Goal: Task Accomplishment & Management: Manage account settings

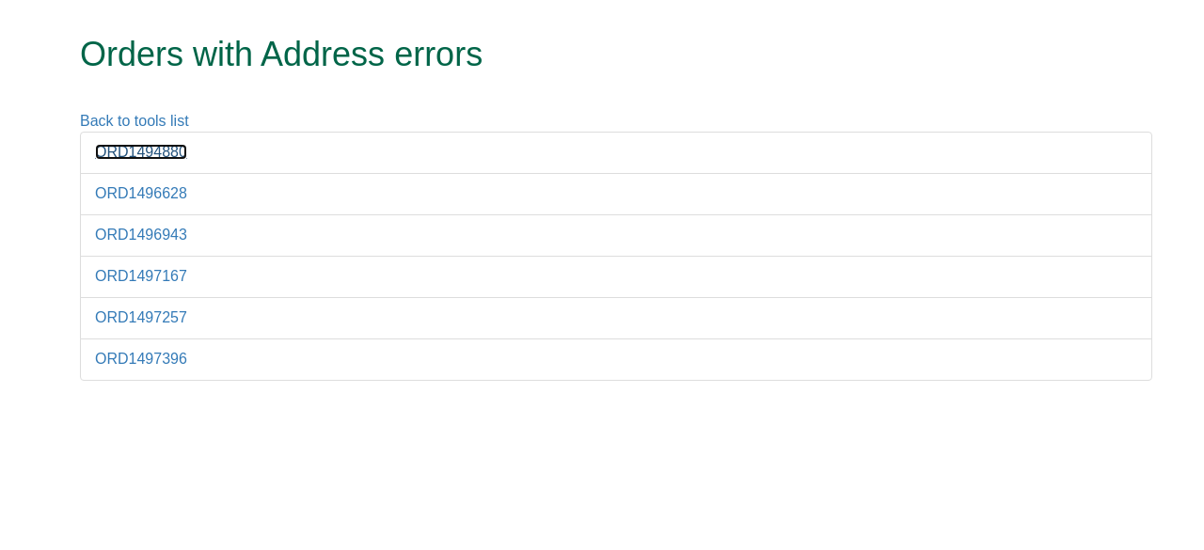
click at [177, 155] on link "ORD1494880" at bounding box center [141, 152] width 92 height 16
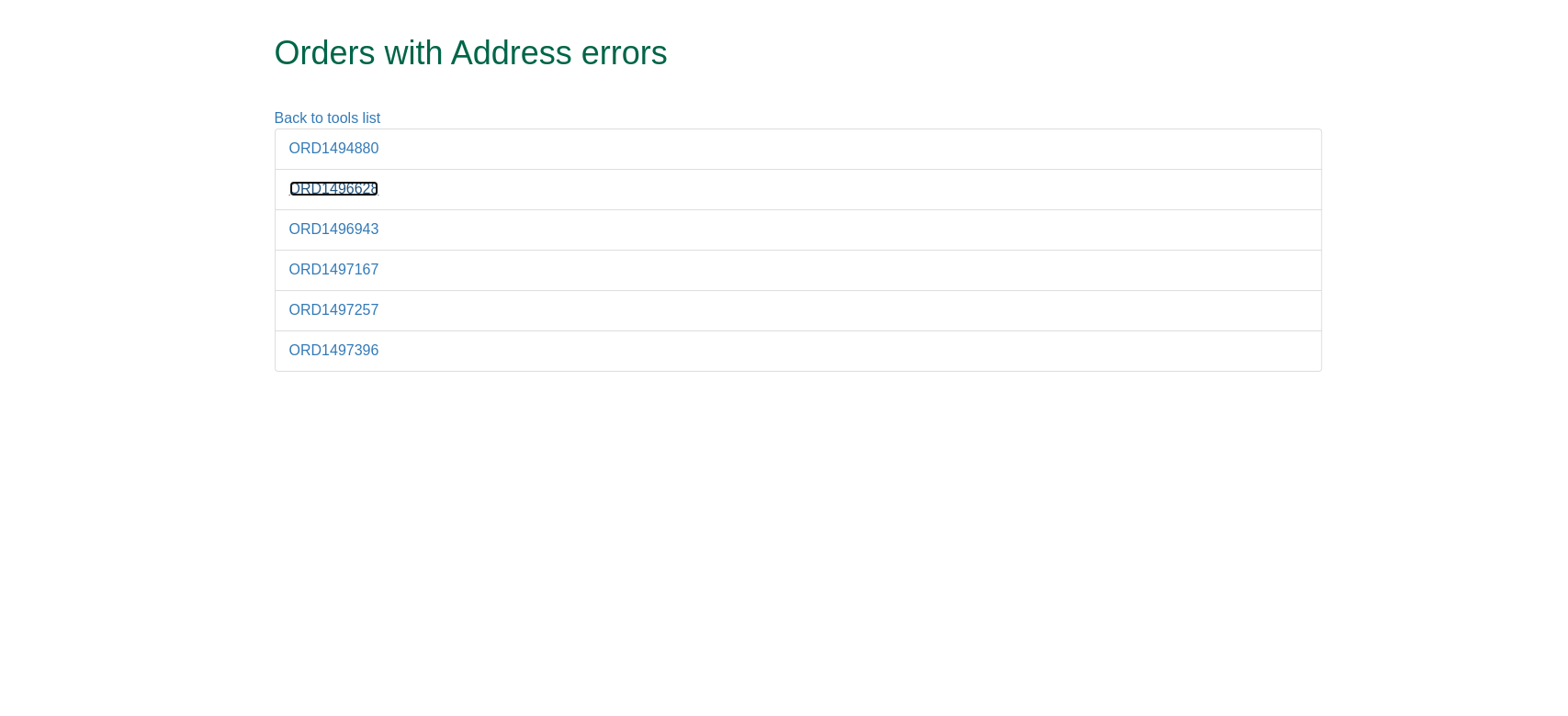
click at [372, 188] on link "ORD1496628" at bounding box center [334, 189] width 90 height 16
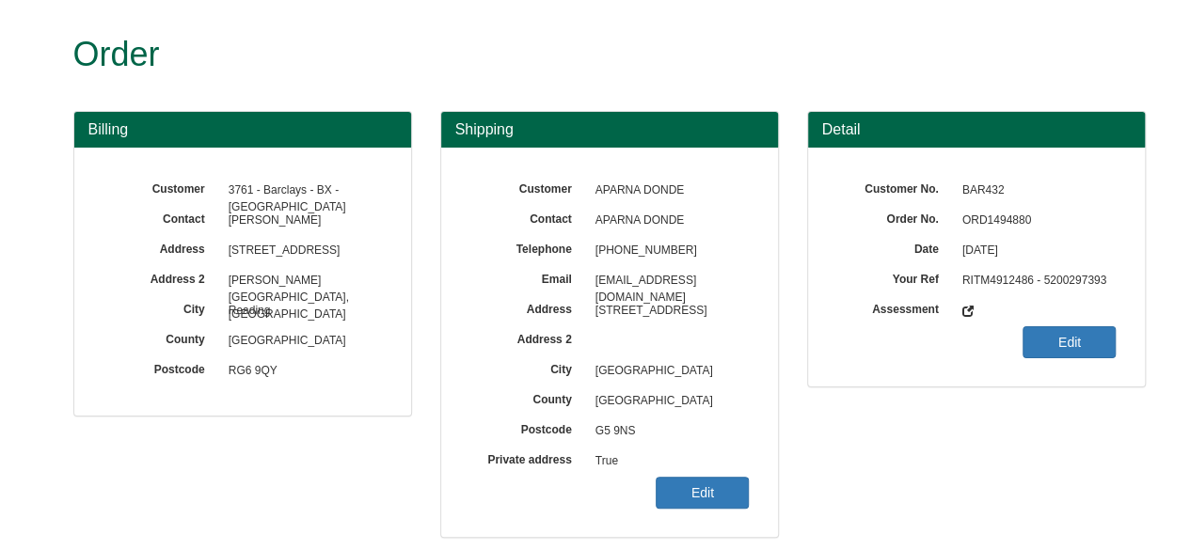
click at [972, 212] on span "ORD1494880" at bounding box center [1035, 221] width 164 height 30
copy span "ORD1494880"
click at [718, 478] on link "Edit" at bounding box center [701, 493] width 93 height 32
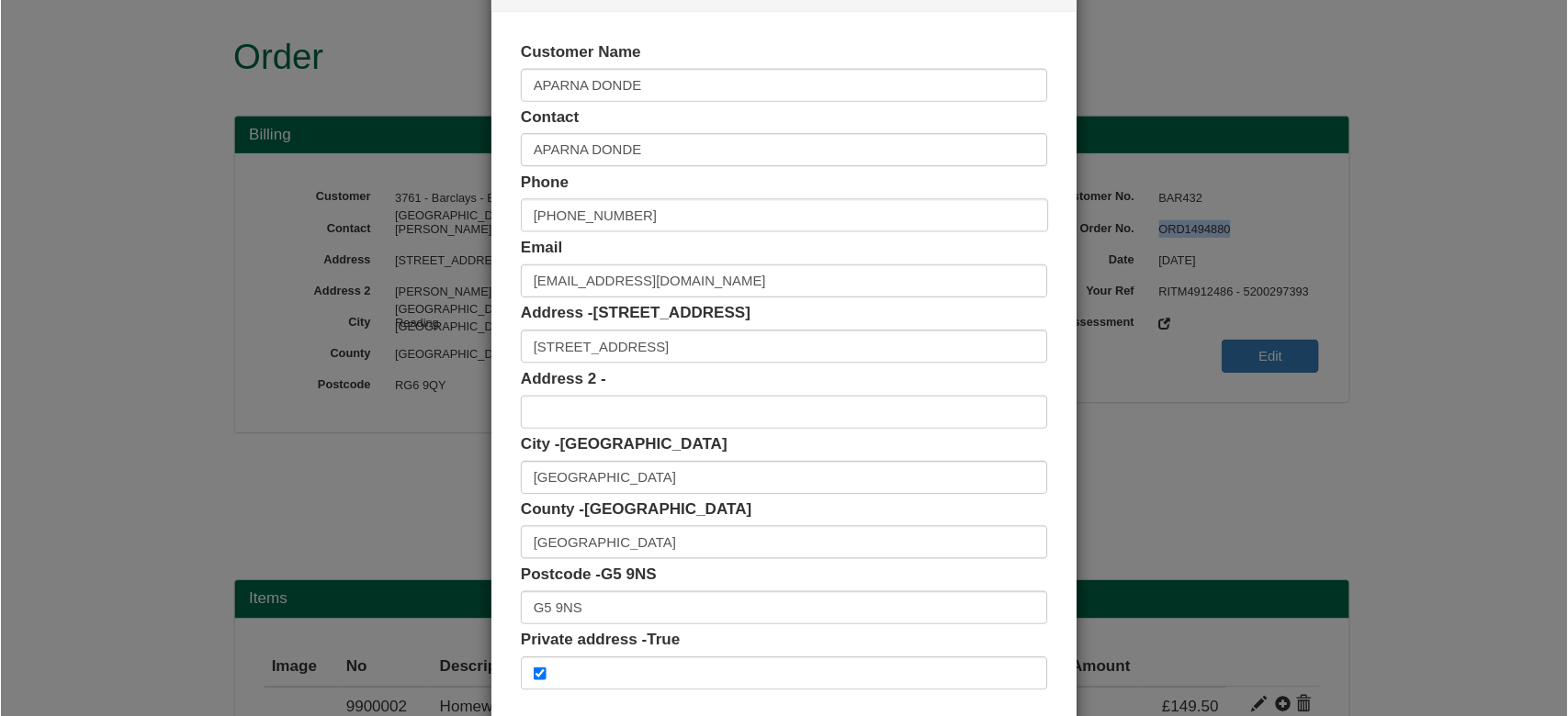
scroll to position [69, 0]
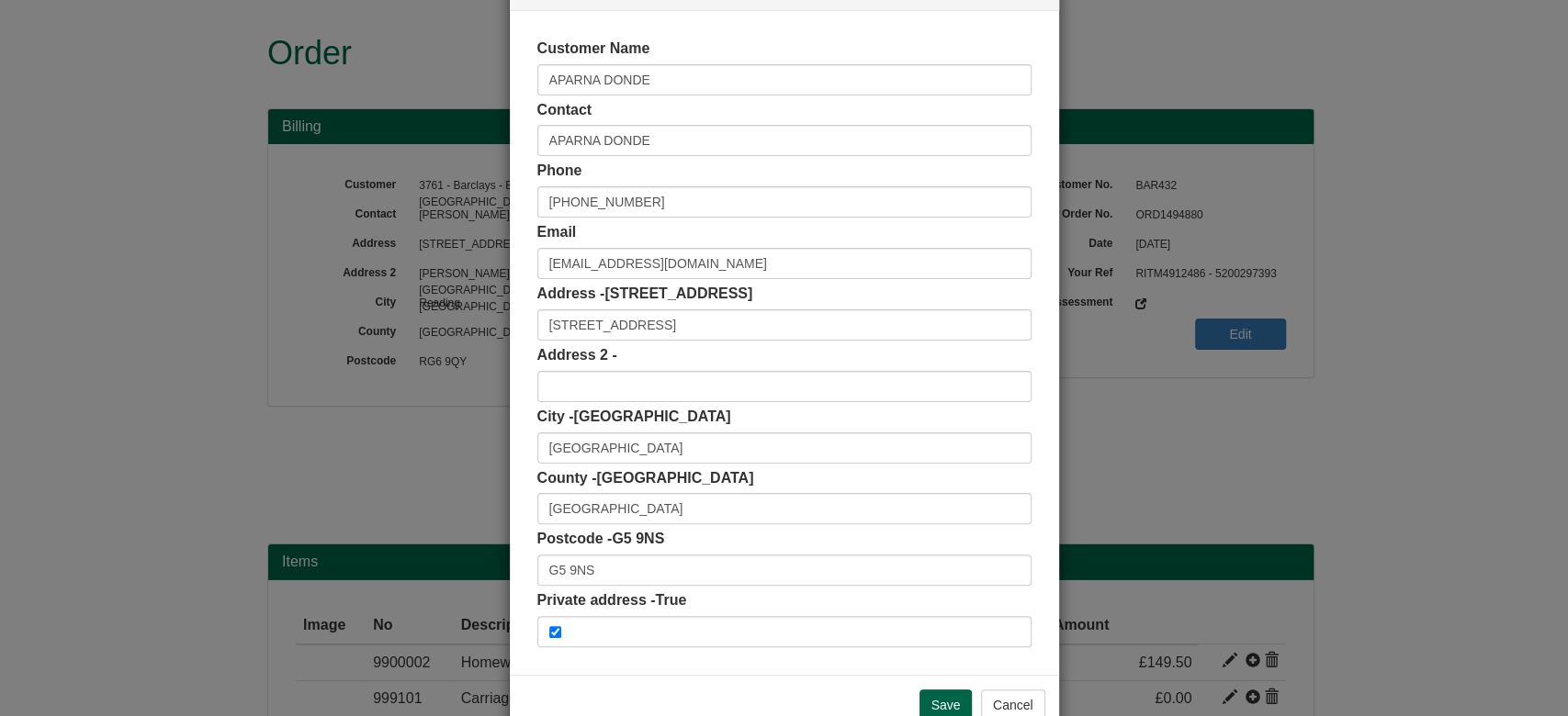
drag, startPoint x: 998, startPoint y: 1, endPoint x: 608, endPoint y: 551, distance: 674.2
click at [608, 536] on div "Postcode - G5 9NS G5 9NS" at bounding box center [784, 558] width 494 height 57
drag, startPoint x: 624, startPoint y: 570, endPoint x: 398, endPoint y: 585, distance: 226.5
click at [398, 536] on div "× Shipping Customer Name APARNA DONDE Contact APARNA DONDE Phone +44 7436819971…" at bounding box center [784, 358] width 1568 height 716
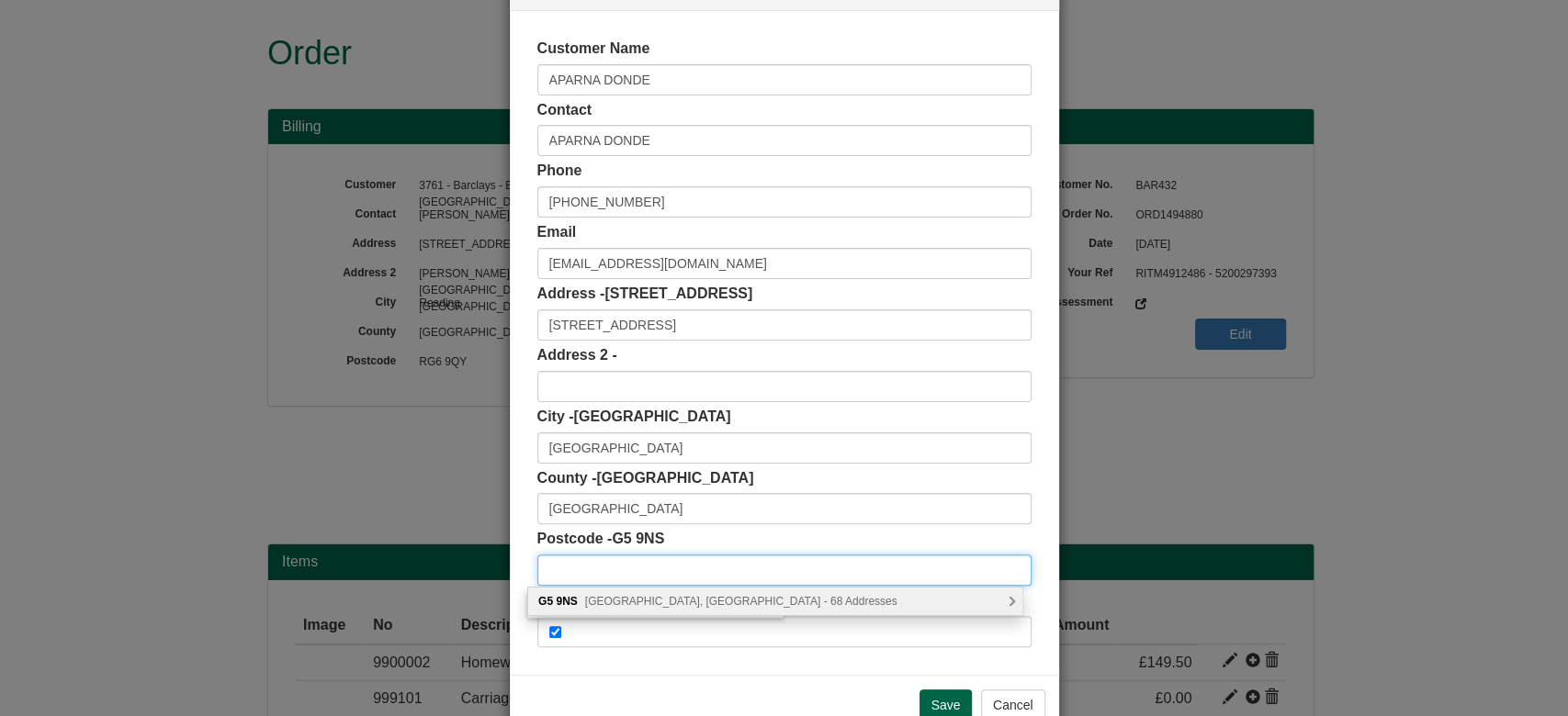
paste input "G5 9NS"
type input "G5 9NS"
click at [669, 536] on div "G5 9NS Cavendish Place, Glasgow - 68 Addresses" at bounding box center [776, 602] width 494 height 27
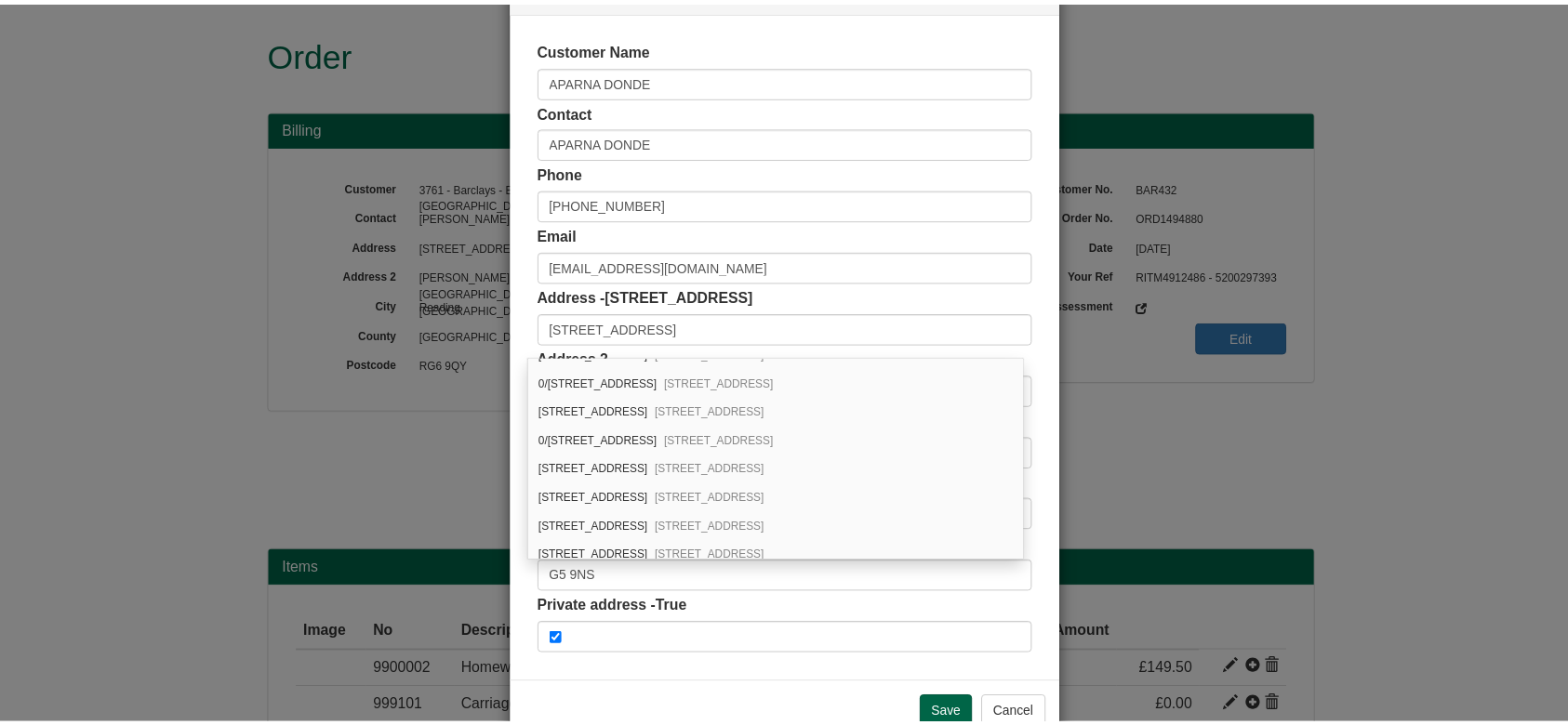
scroll to position [1445, 0]
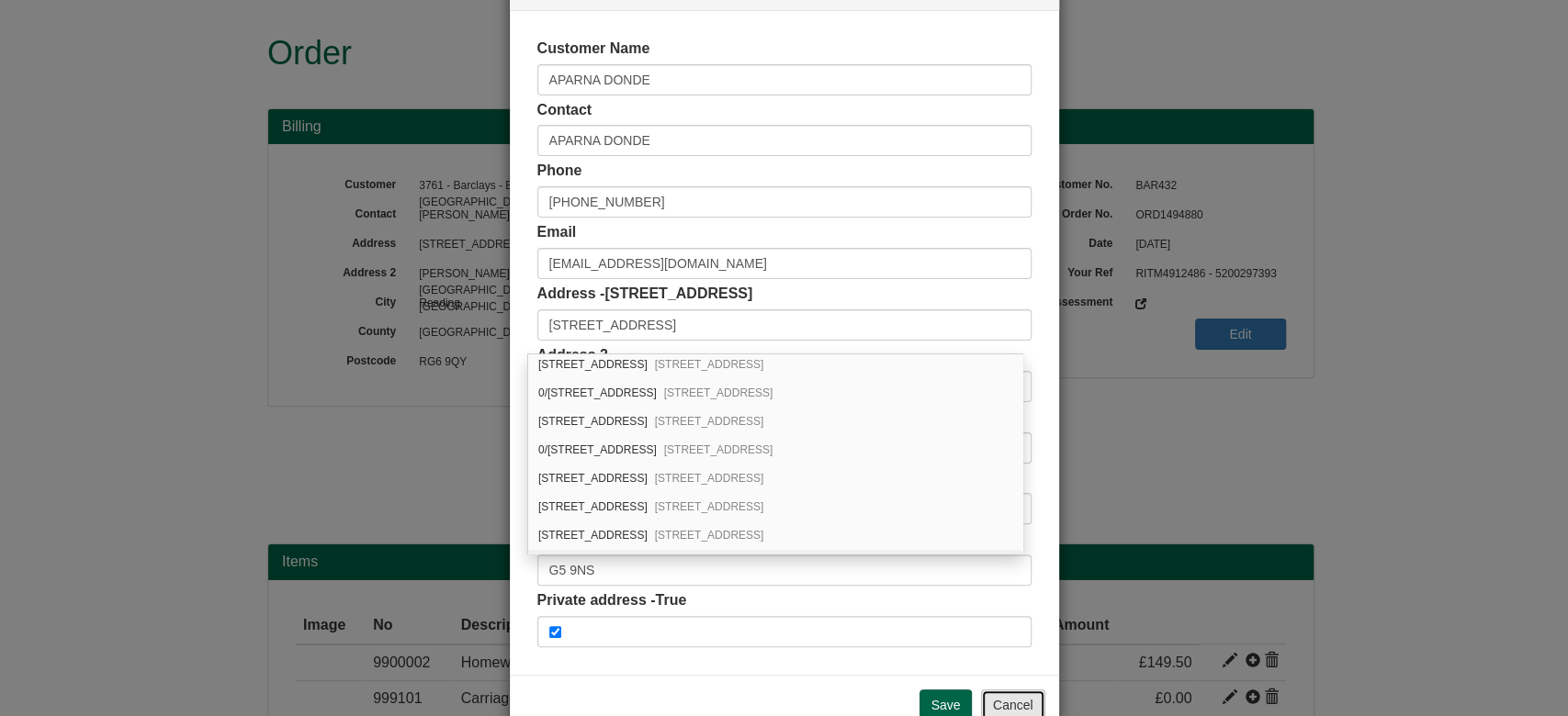
click at [1002, 536] on button "Cancel" at bounding box center [1013, 705] width 64 height 31
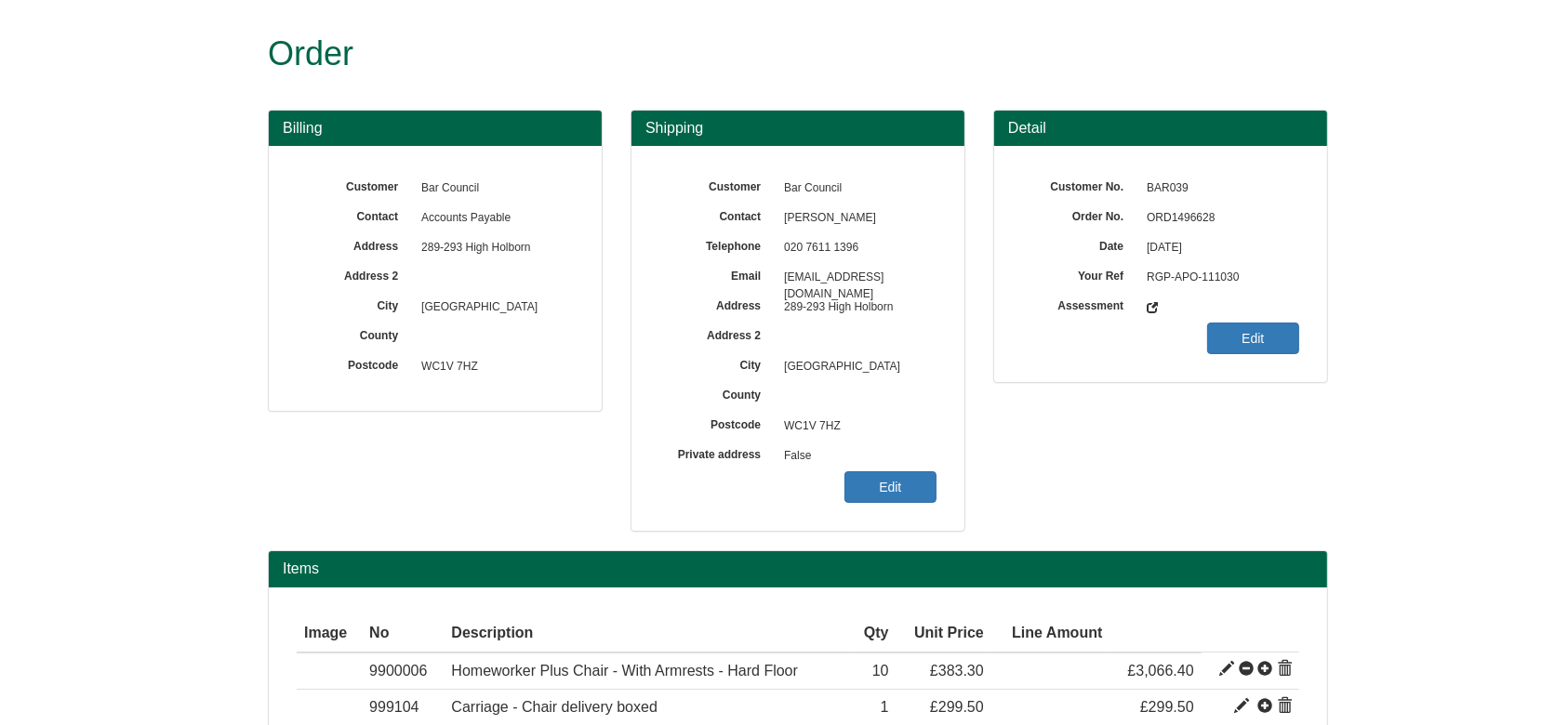
click at [1189, 213] on span "ORD1496628" at bounding box center [1219, 219] width 162 height 30
copy span "ORD1496628"
click at [892, 499] on link "Edit" at bounding box center [890, 488] width 92 height 32
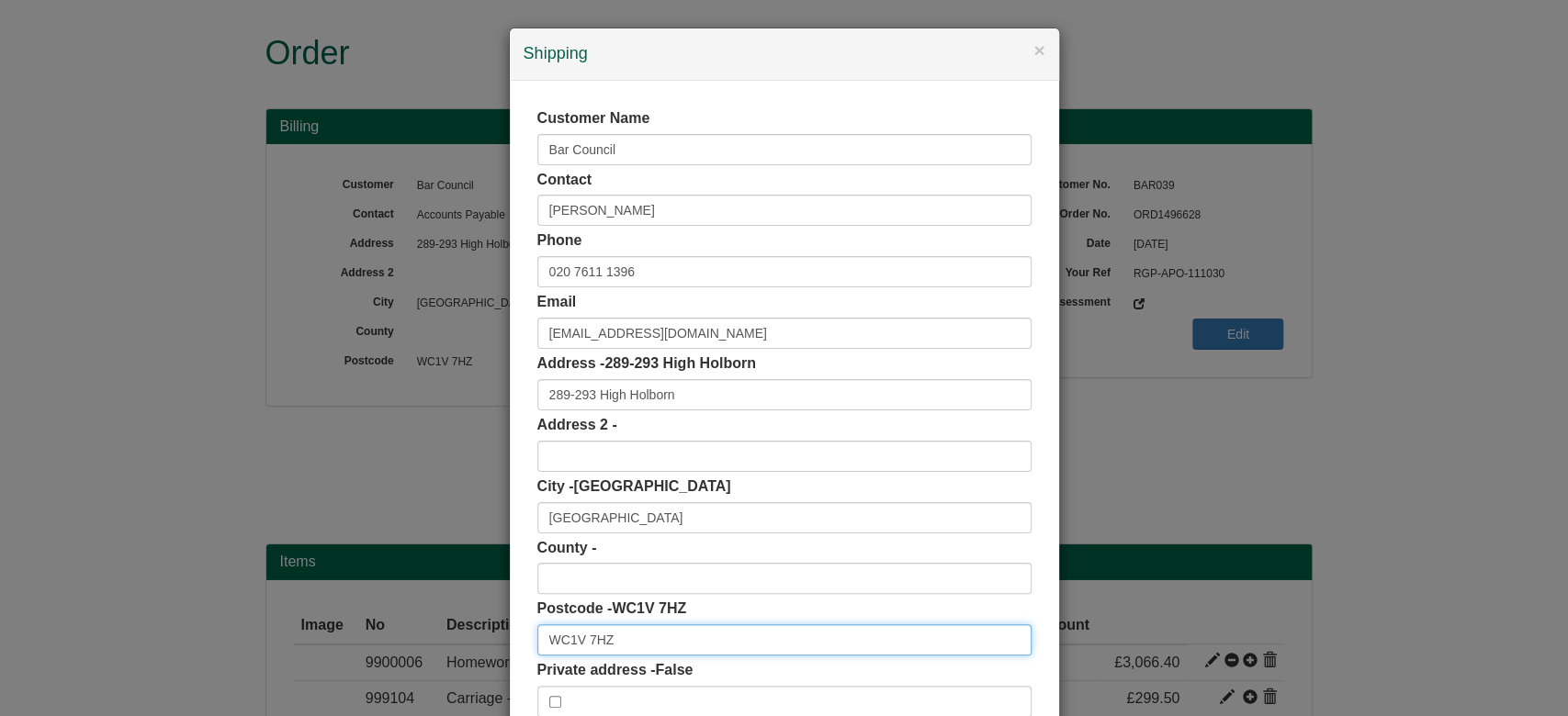
drag, startPoint x: 645, startPoint y: 640, endPoint x: 426, endPoint y: 624, distance: 219.6
click at [426, 624] on div "× Shipping Customer Name Bar Council Contact Peter Crowley Phone 020 7611 1396 …" at bounding box center [784, 358] width 1568 height 716
paste input "WC1V 7HZ"
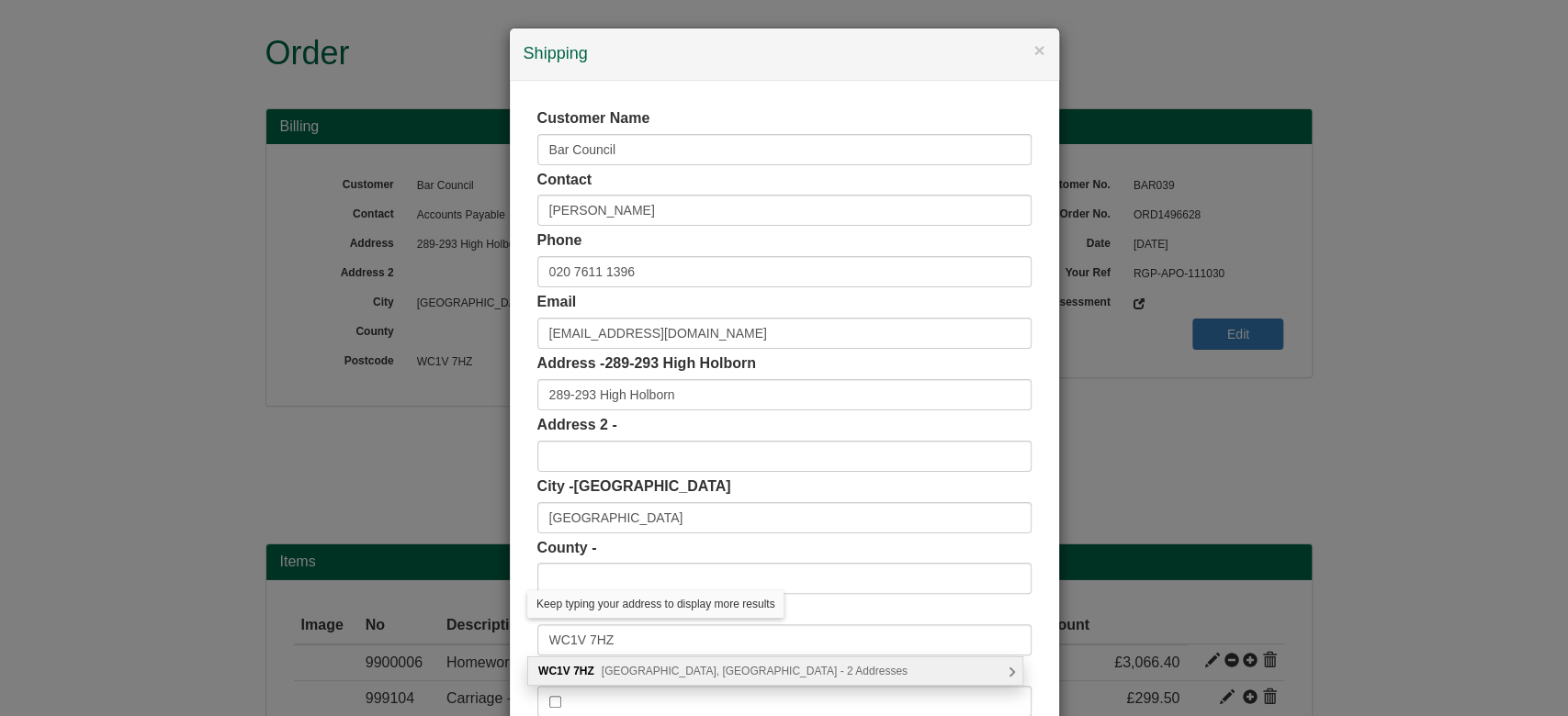
click at [608, 669] on span "High Holborn, London - 2 Addresses" at bounding box center [754, 671] width 306 height 13
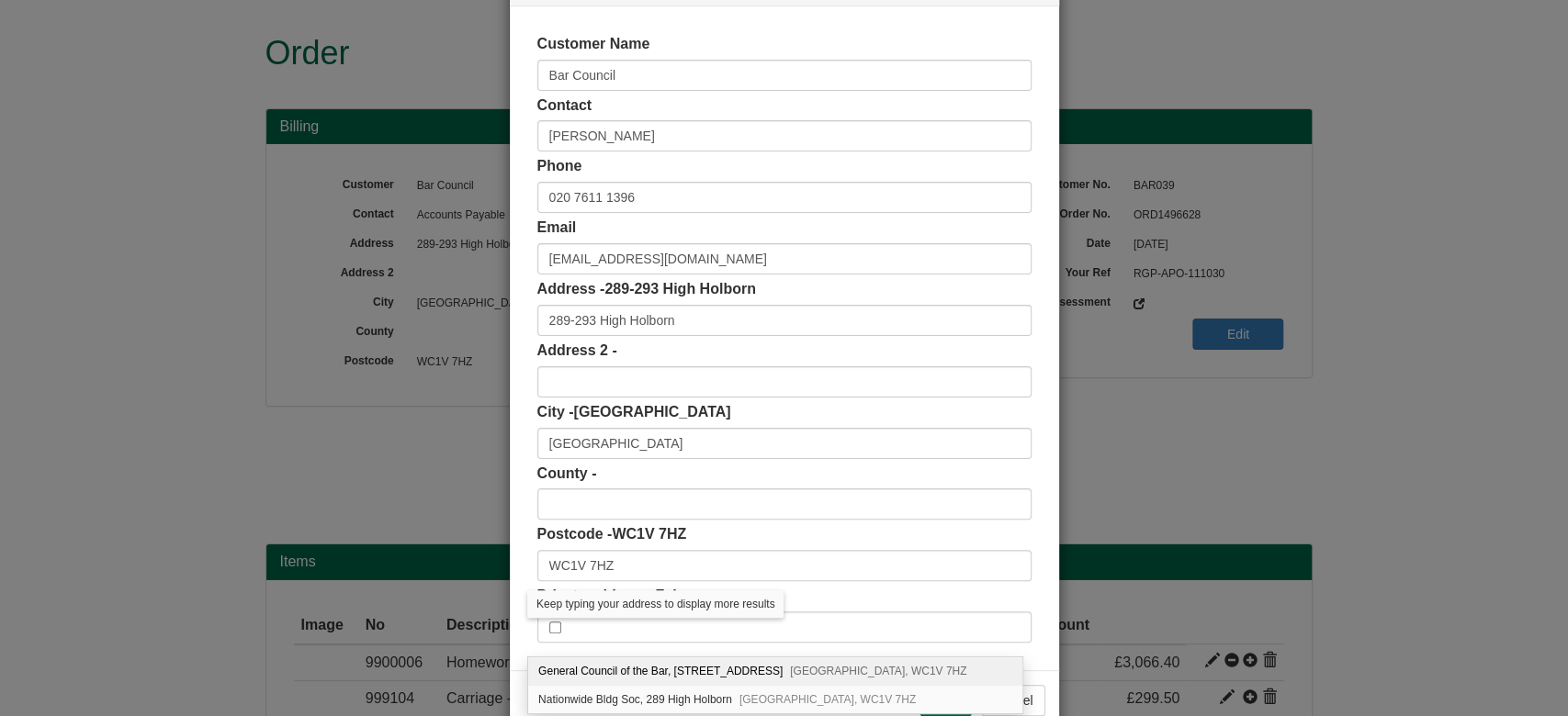
scroll to position [85, 0]
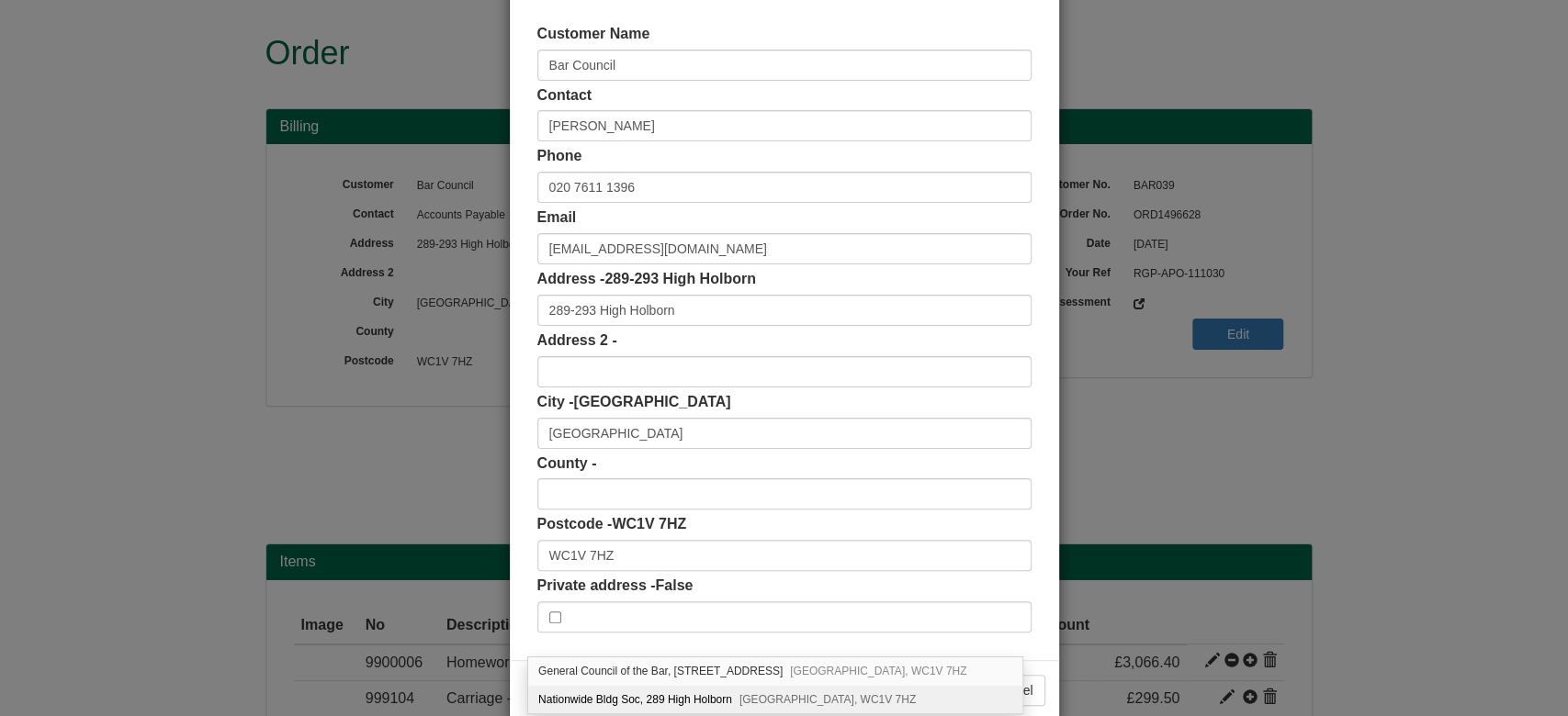
click at [1043, 680] on div "Save Cancel" at bounding box center [784, 690] width 549 height 60
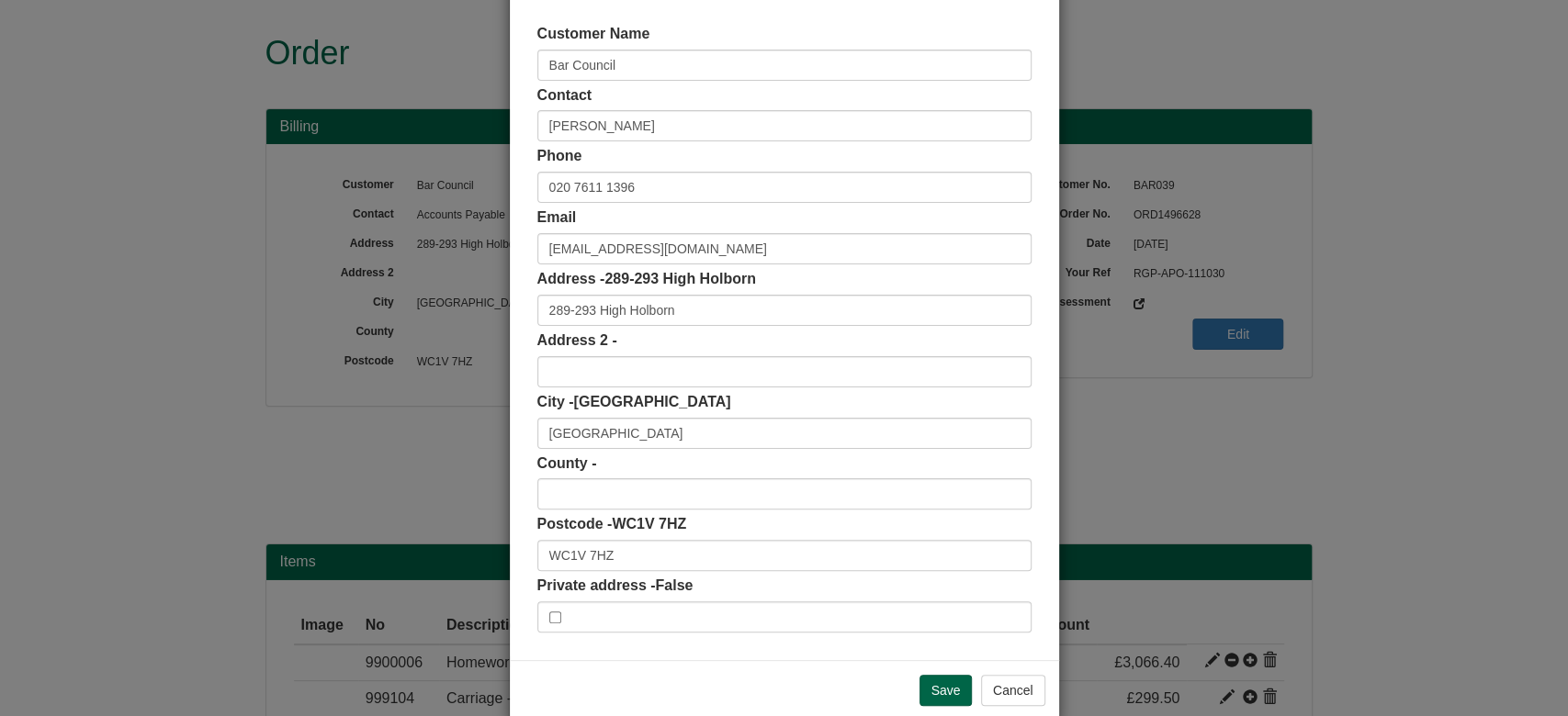
scroll to position [115, 0]
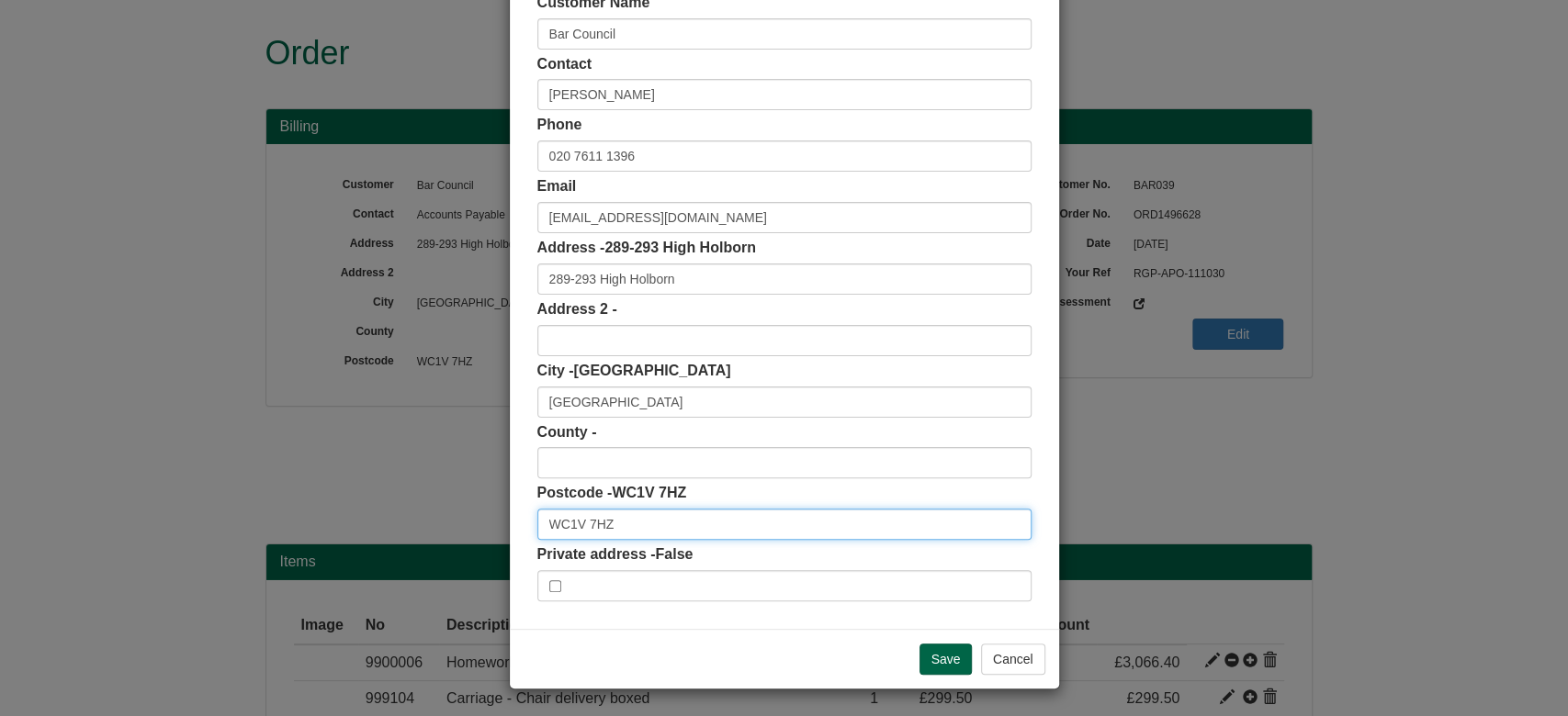
click at [656, 516] on input "WC1V 7HZ" at bounding box center [784, 525] width 494 height 31
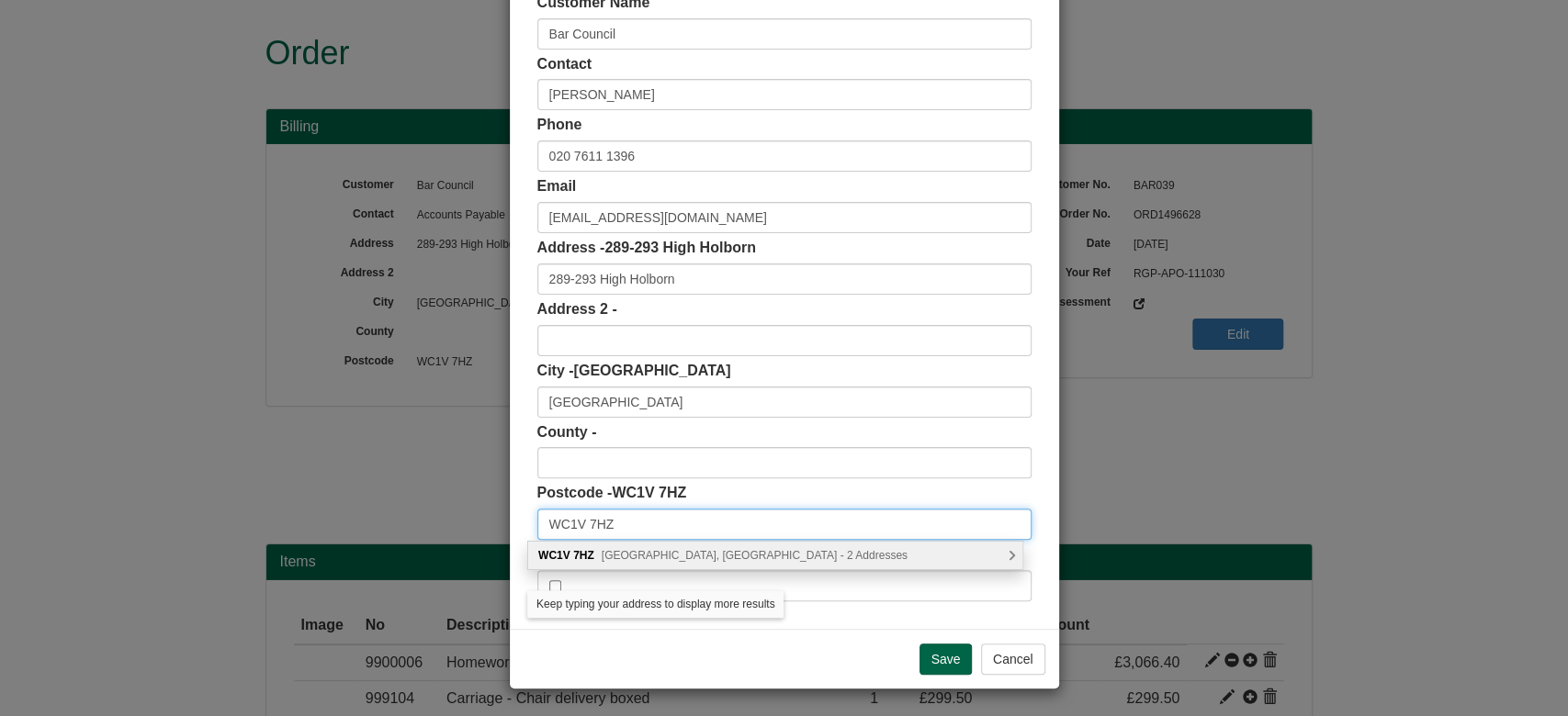
type input "WC1V 7HZ"
click at [684, 550] on span "High Holborn, London - 2 Addresses" at bounding box center [754, 555] width 306 height 13
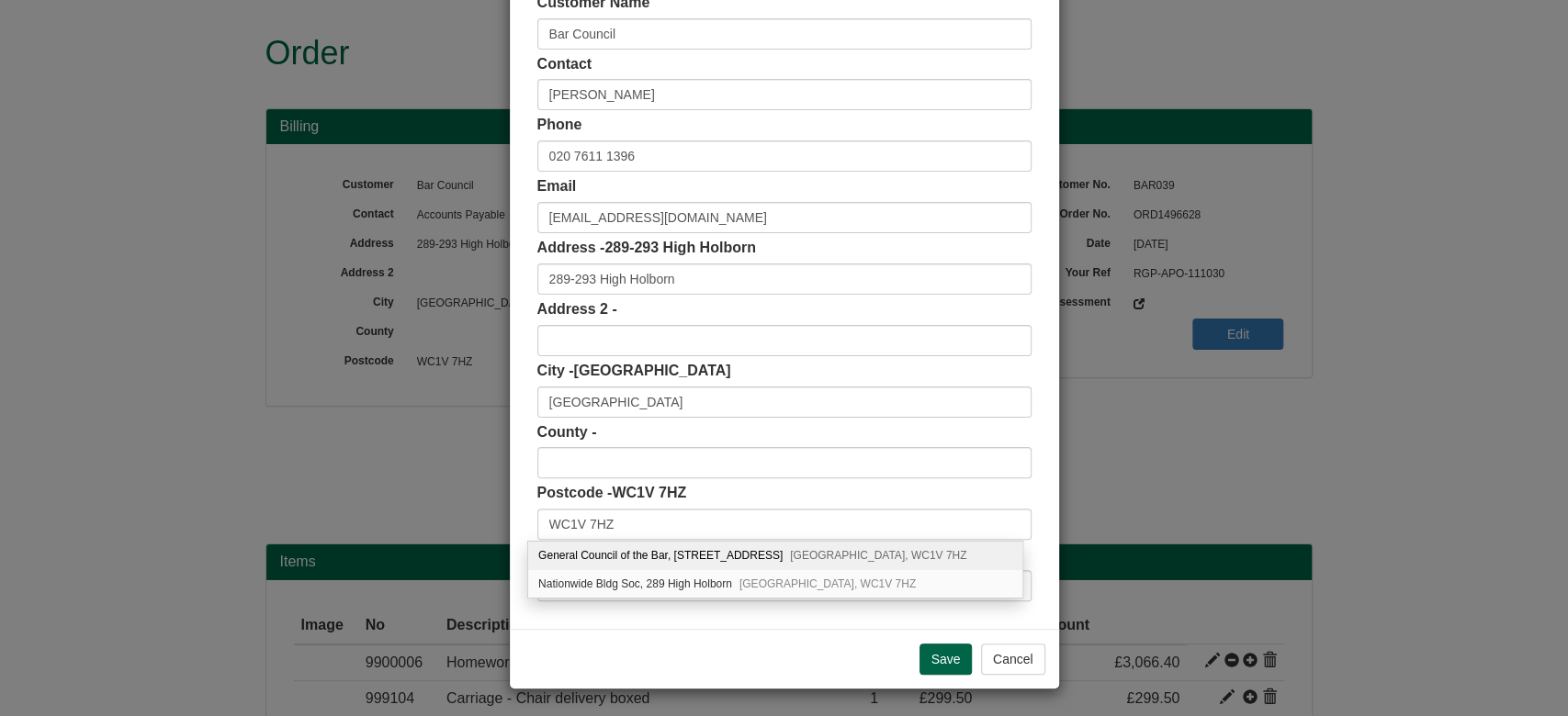
click at [760, 554] on div "General Council of the Bar, 289 High Holborn London, WC1V 7HZ" at bounding box center [776, 556] width 494 height 28
type input "General Council of the Bar"
type input "289 High Holborn"
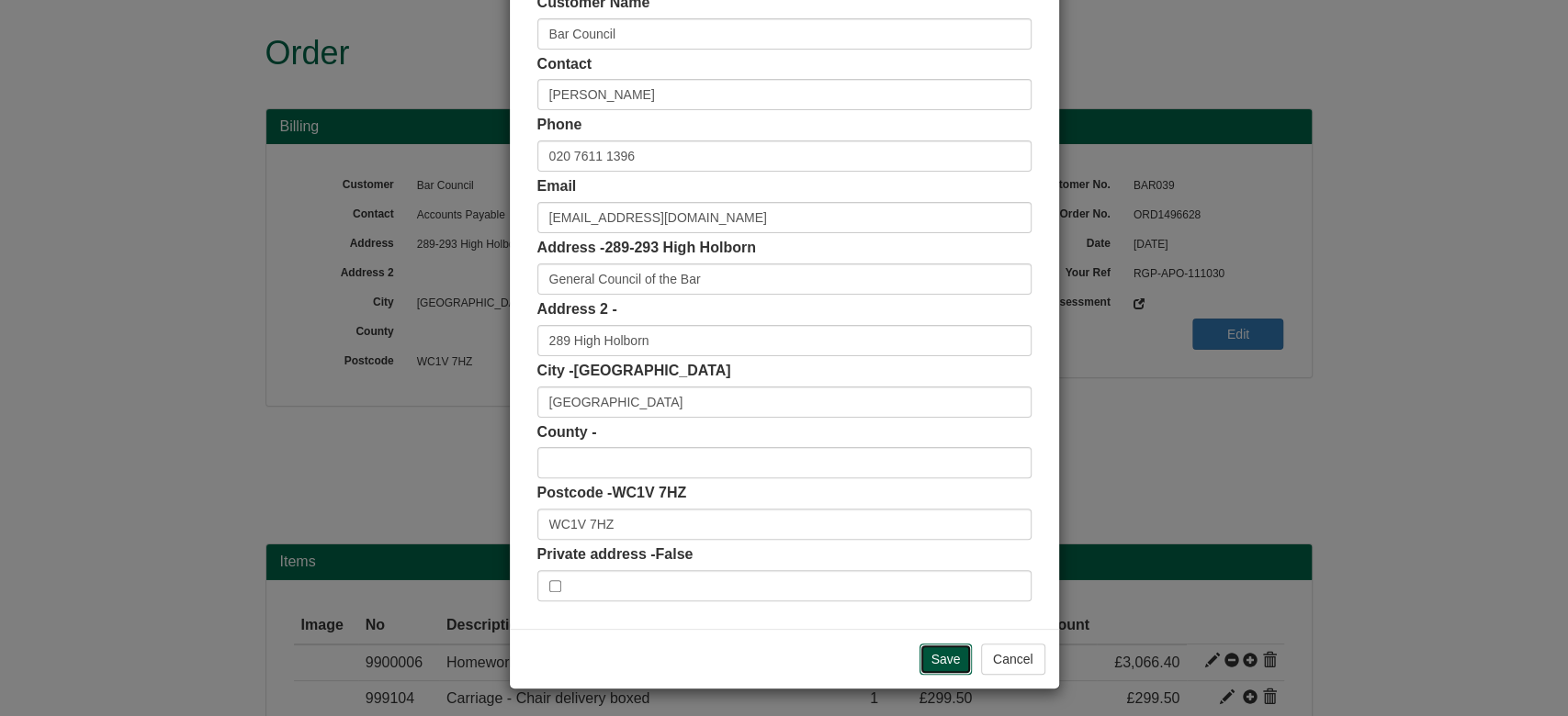
click at [934, 671] on input "Save" at bounding box center [946, 659] width 54 height 31
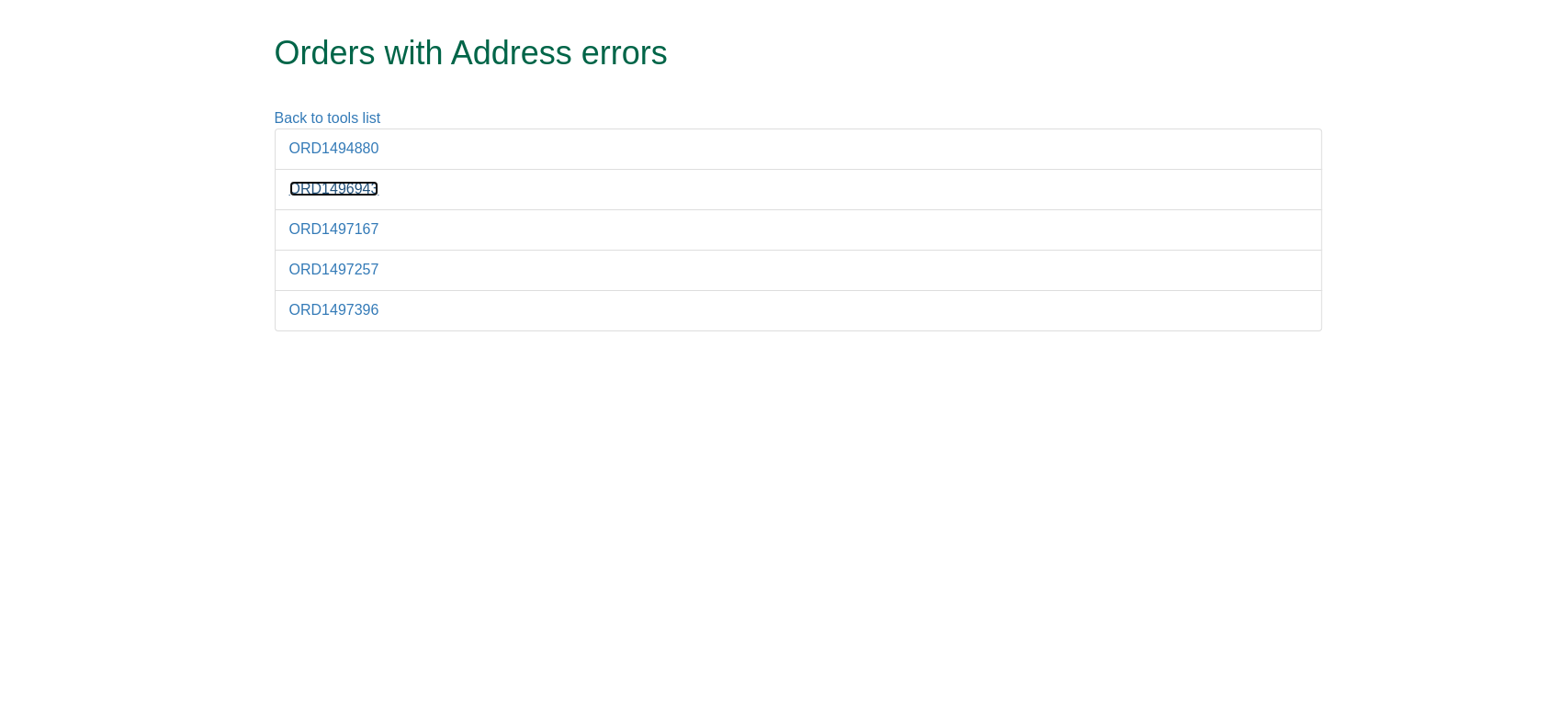
click at [326, 183] on link "ORD1496943" at bounding box center [334, 189] width 90 height 16
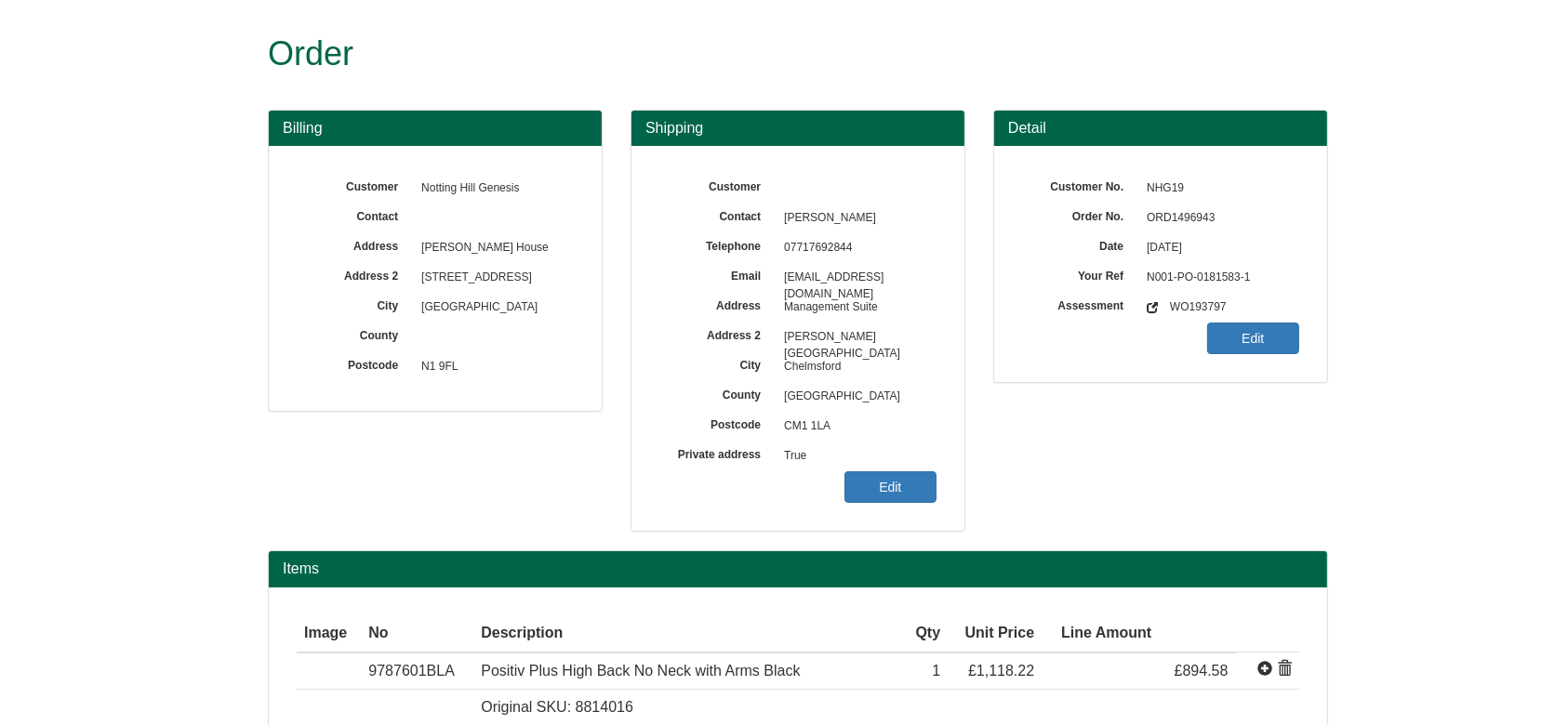
click at [1198, 208] on span "ORD1496943" at bounding box center [1219, 219] width 162 height 30
copy span "ORD1496943"
click at [880, 483] on link "Edit" at bounding box center [890, 488] width 92 height 32
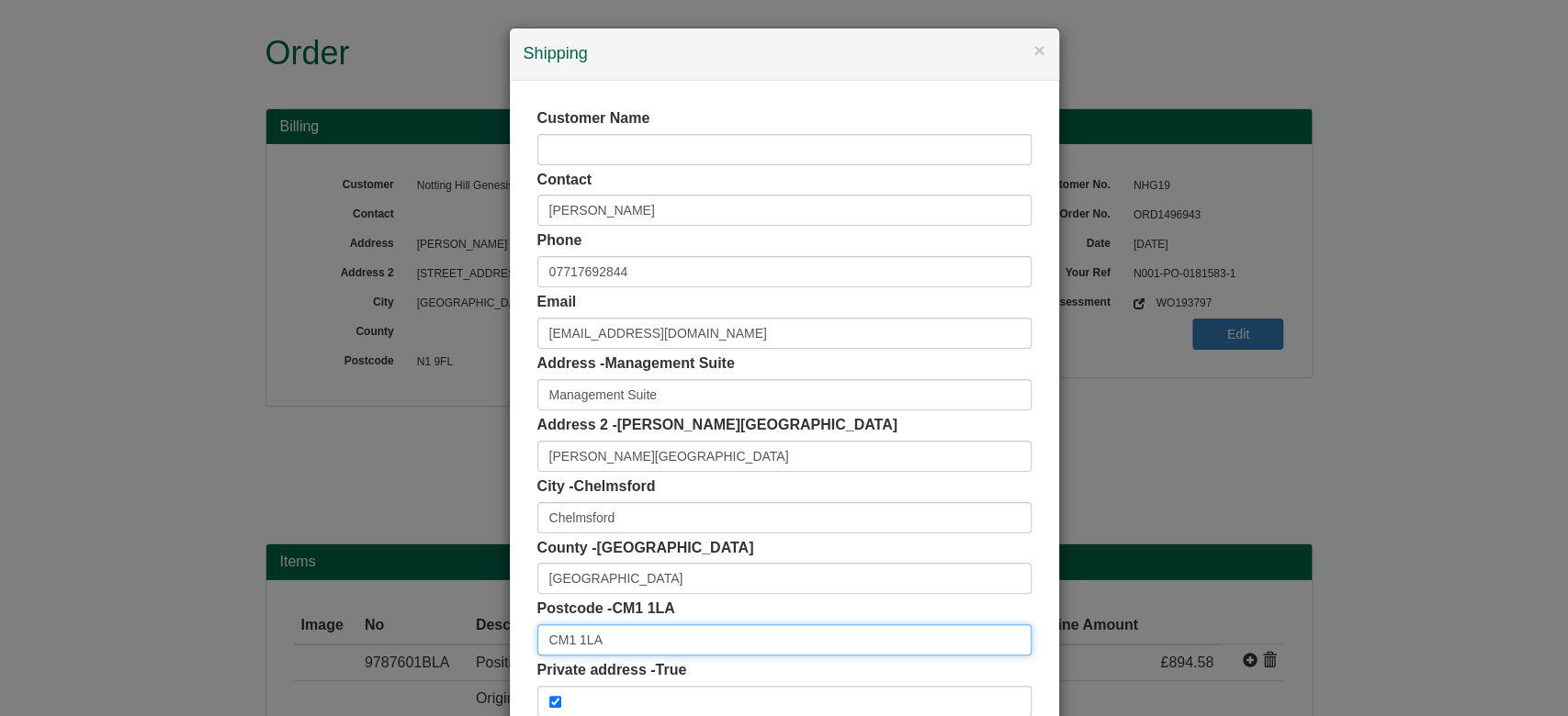
drag, startPoint x: 624, startPoint y: 634, endPoint x: 431, endPoint y: 643, distance: 193.2
click at [431, 643] on div "× Shipping Customer Name Contact Claire Aherne Phone 07717692844 Email claire.a…" at bounding box center [784, 358] width 1568 height 716
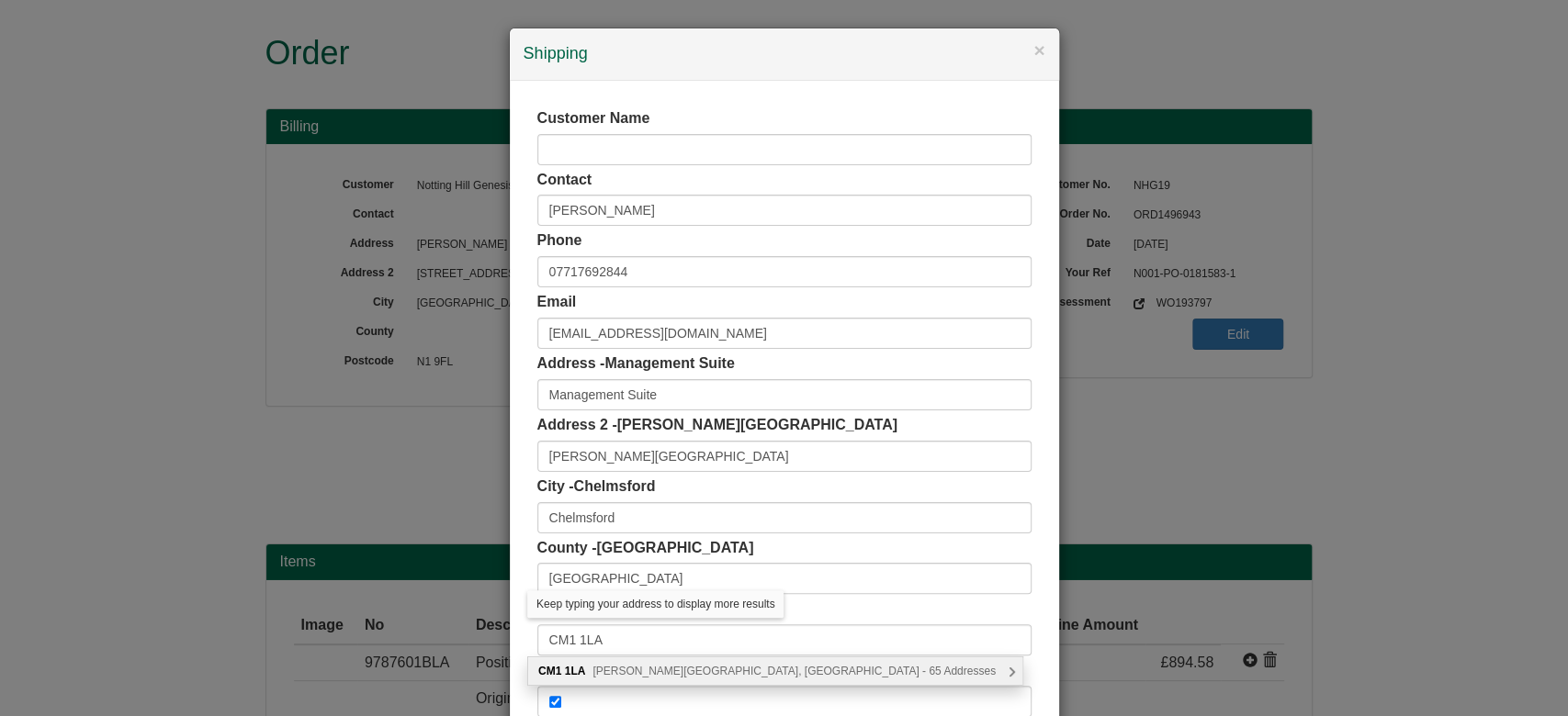
click at [726, 675] on span "Burgess Springs, Chelmsford - 65 Addresses" at bounding box center [794, 671] width 403 height 13
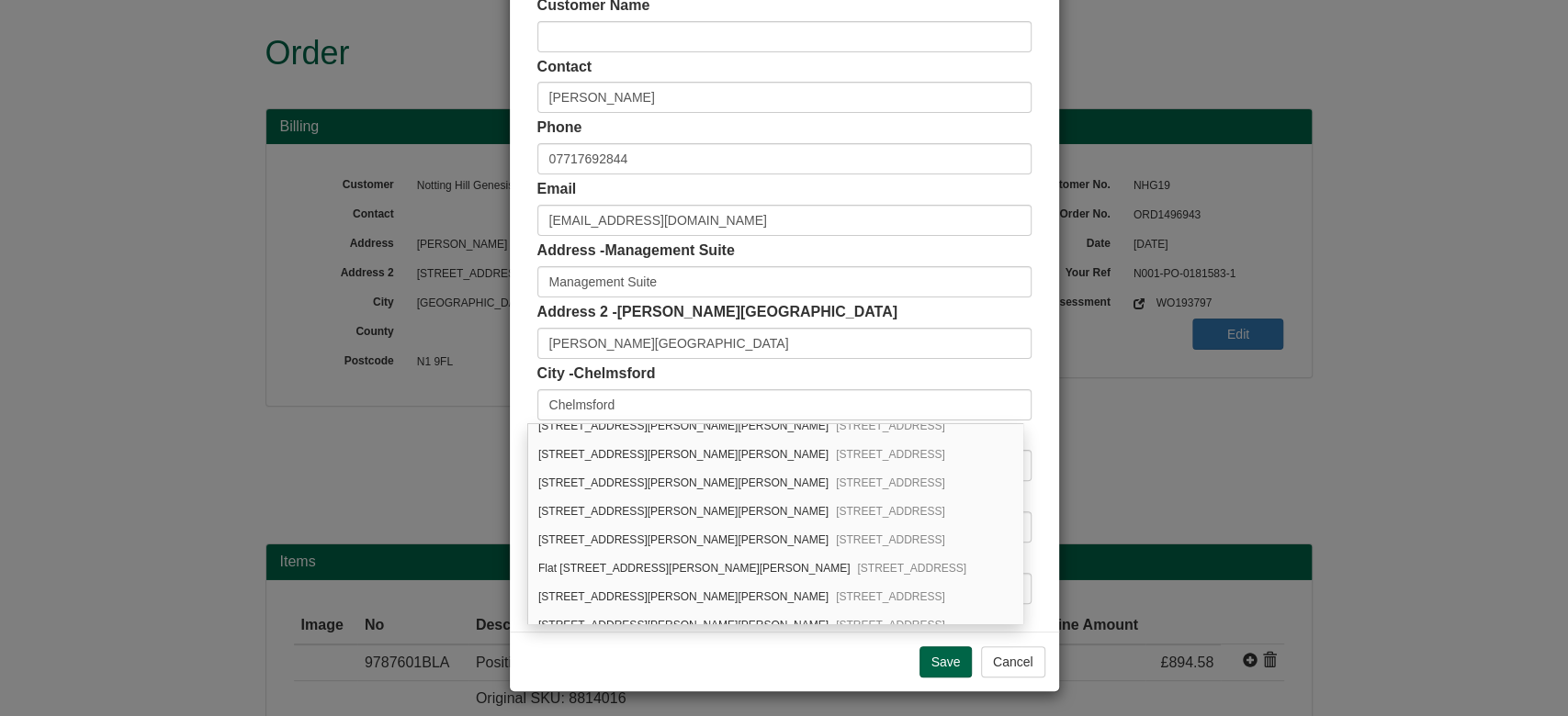
scroll to position [1637, 0]
click at [1032, 576] on div "Customer Name Contact Claire Aherne Phone 07717692844 Email claire.aherne@nhg.o…" at bounding box center [784, 300] width 549 height 664
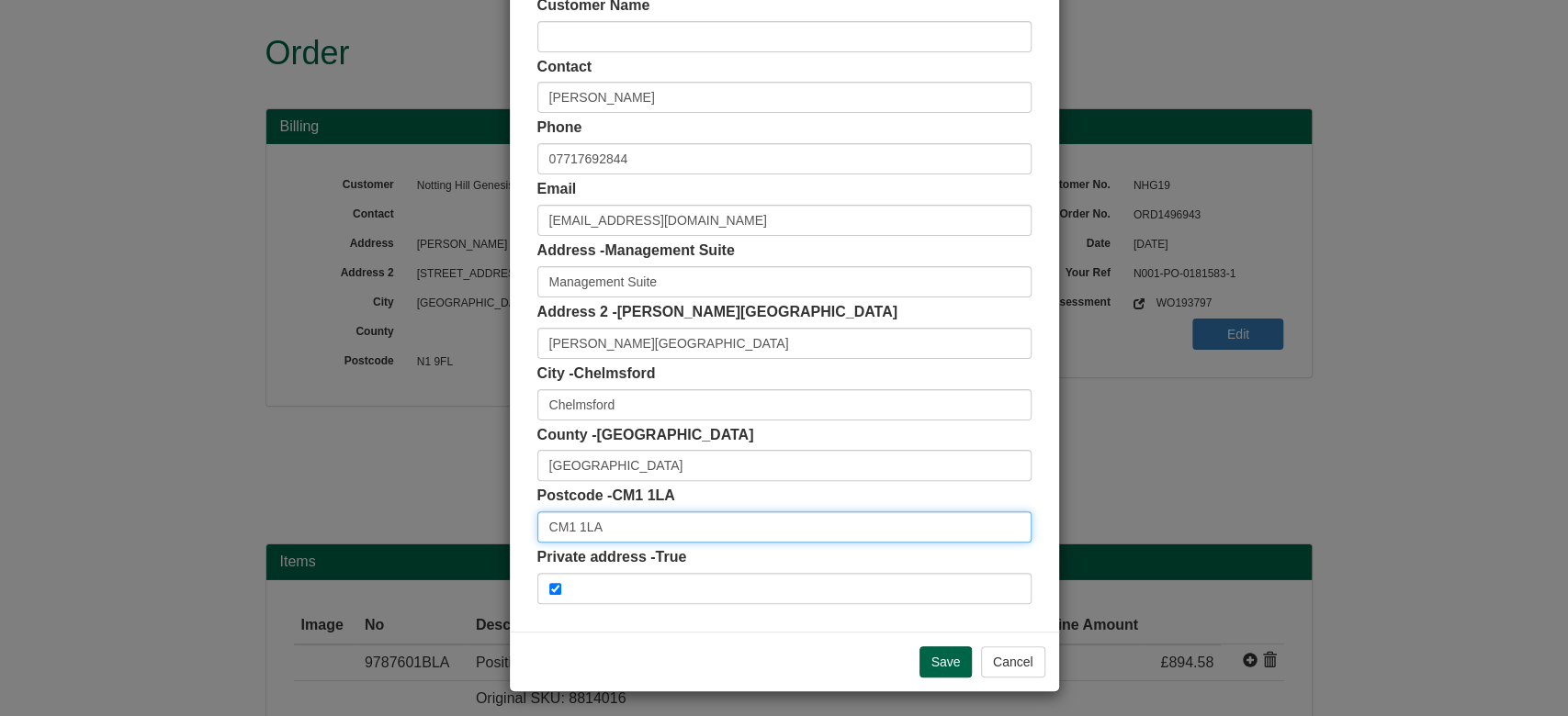
scroll to position [0, 0]
click at [638, 526] on input "CM1 1LA" at bounding box center [784, 527] width 494 height 31
type input "CM1 1LA"
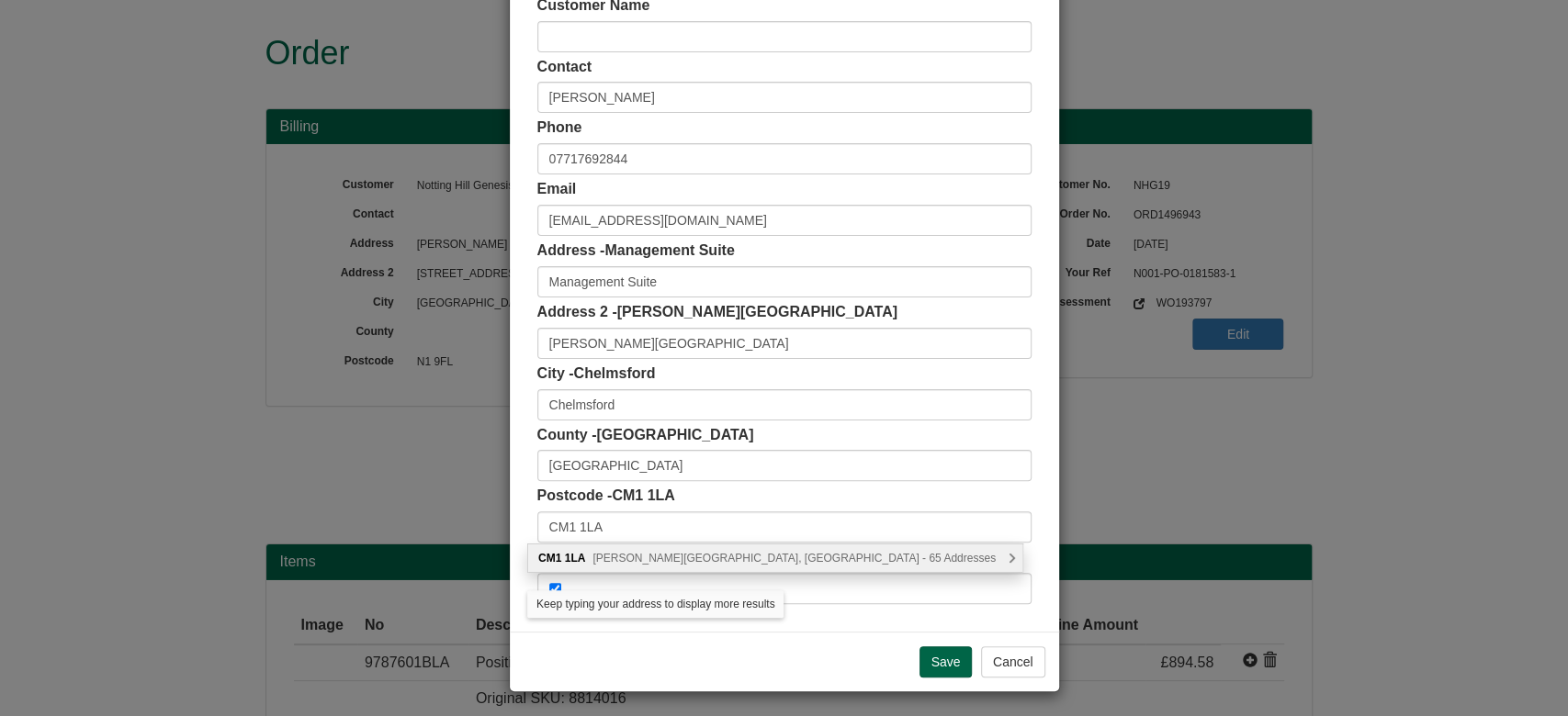
click at [697, 558] on span "Burgess Springs, Chelmsford - 65 Addresses" at bounding box center [794, 558] width 403 height 13
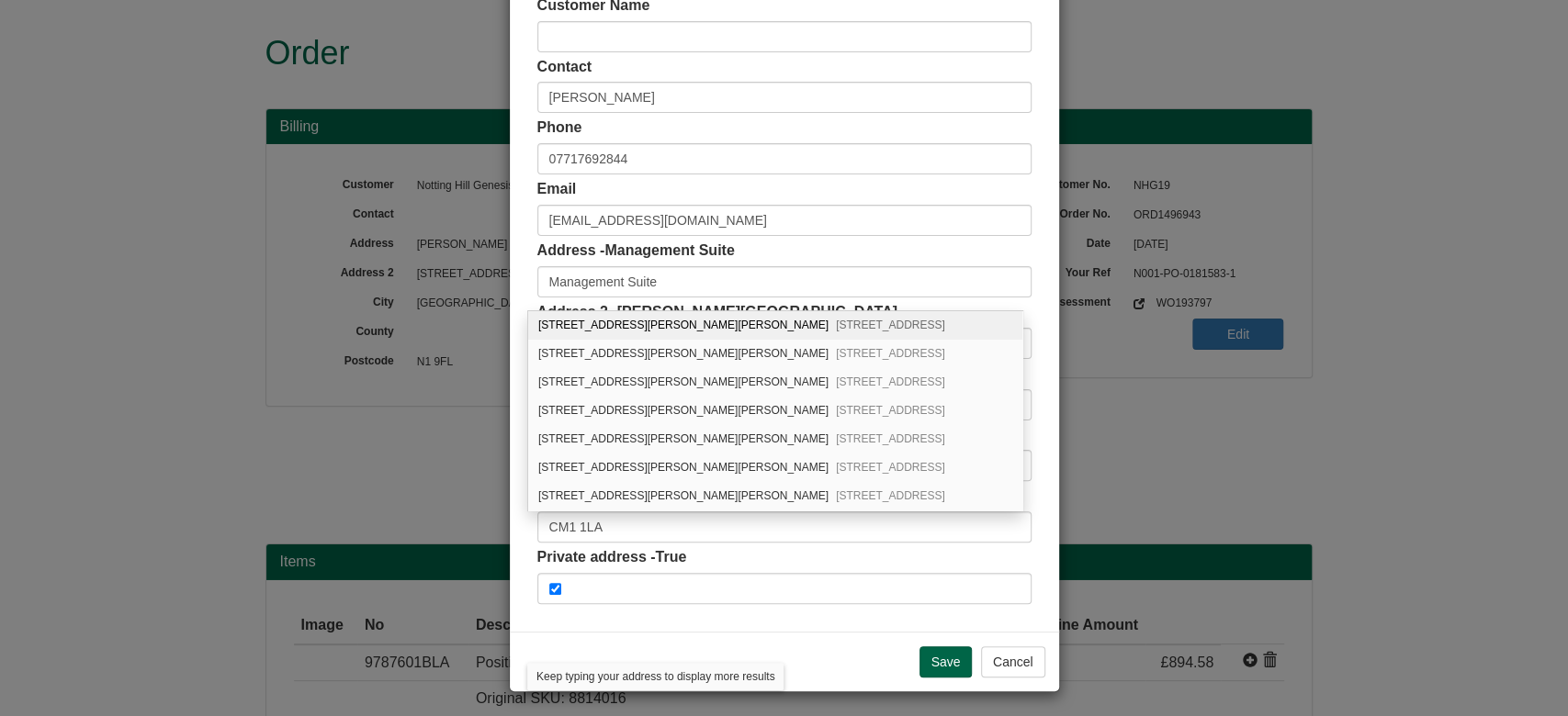
click at [1033, 557] on div "Customer Name Contact Claire Aherne Phone 07717692844 Email claire.aherne@nhg.o…" at bounding box center [784, 300] width 549 height 664
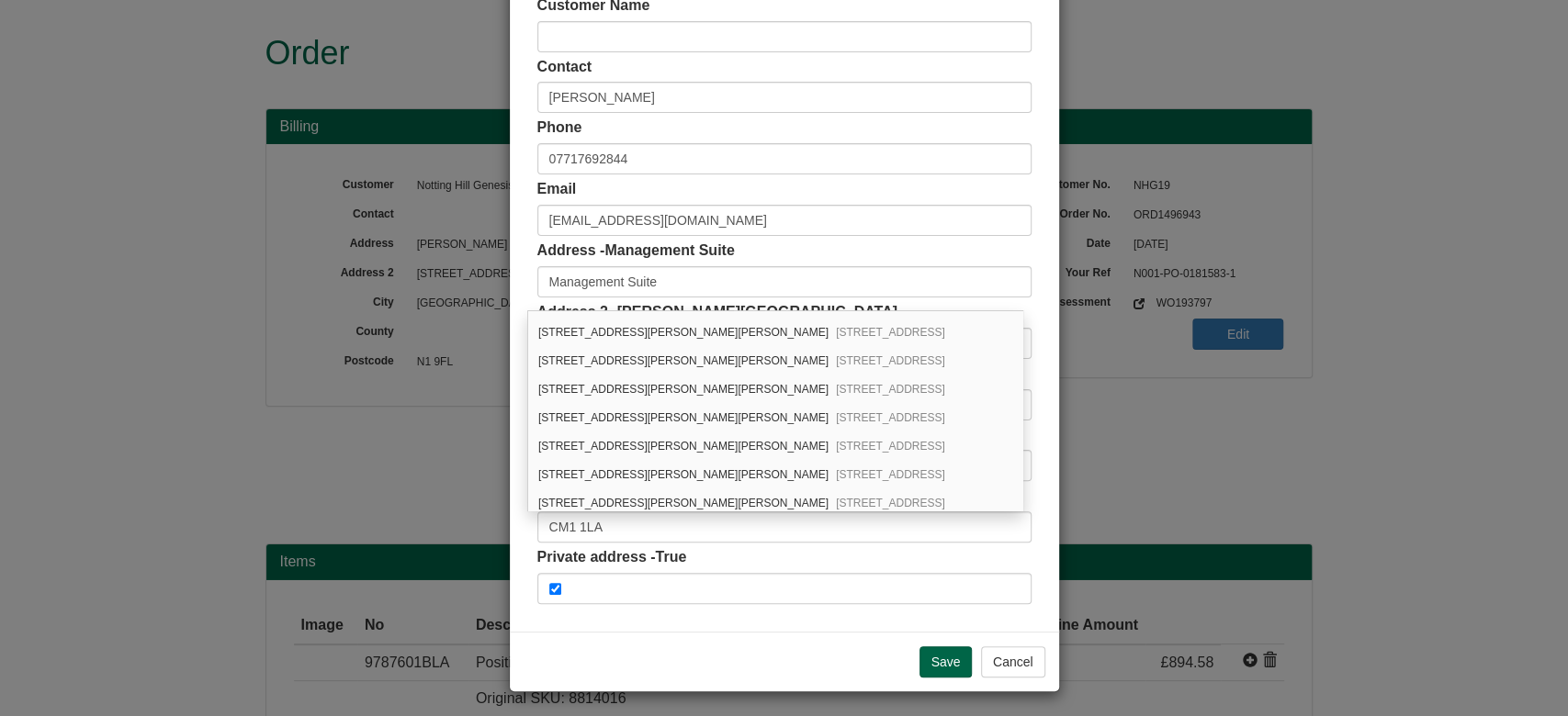
scroll to position [1637, 0]
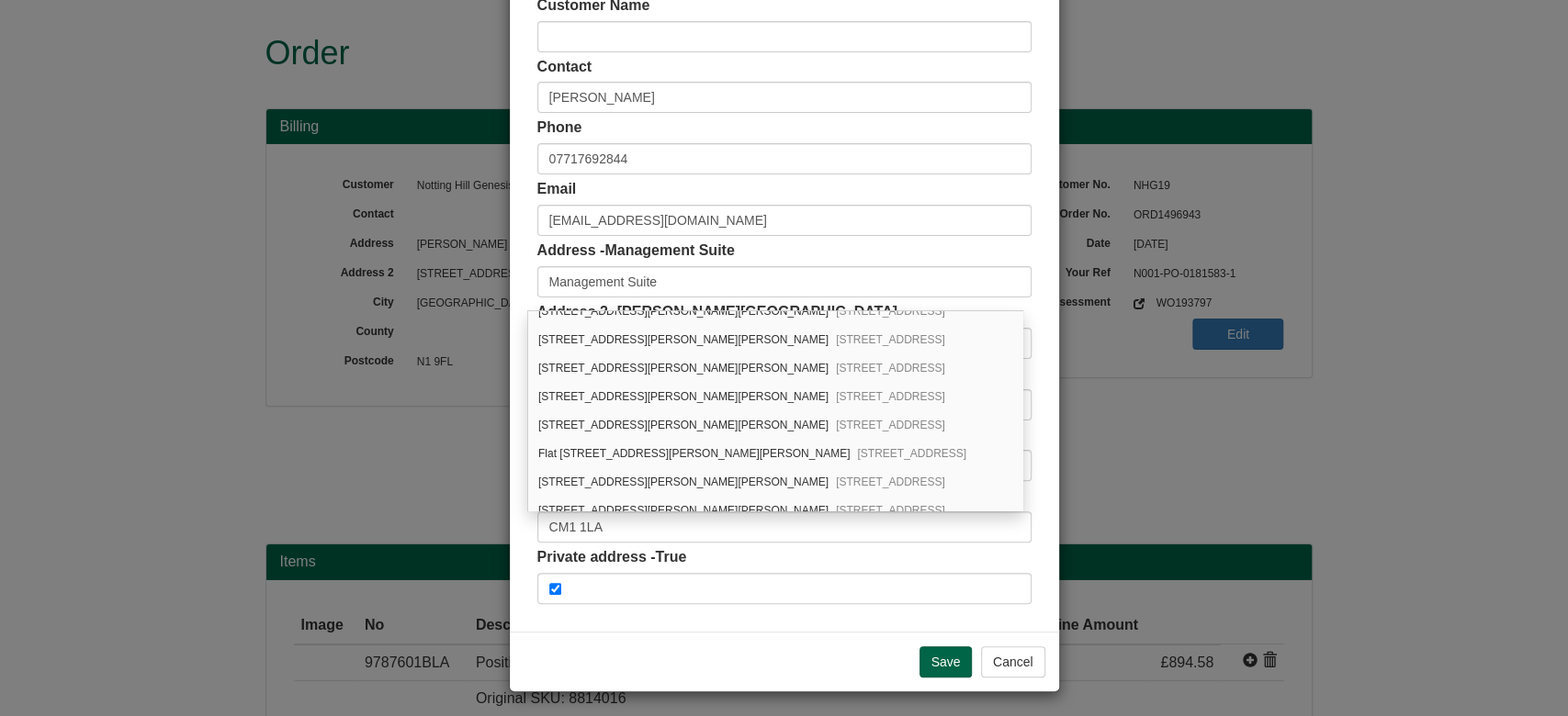
click at [1028, 515] on div "Customer Name Contact Claire Aherne Phone 07717692844 Email claire.aherne@nhg.o…" at bounding box center [784, 300] width 549 height 664
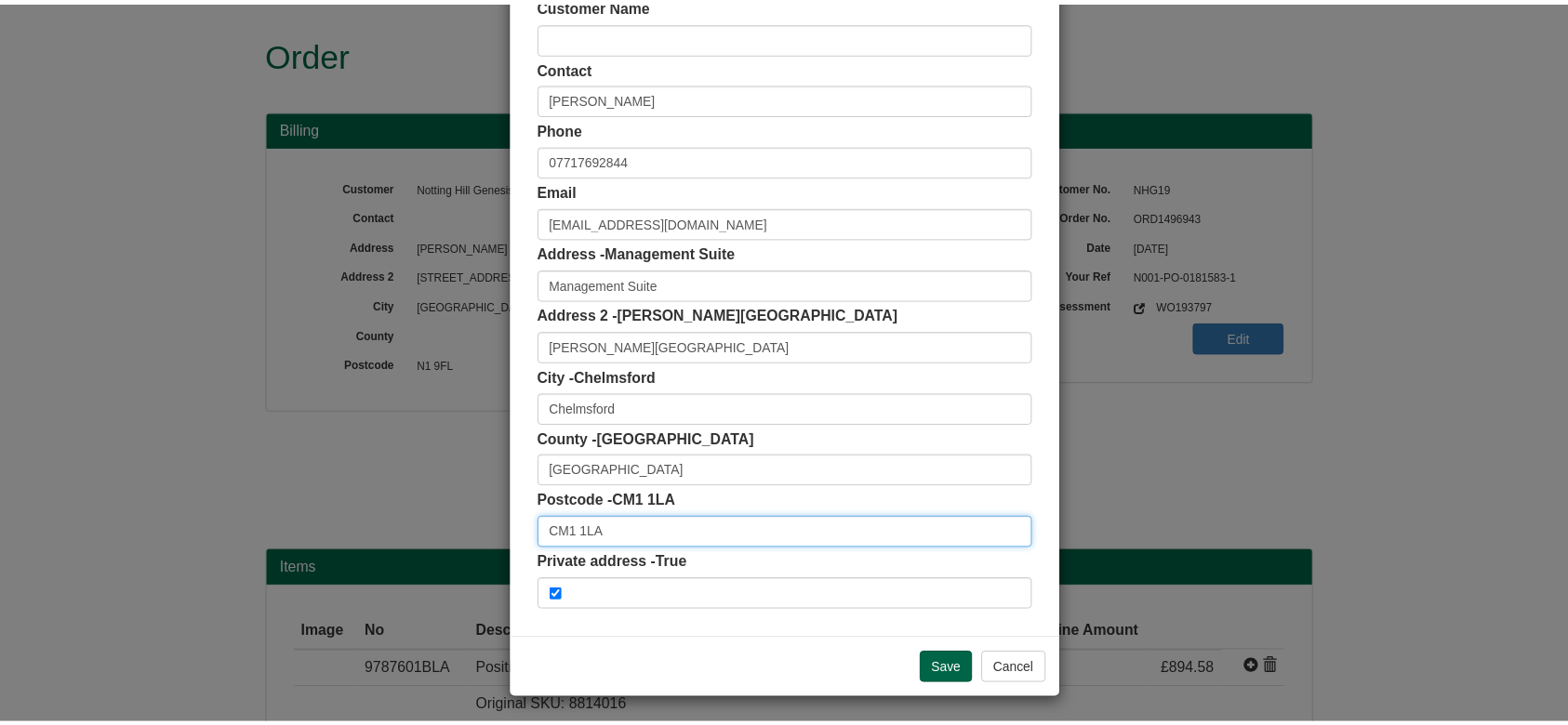
scroll to position [0, 0]
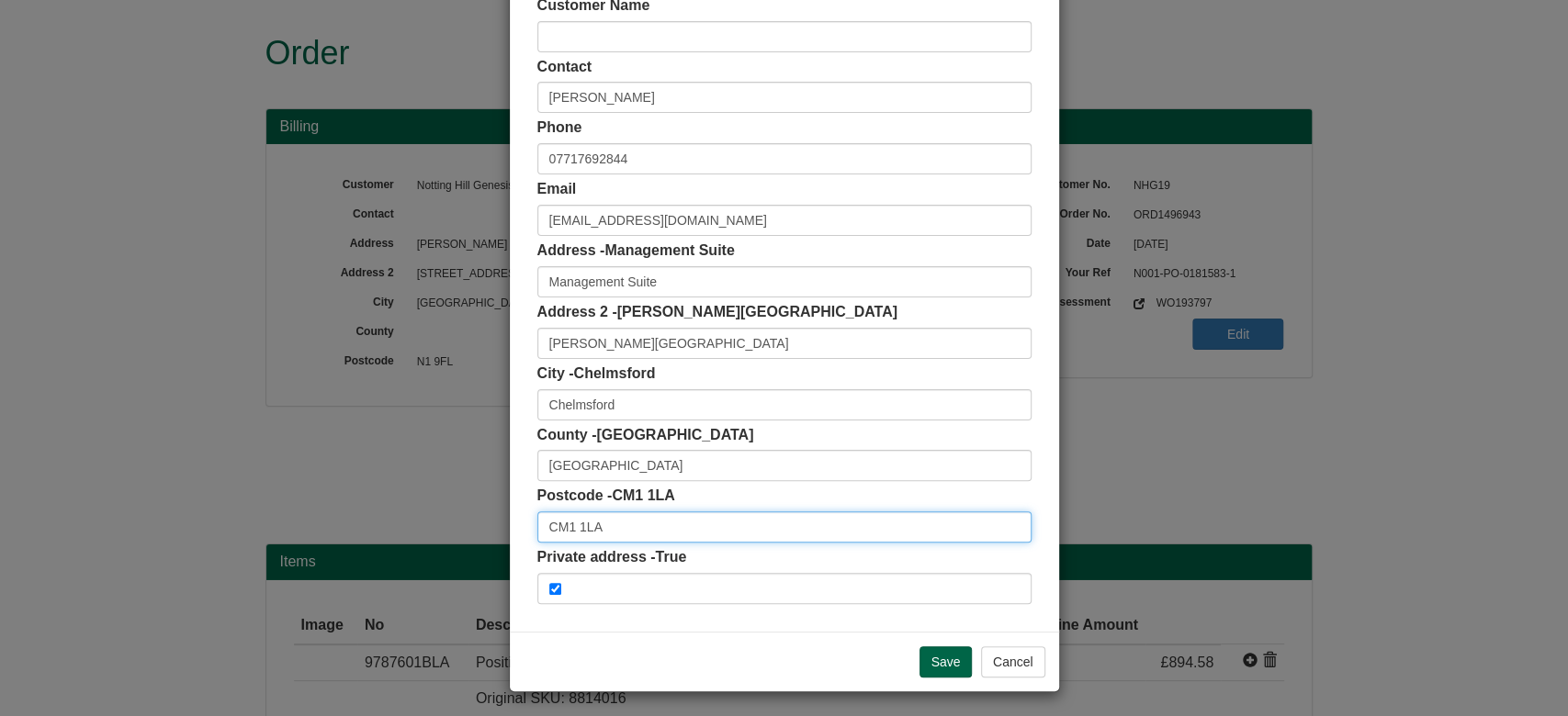
drag, startPoint x: 615, startPoint y: 516, endPoint x: 424, endPoint y: 522, distance: 191.1
click at [424, 522] on div "× Shipping Customer Name Contact Claire Aherne Phone 07717692844 Email claire.a…" at bounding box center [784, 358] width 1568 height 716
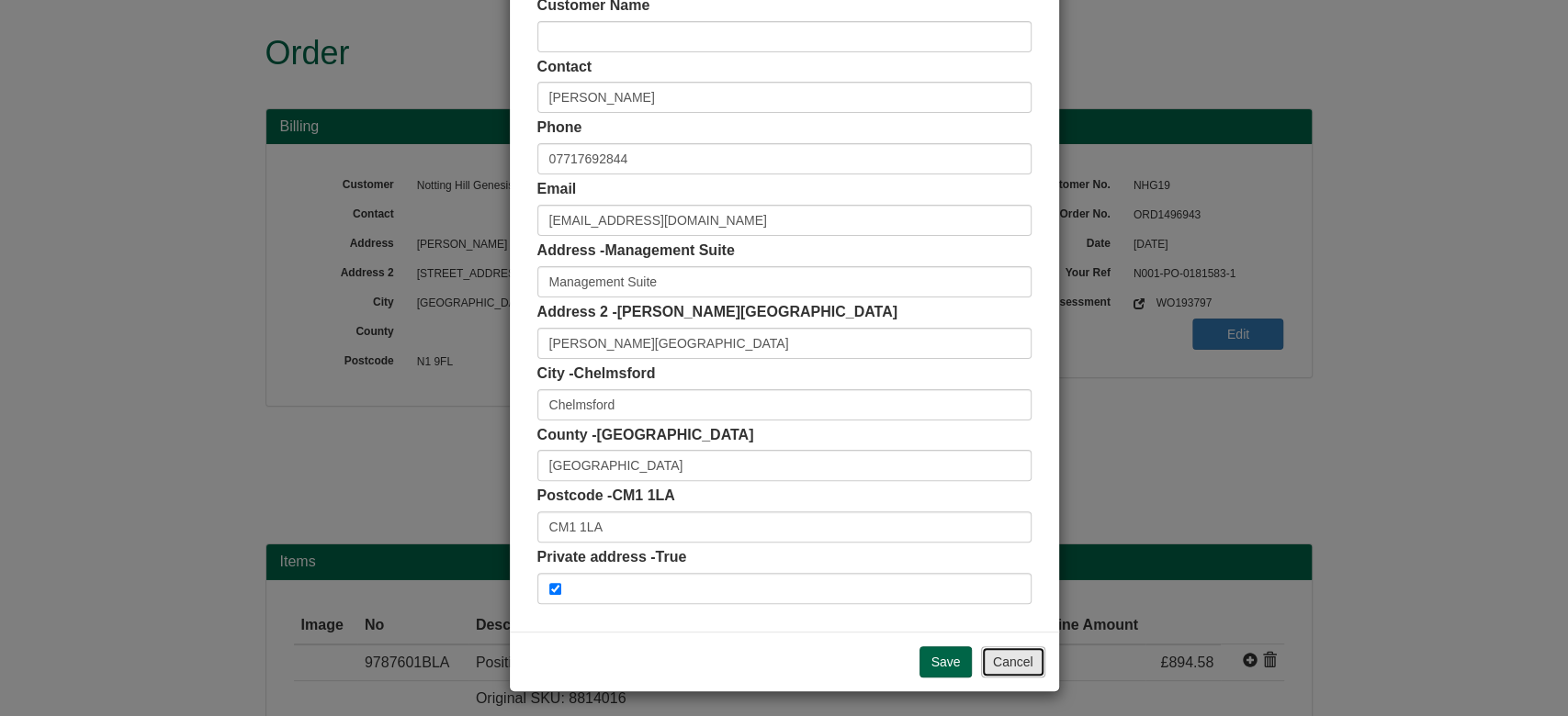
click at [1014, 657] on button "Cancel" at bounding box center [1013, 662] width 64 height 31
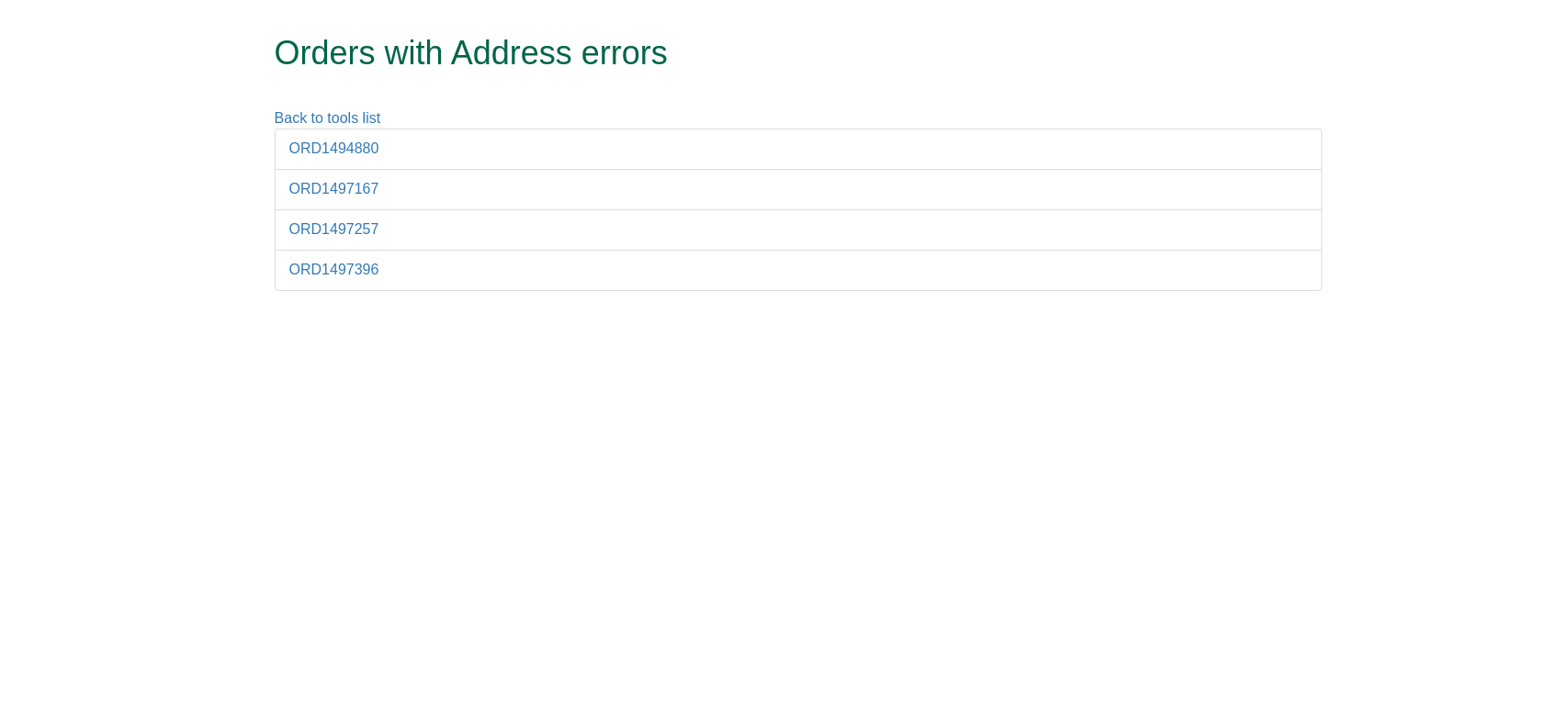
click at [378, 193] on li "ORD1497167" at bounding box center [798, 190] width 1047 height 41
click at [356, 187] on link "ORD1497167" at bounding box center [334, 189] width 90 height 16
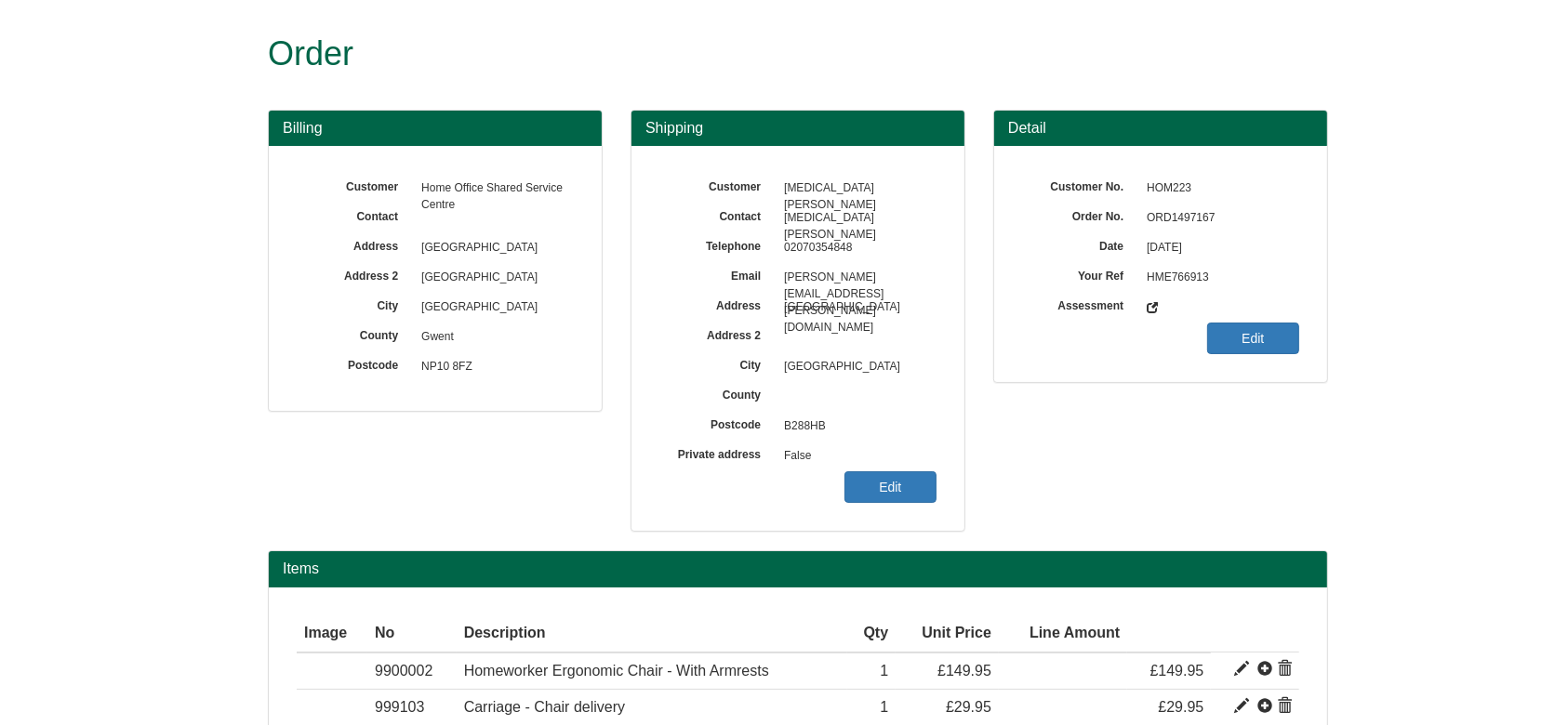
click at [1193, 227] on span "ORD1497167" at bounding box center [1219, 219] width 162 height 30
copy span "ORD1497167"
click at [899, 481] on link "Edit" at bounding box center [890, 488] width 92 height 32
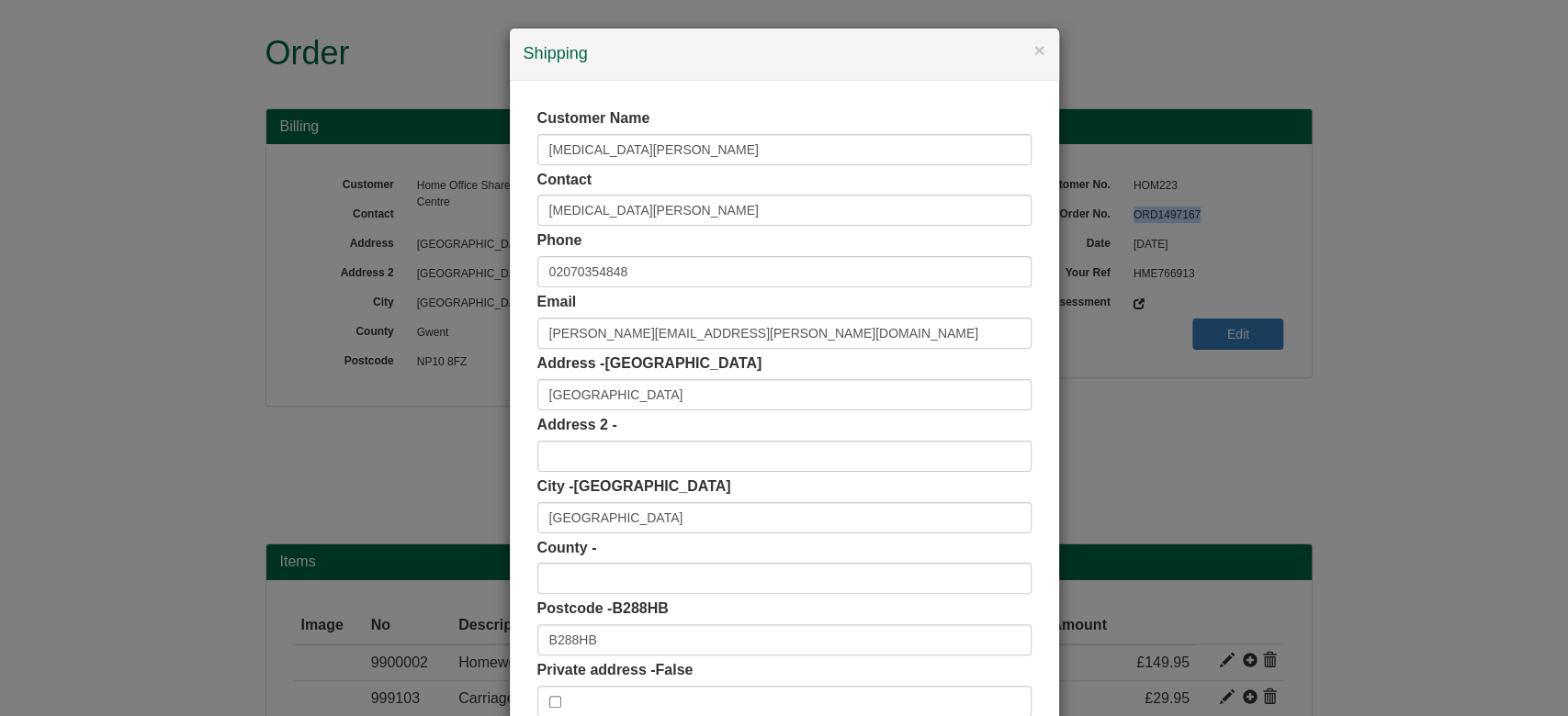
scroll to position [115, 0]
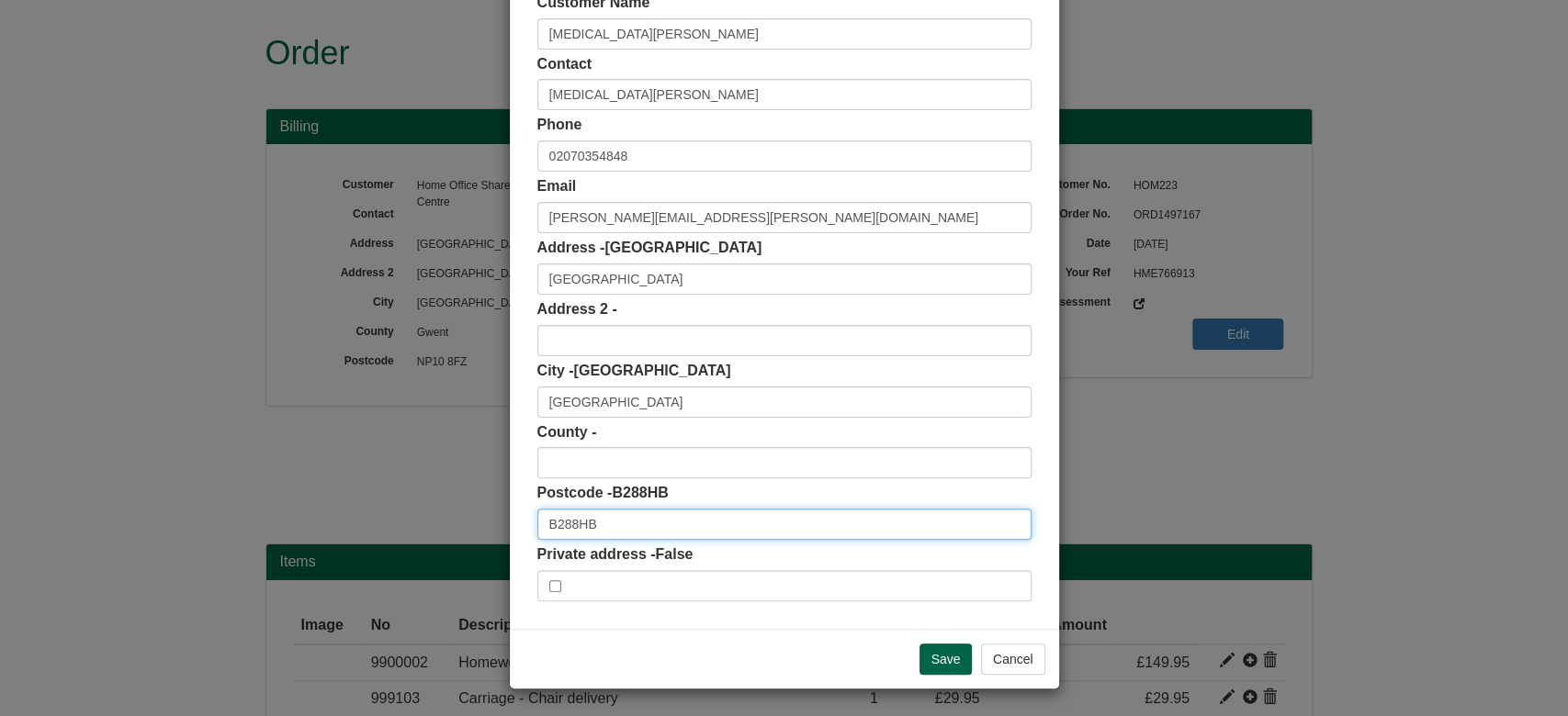
click at [563, 518] on input "B288HB" at bounding box center [784, 525] width 494 height 31
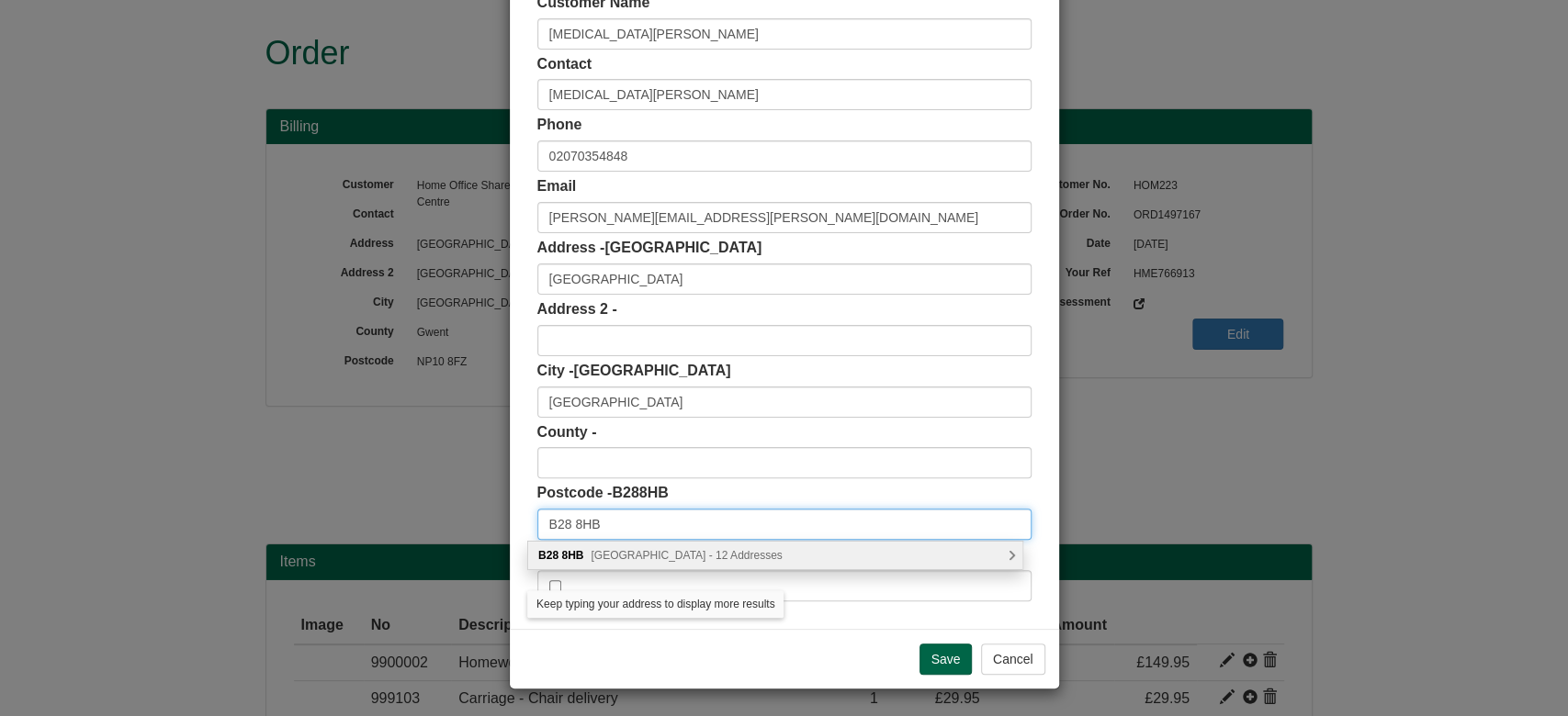
type input "B28 8HB"
click at [659, 553] on span "Sarehole Road, Birmingham - 12 Addresses" at bounding box center [687, 555] width 191 height 13
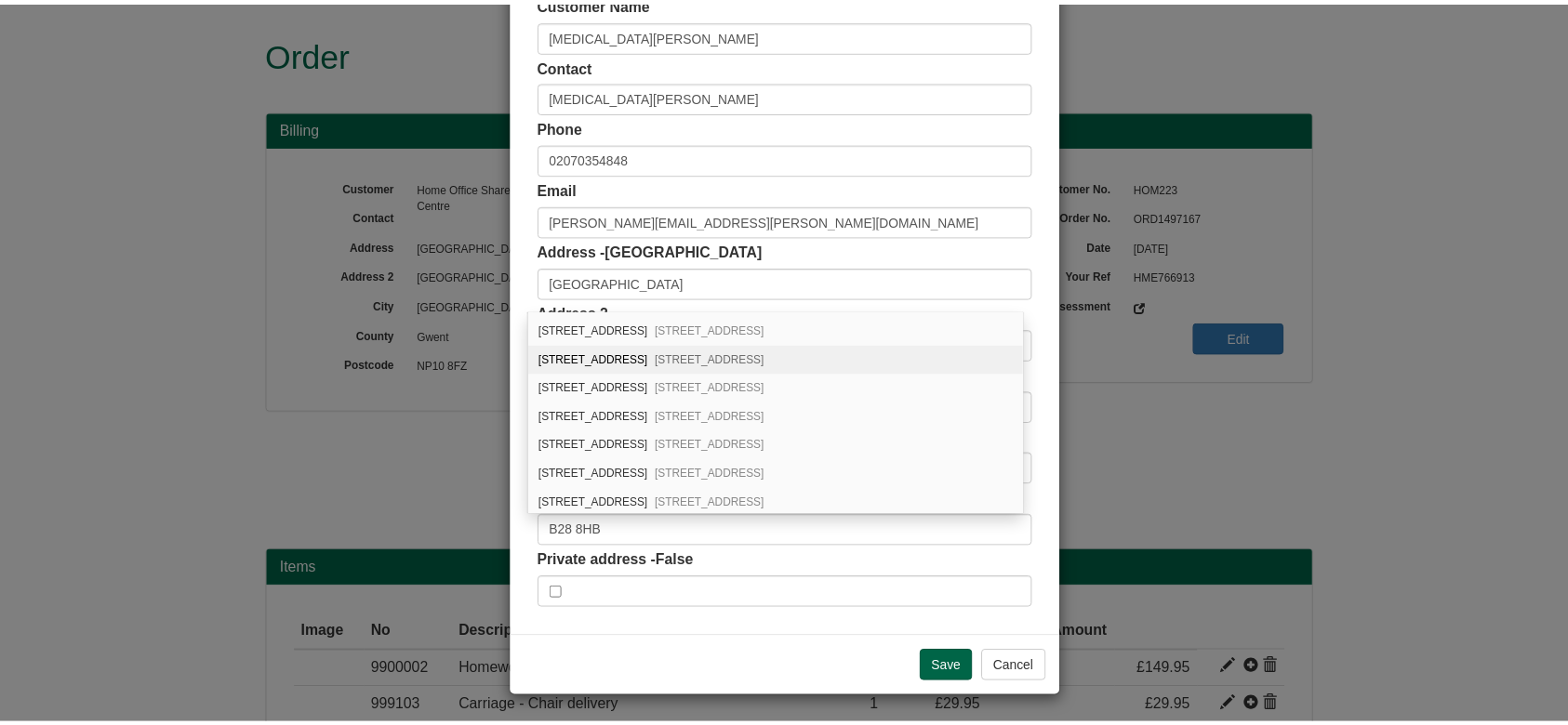
scroll to position [0, 0]
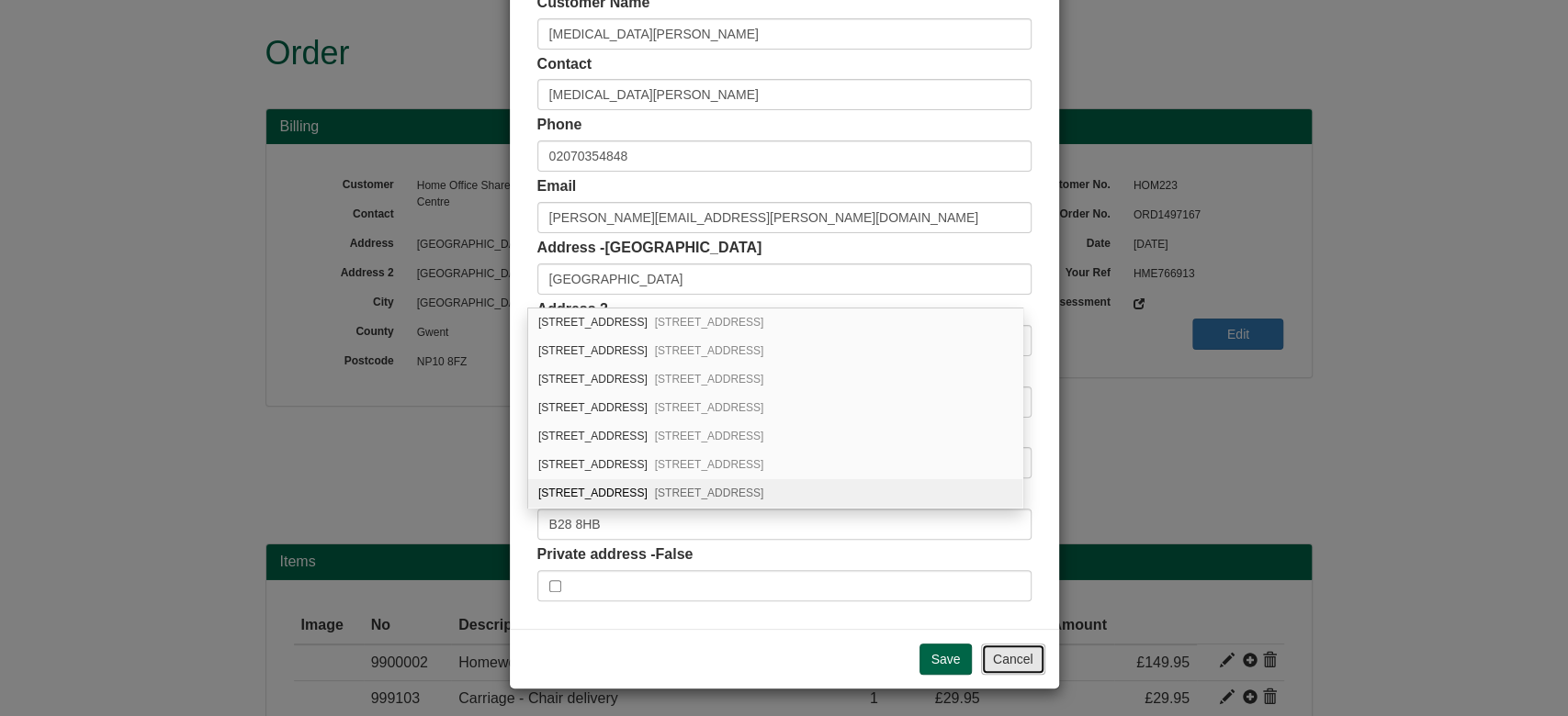
click at [1000, 659] on button "Cancel" at bounding box center [1013, 659] width 64 height 31
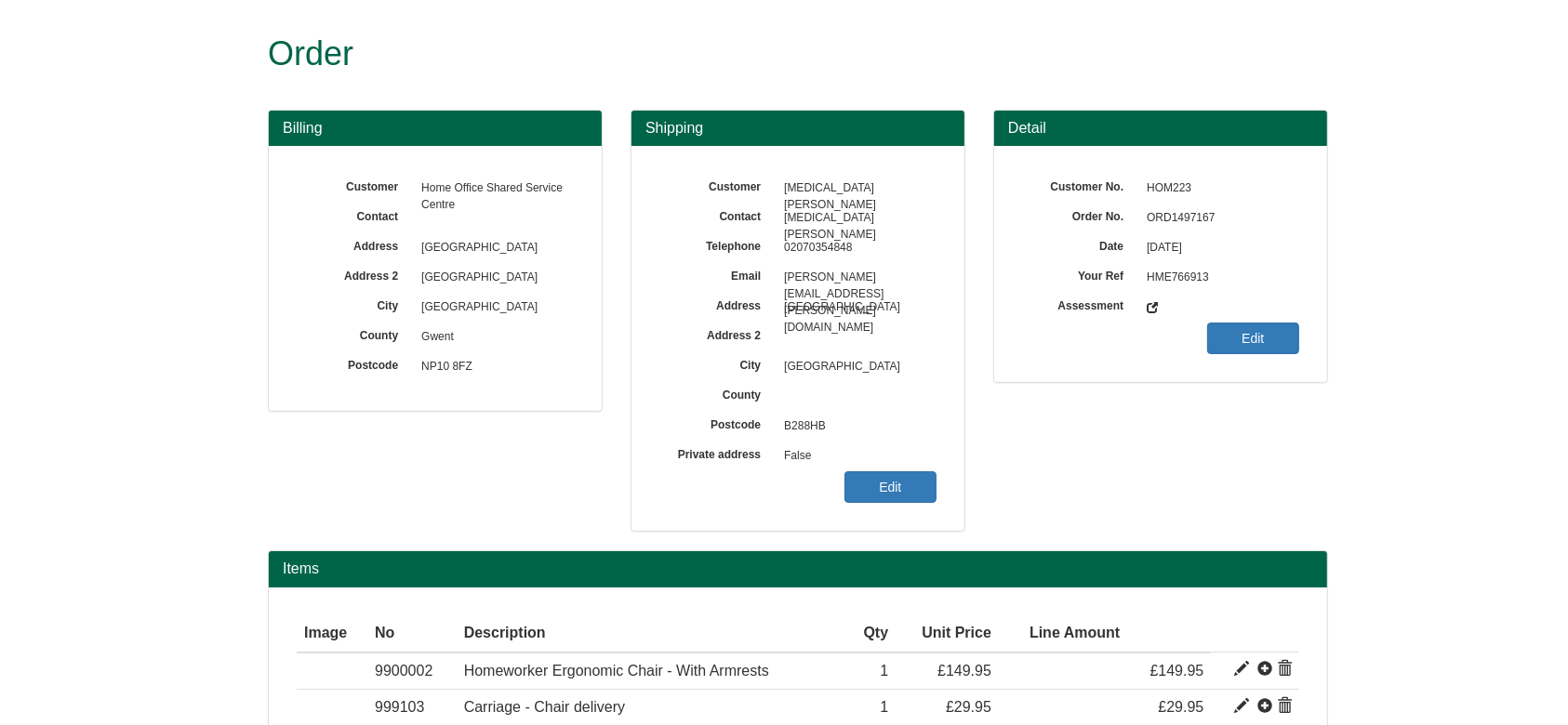
click at [1131, 531] on div "Billing Customer Home Office Shared Service Centre Contact Address Phoenix Hous…" at bounding box center [798, 330] width 1088 height 442
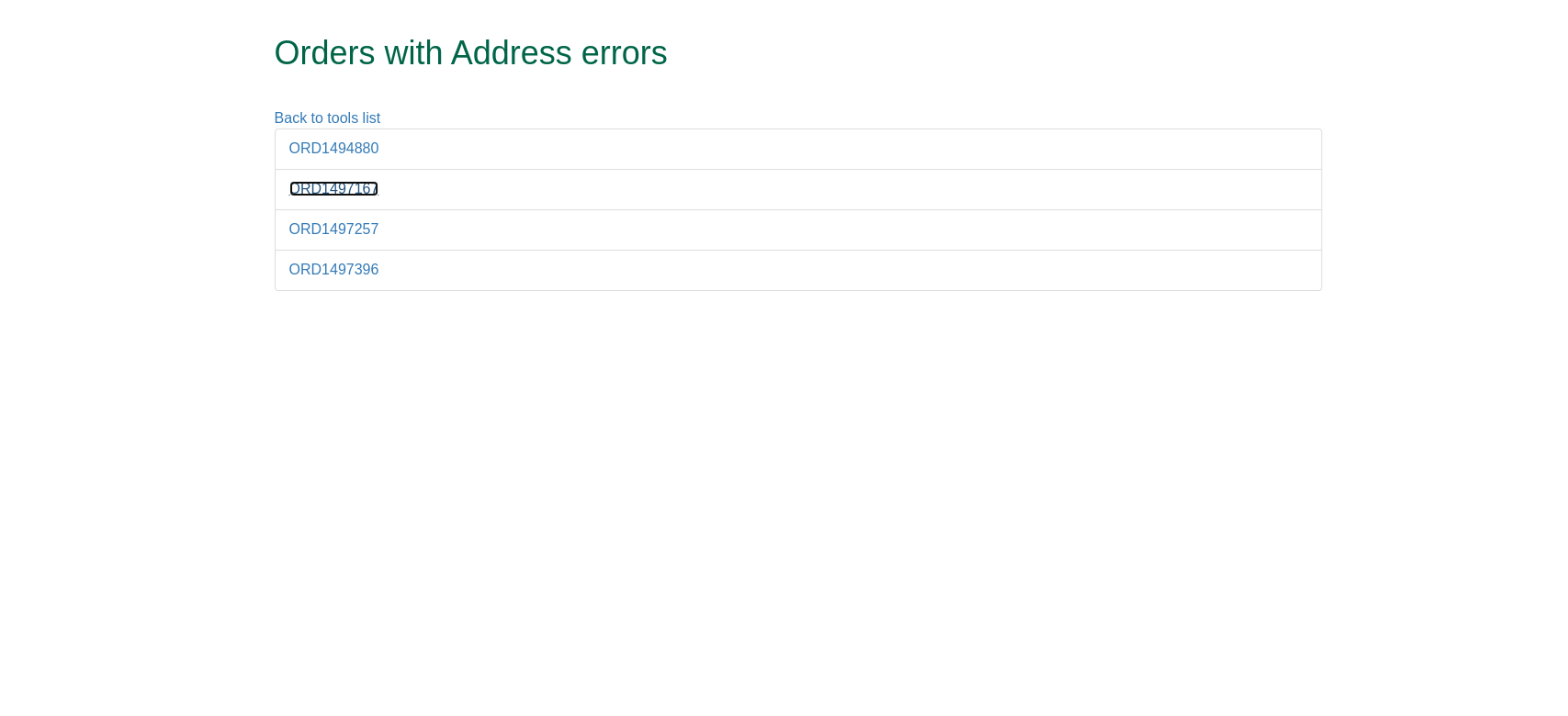
click at [341, 187] on link "ORD1497167" at bounding box center [334, 189] width 90 height 16
click at [348, 196] on li "ORD1497257" at bounding box center [798, 190] width 1047 height 41
click at [338, 194] on link "ORD1497257" at bounding box center [334, 189] width 90 height 16
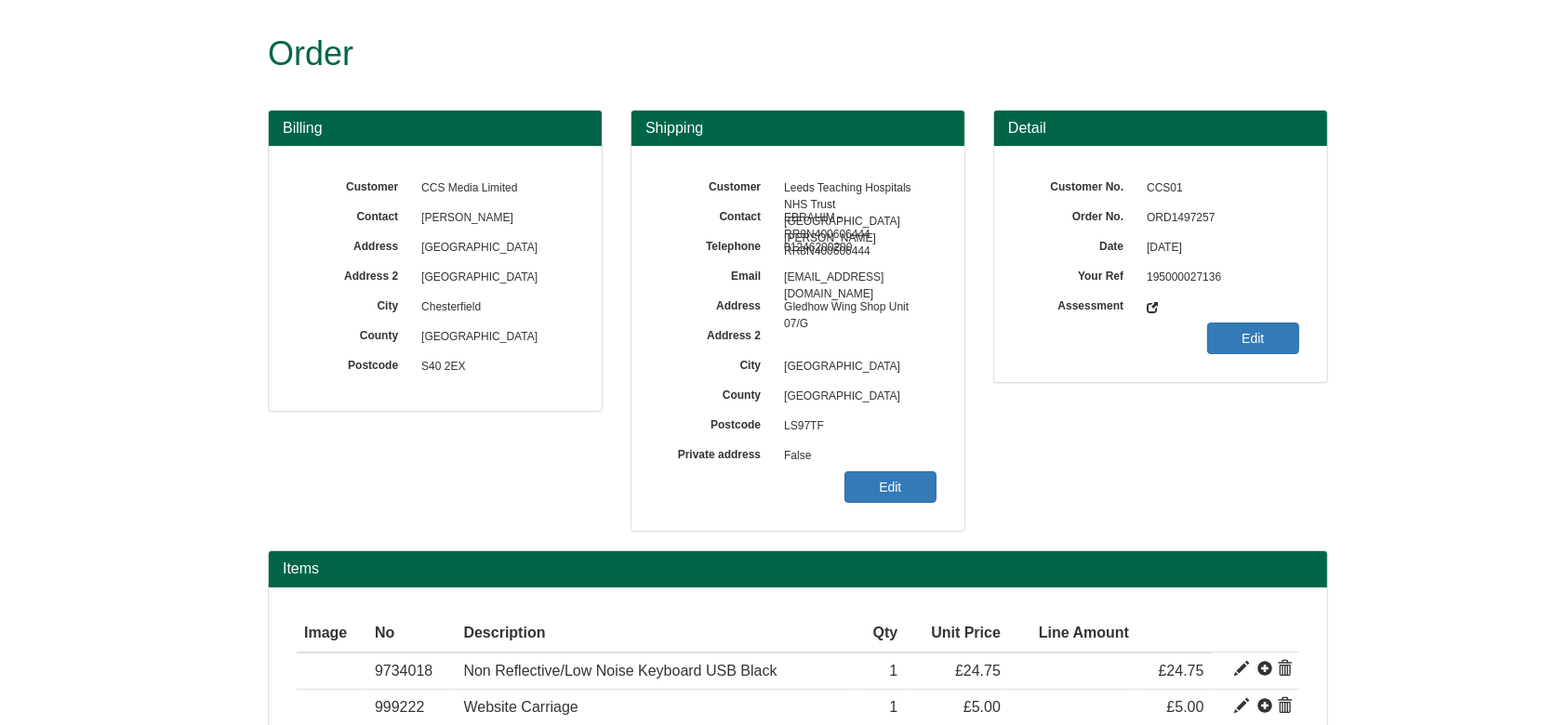
click at [1192, 211] on span "ORD1497257" at bounding box center [1219, 219] width 162 height 30
copy span "ORD1497257"
click at [900, 486] on link "Edit" at bounding box center [890, 488] width 92 height 32
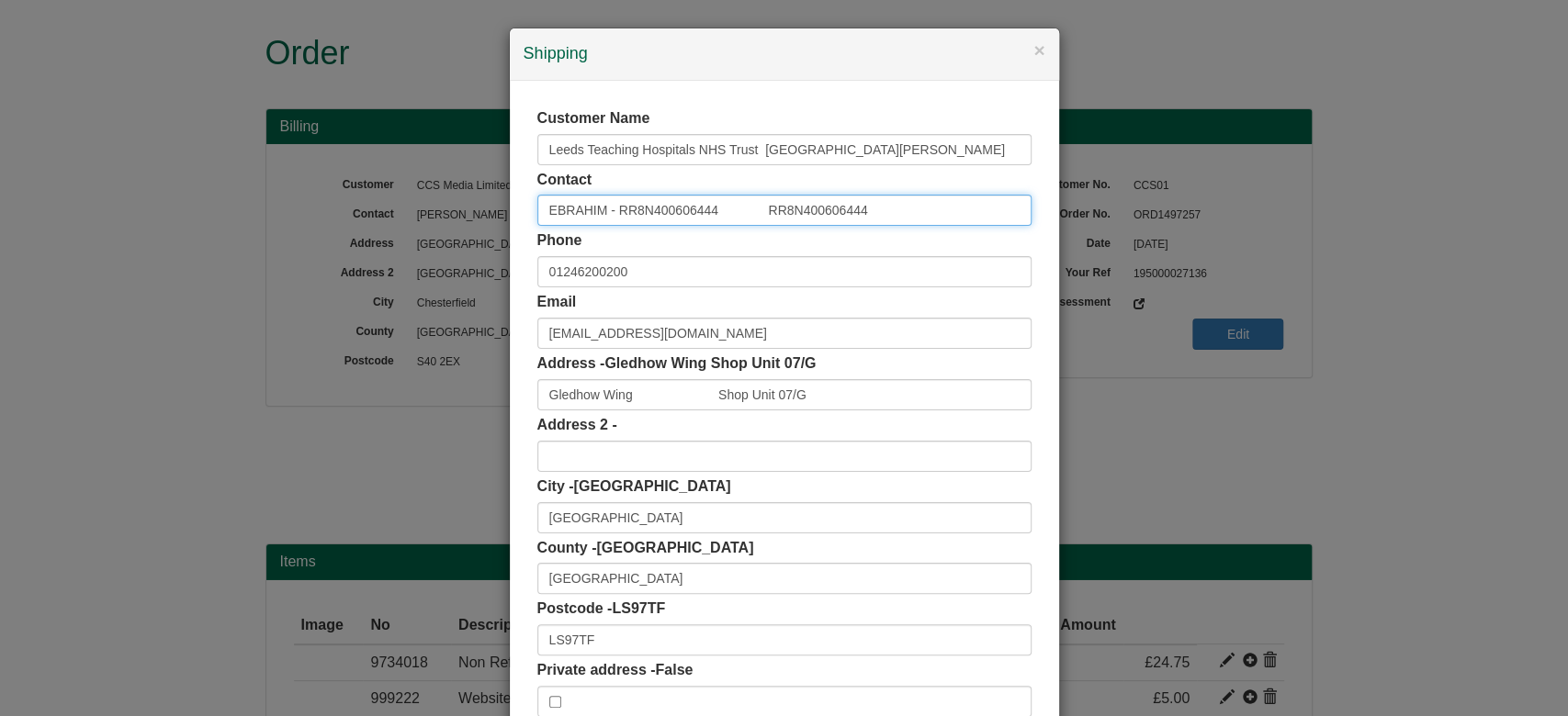
drag, startPoint x: 757, startPoint y: 208, endPoint x: 910, endPoint y: 213, distance: 153.1
click at [910, 213] on input "EBRAHIM - RR8N400606444 RR8N400606444" at bounding box center [784, 210] width 494 height 31
click at [514, 150] on div "Customer Name Leeds Teaching Hospitals NHS Trust St James Hospi Contact EBRAHIM…" at bounding box center [784, 413] width 549 height 664
click at [510, 547] on div "Customer Name Leeds Teaching Hospitals NHS Trust St James Hospi Contact EBRAHIM…" at bounding box center [784, 413] width 549 height 664
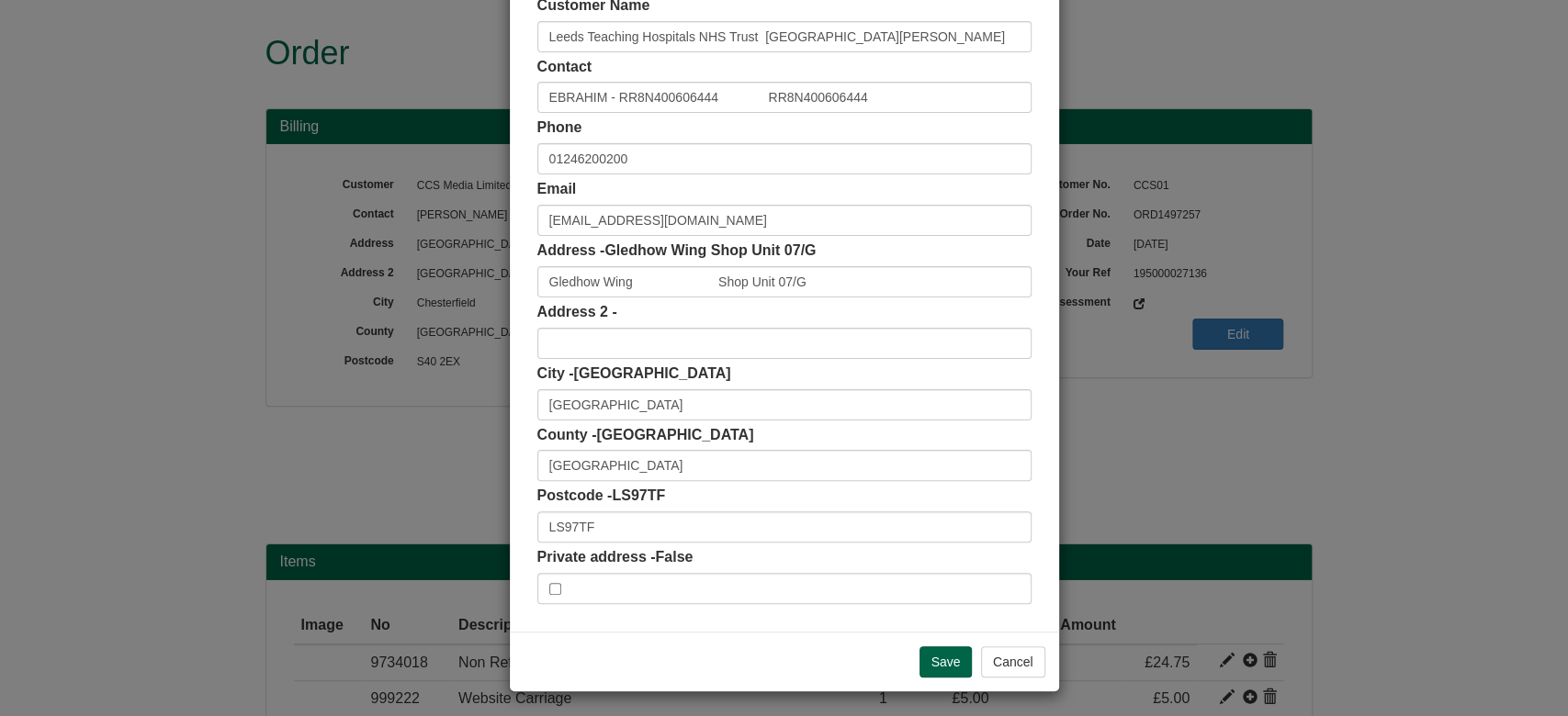
scroll to position [115, 0]
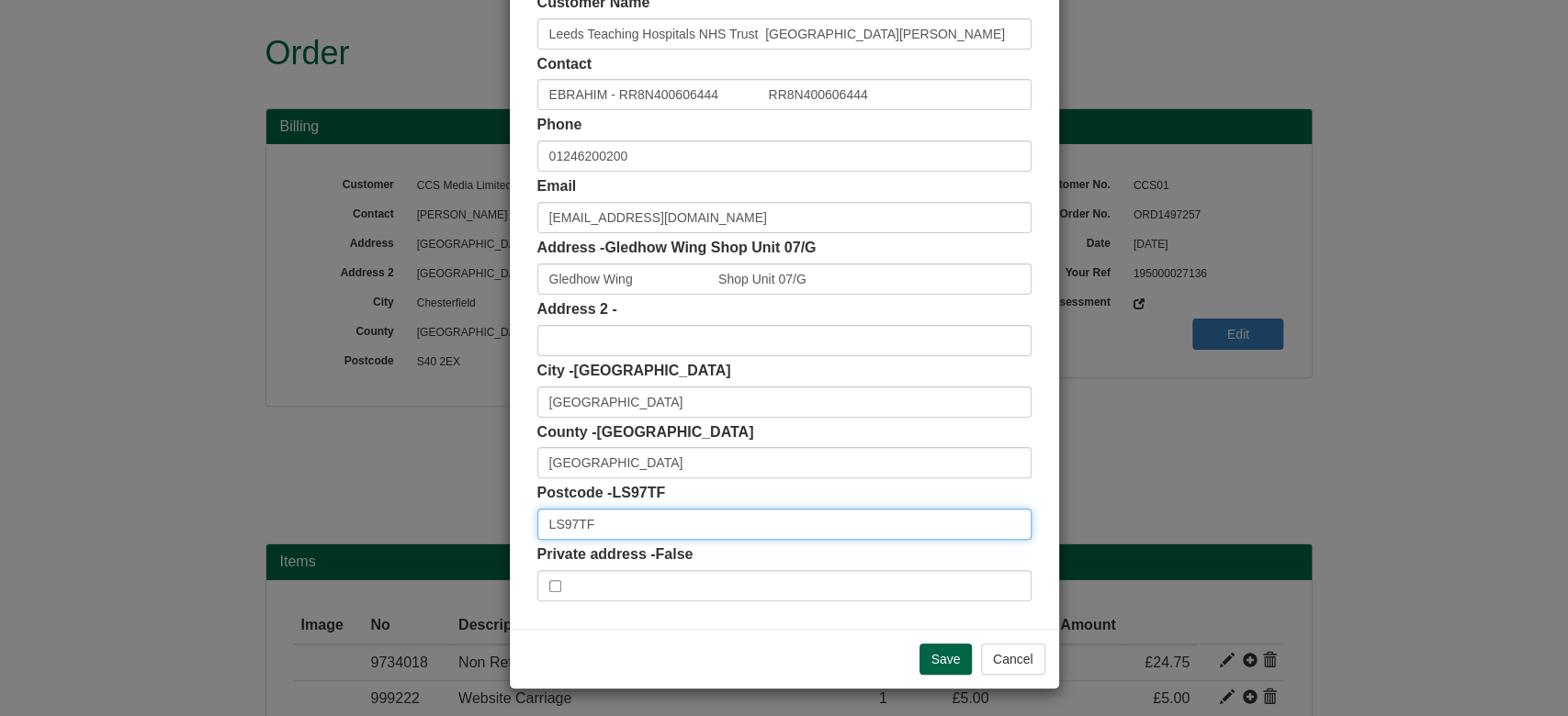
click at [603, 521] on input "LS97TF" at bounding box center [784, 525] width 494 height 31
click at [566, 526] on input "LS97TF" at bounding box center [784, 525] width 494 height 31
click at [561, 523] on input "LS97TF" at bounding box center [784, 525] width 494 height 31
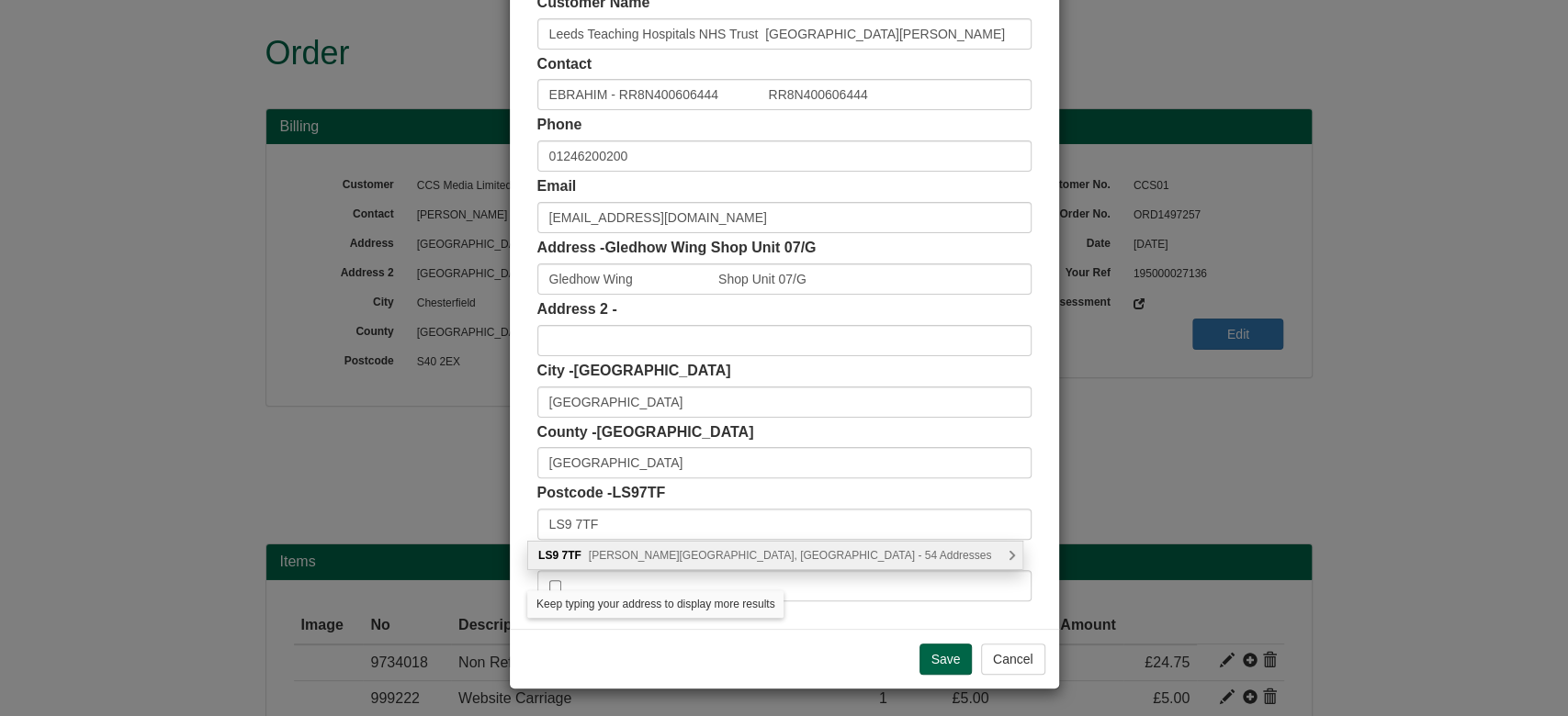
click at [647, 551] on span "Beckett Street, Leeds - 54 Addresses" at bounding box center [790, 555] width 403 height 13
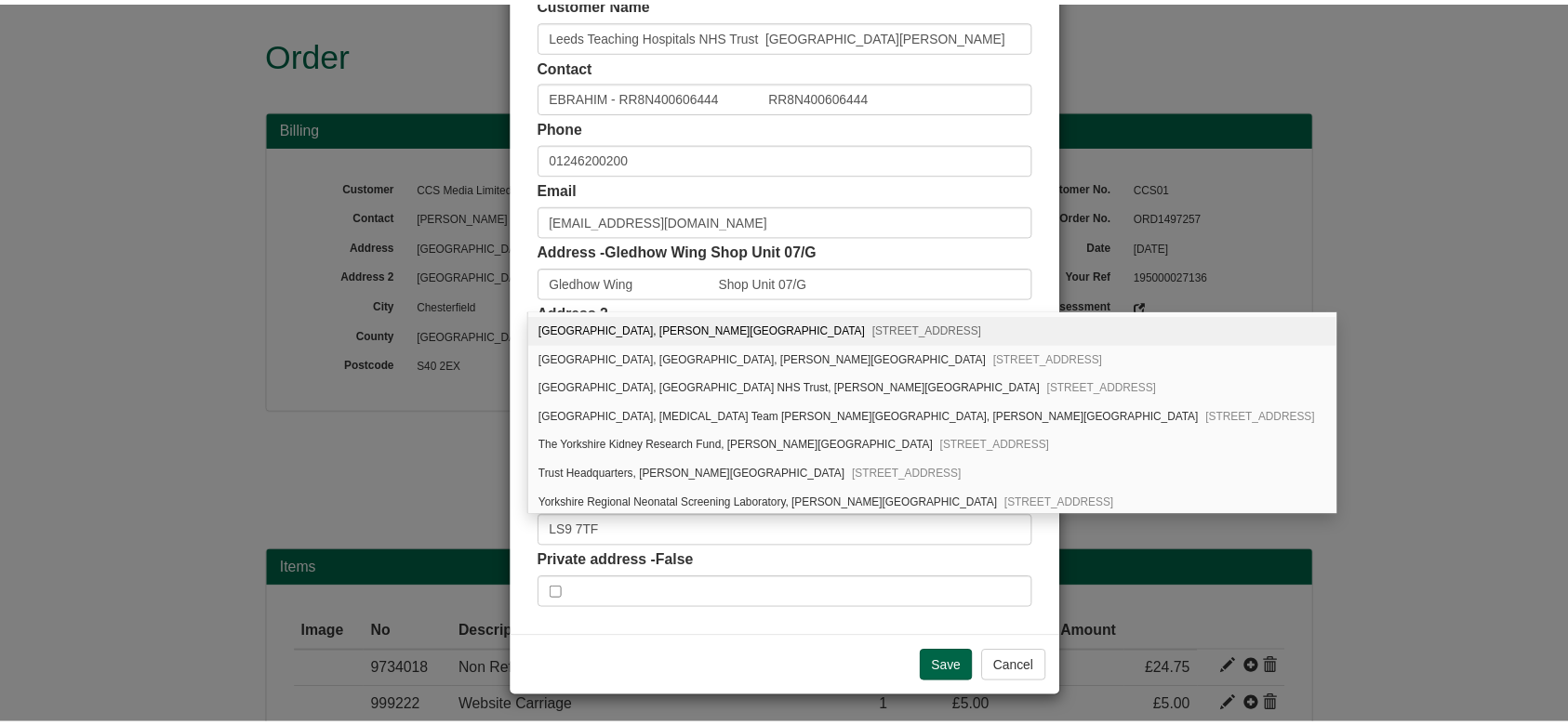
scroll to position [0, 0]
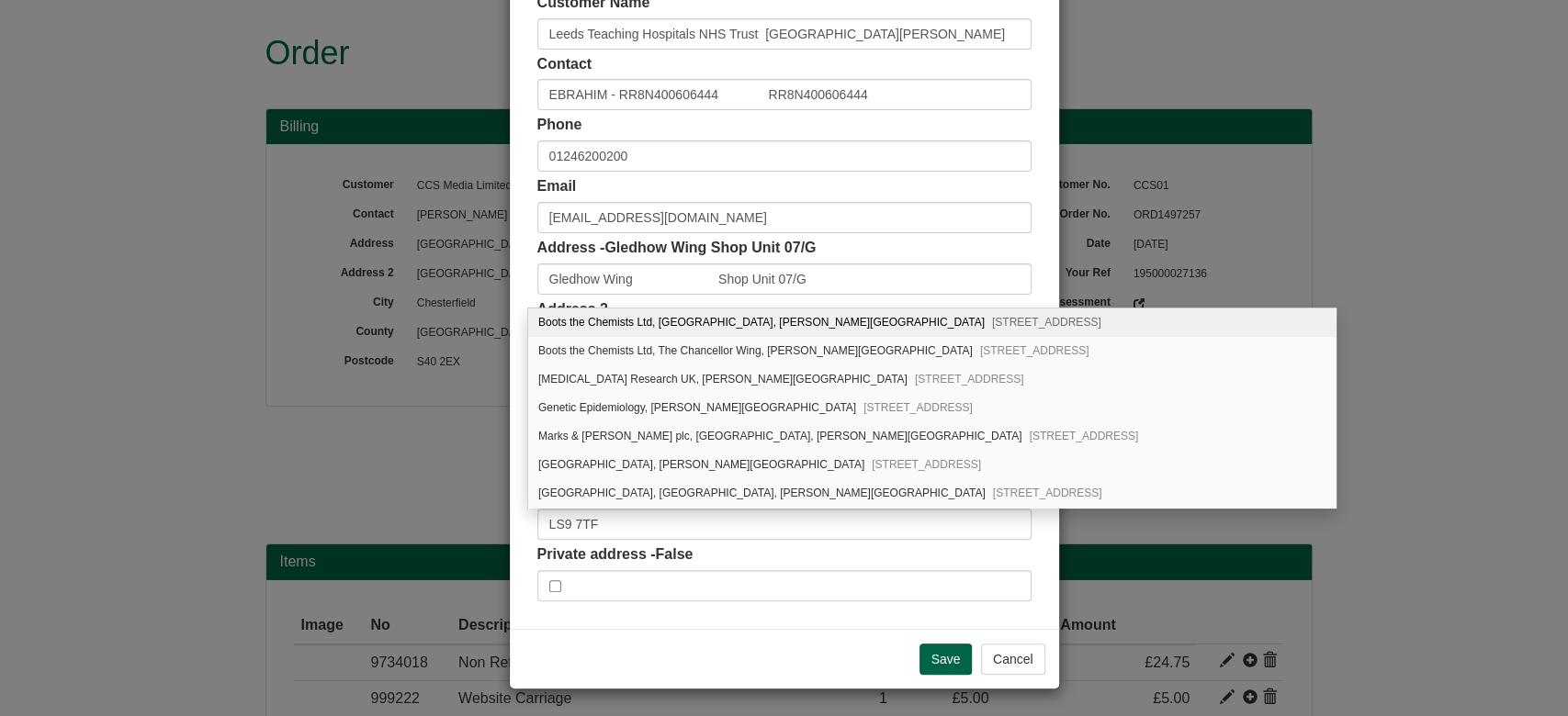
click at [1256, 439] on div "× Shipping Customer Name Leeds Teaching Hospitals NHS Trust [GEOGRAPHIC_DATA][P…" at bounding box center [784, 358] width 1568 height 716
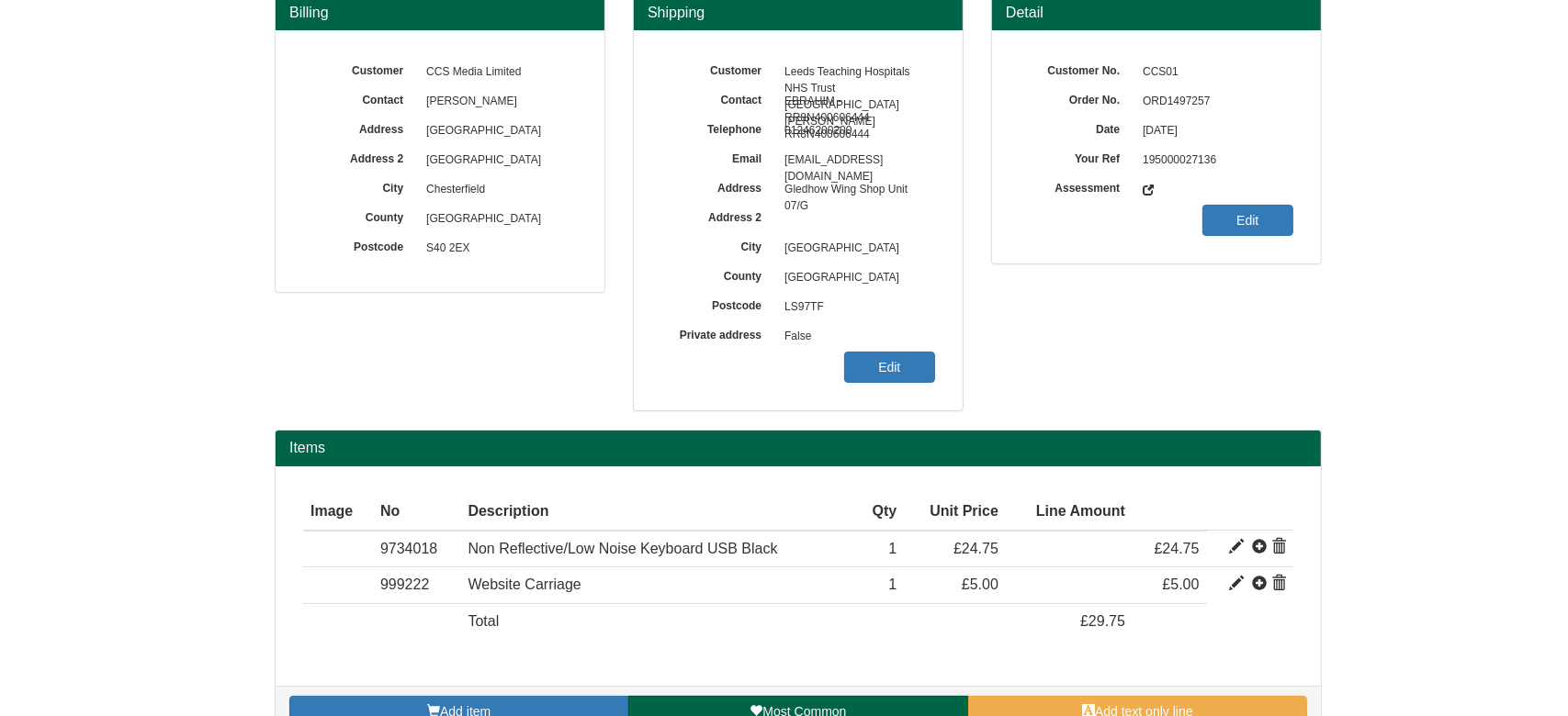
scroll to position [151, 0]
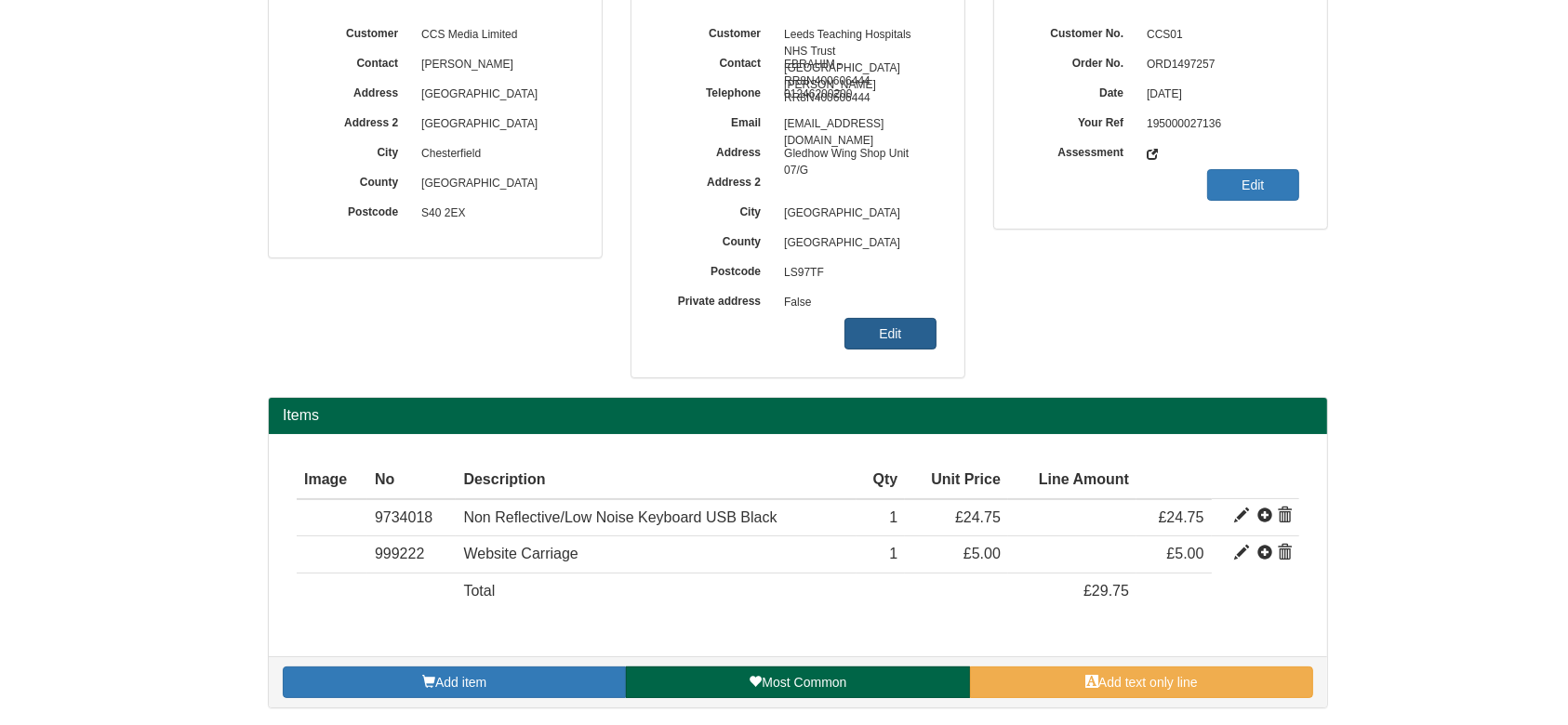
click at [869, 344] on link "Edit" at bounding box center [890, 334] width 92 height 32
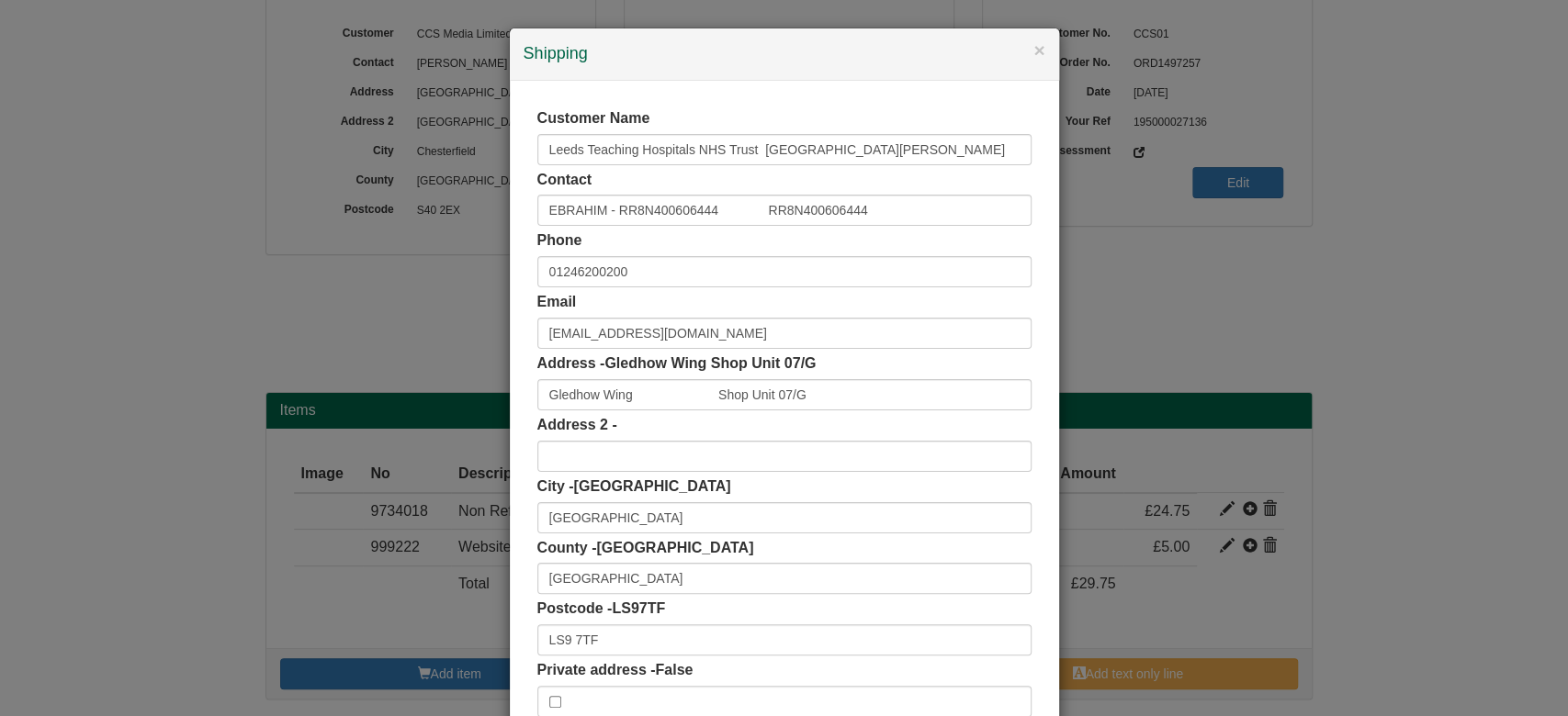
scroll to position [115, 0]
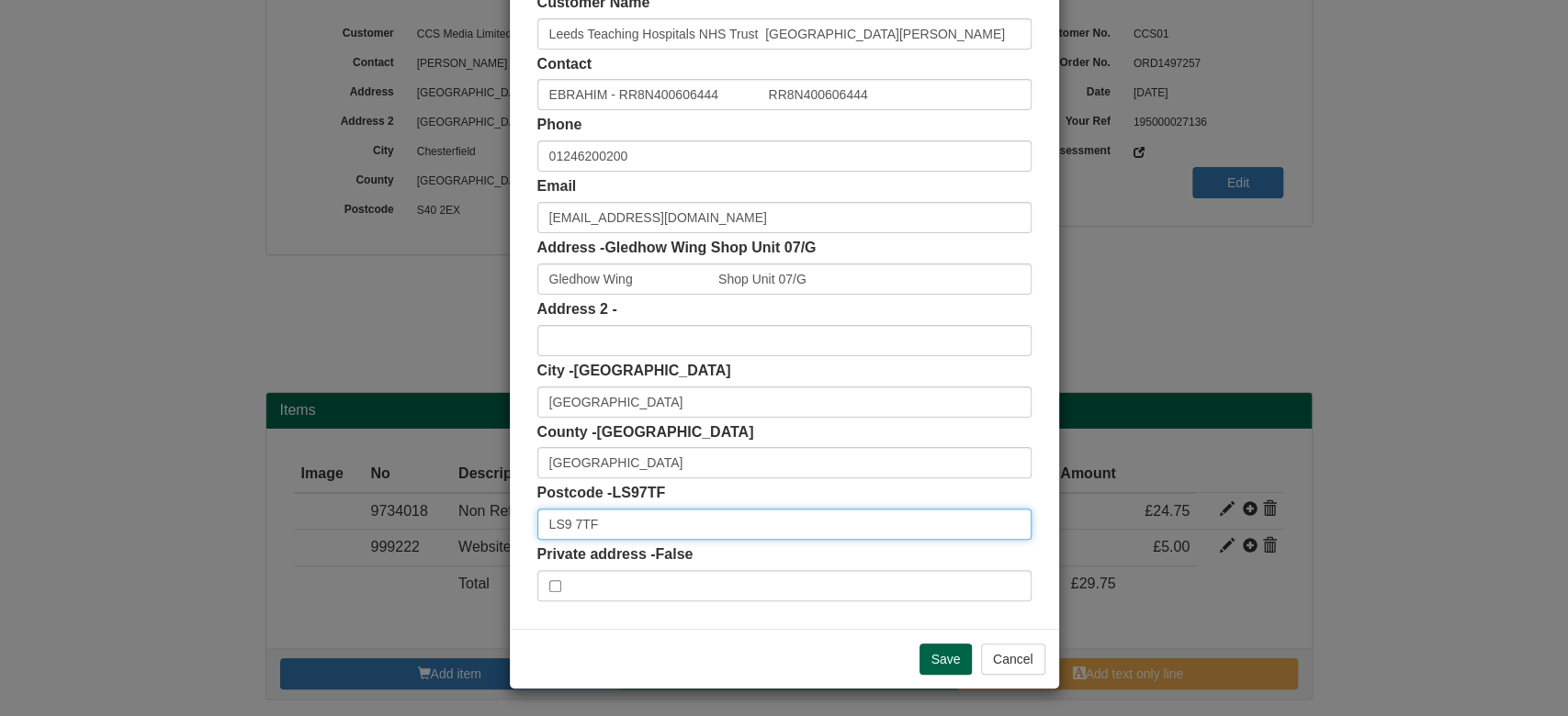
click at [598, 528] on input "LS9 7TF" at bounding box center [784, 525] width 494 height 31
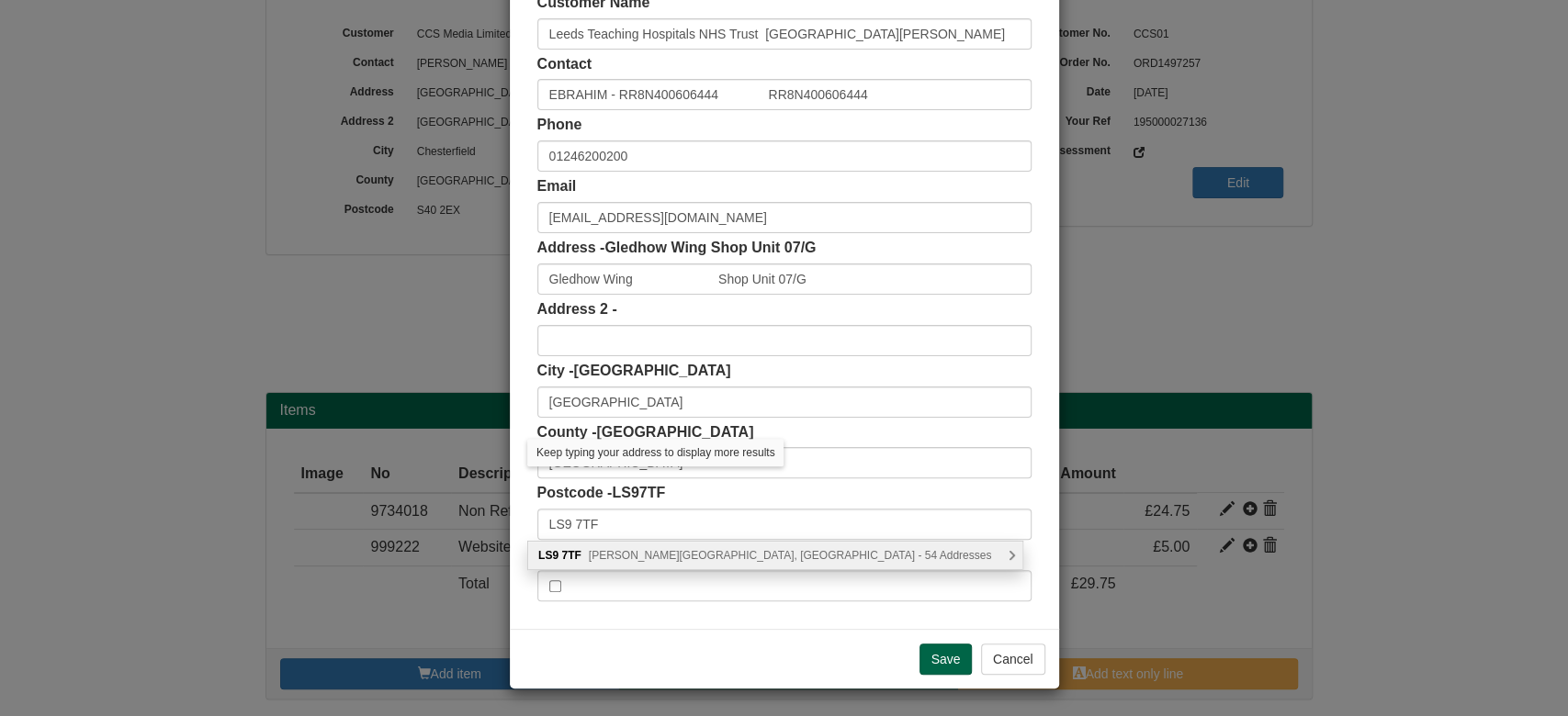
click at [721, 546] on div "LS9 7TF Beckett Street, Leeds - 54 Addresses" at bounding box center [776, 556] width 494 height 27
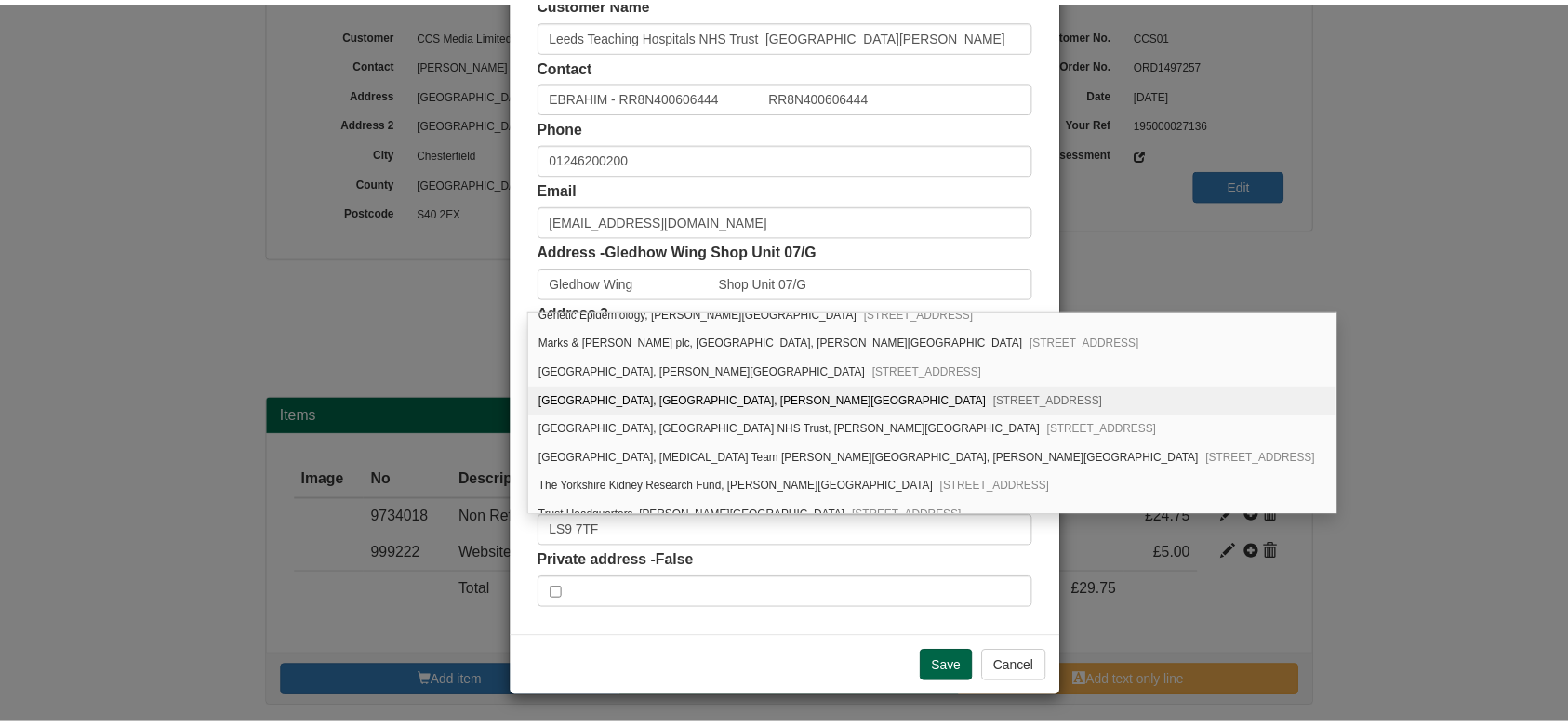
scroll to position [140, 0]
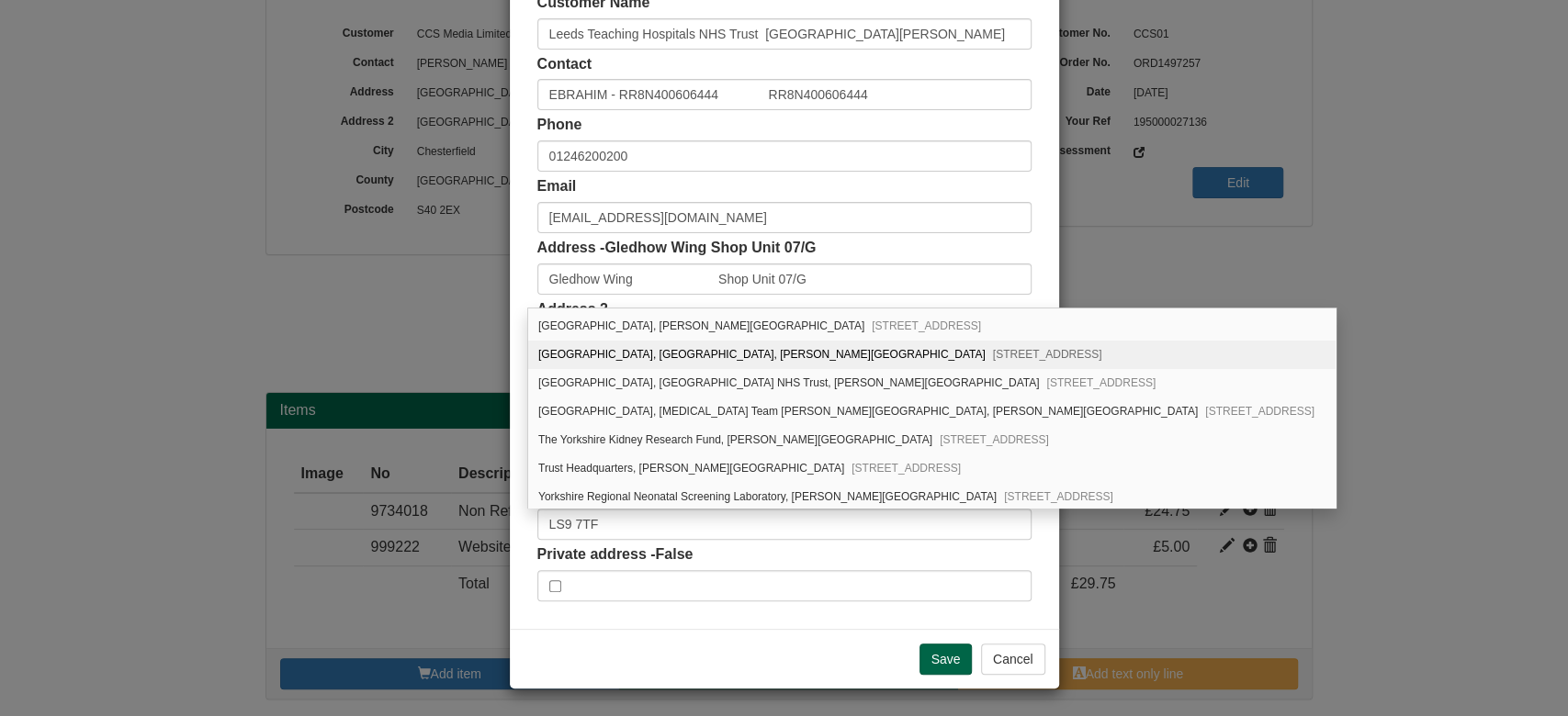
click at [1339, 577] on div "× Shipping Customer Name Leeds Teaching Hospitals NHS Trust St James Hospi Cont…" at bounding box center [784, 358] width 1568 height 716
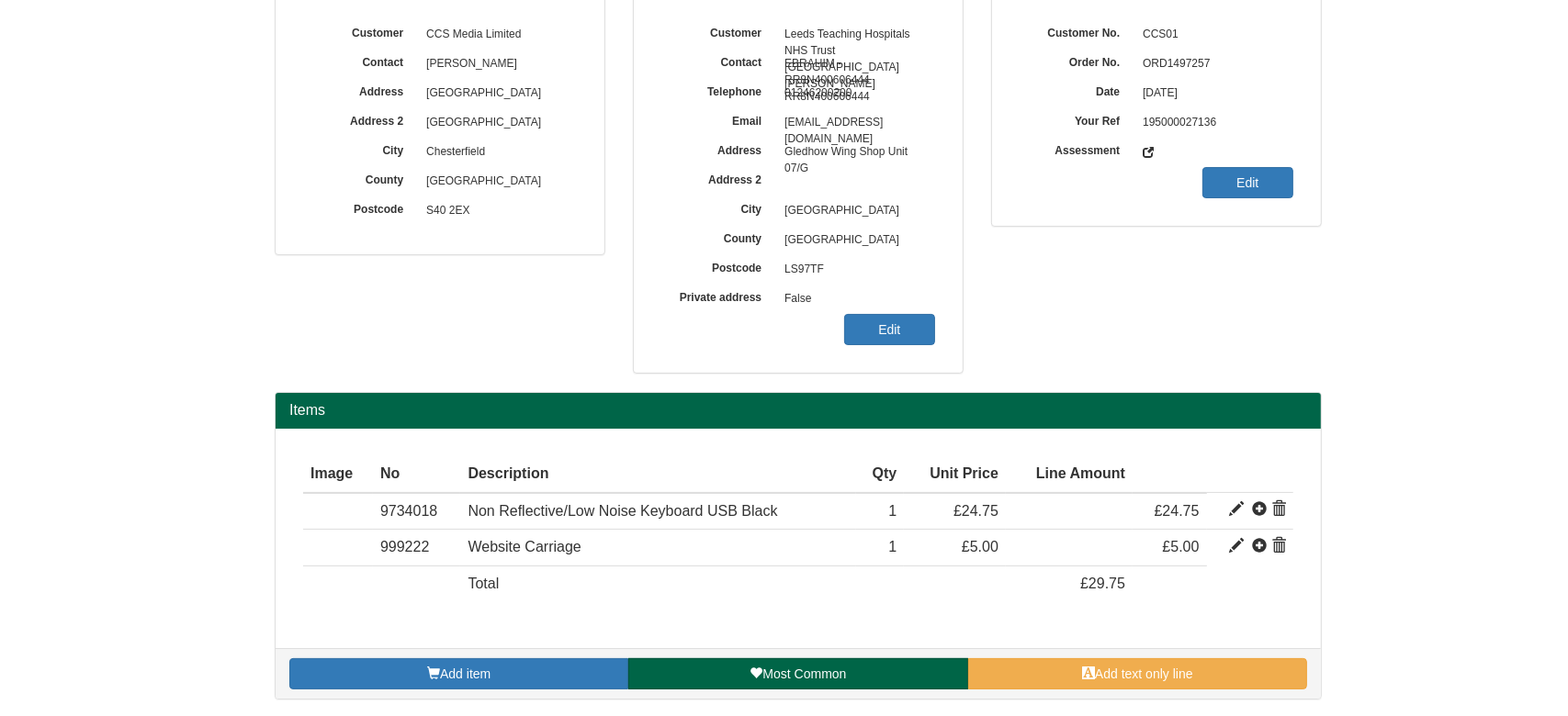
scroll to position [0, 0]
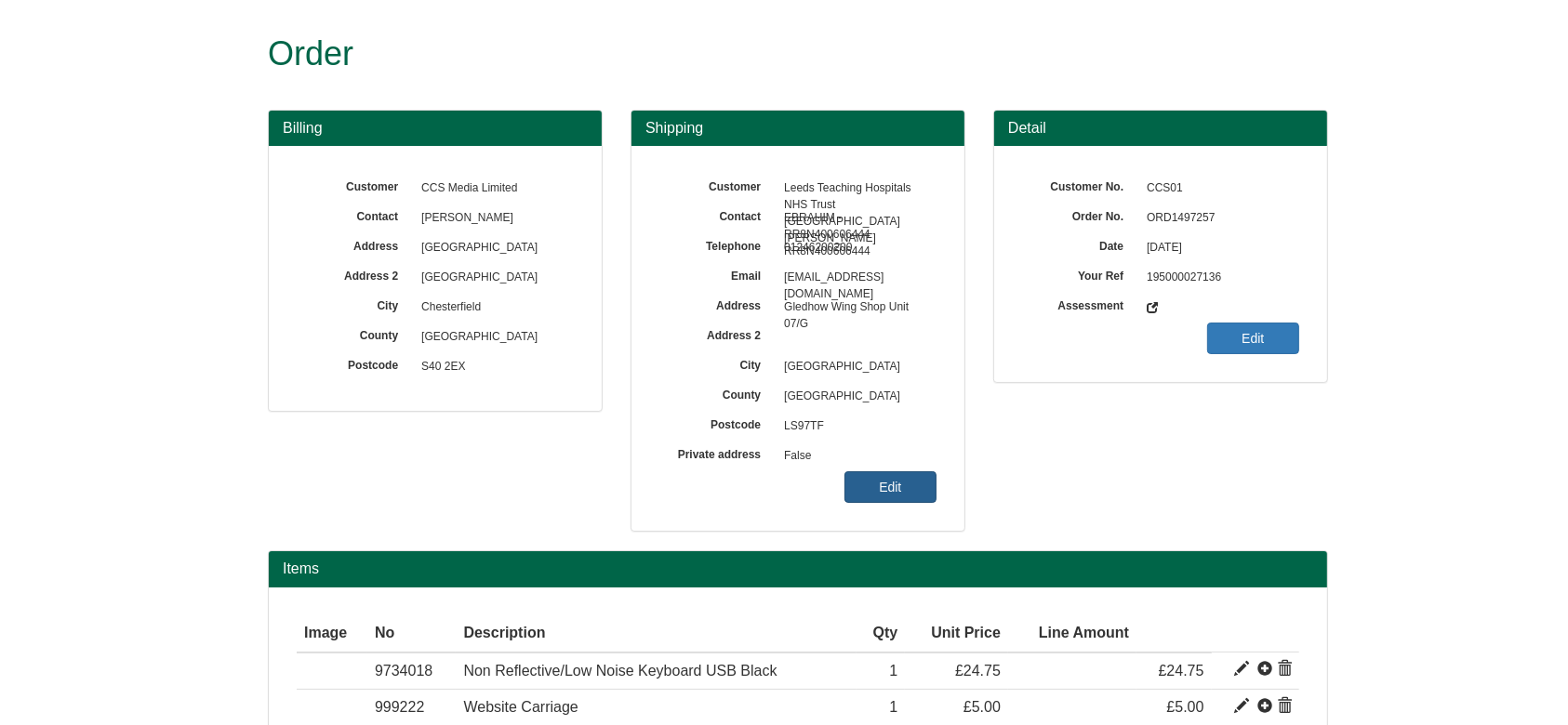
click at [905, 492] on link "Edit" at bounding box center [890, 488] width 92 height 32
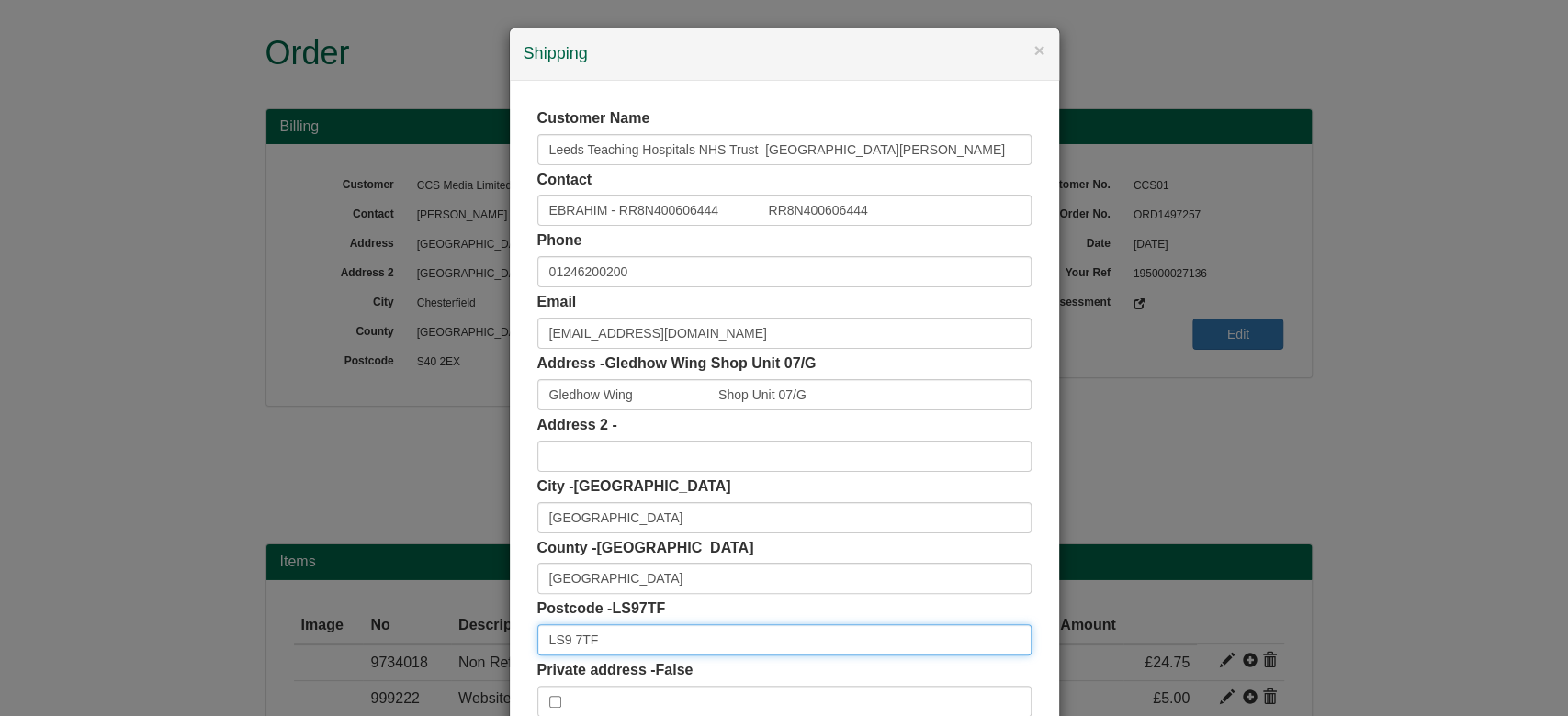
click at [678, 642] on input "LS9 7TF" at bounding box center [784, 640] width 494 height 31
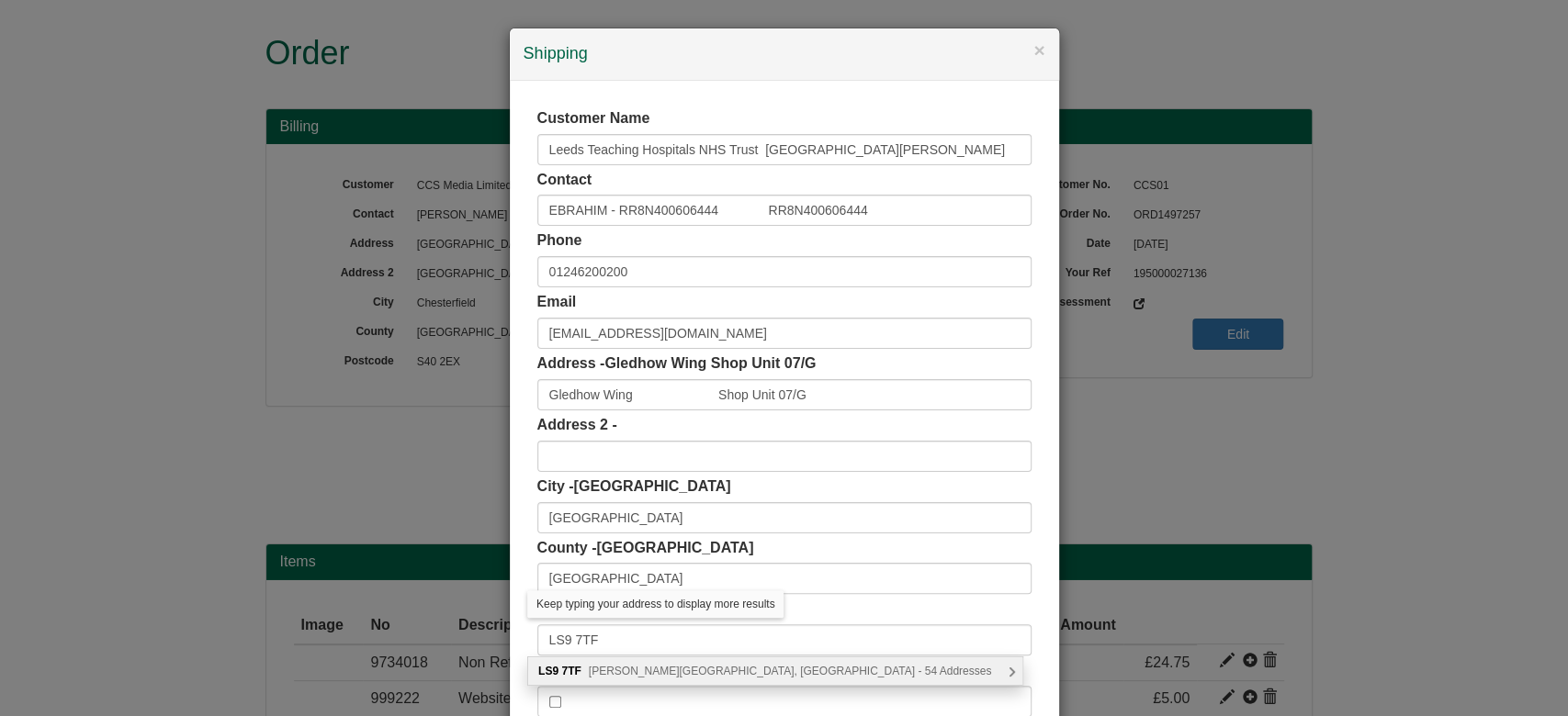
click at [757, 658] on div "LS9 7TF Beckett Street, Leeds - 54 Addresses" at bounding box center [776, 671] width 494 height 27
type input "LS9 7TF"
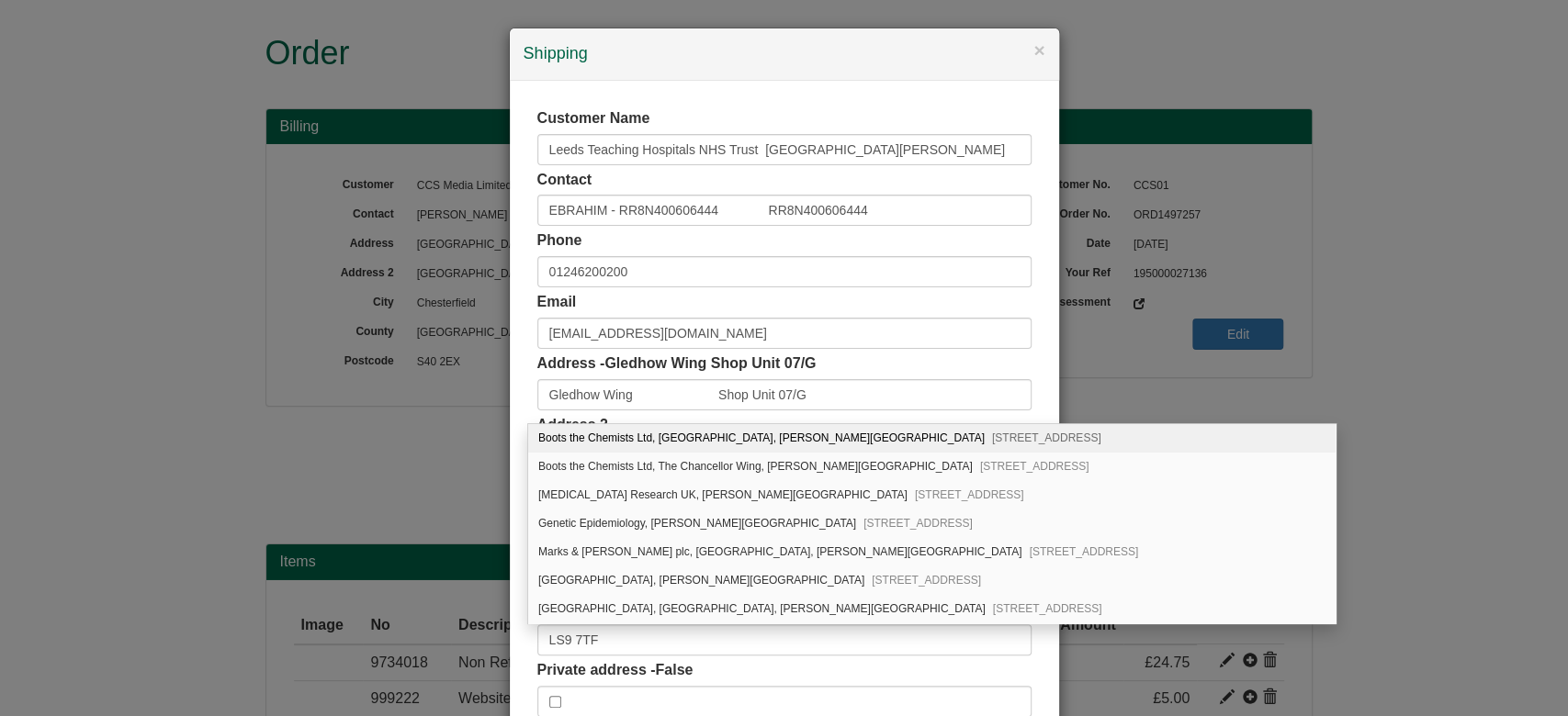
click at [1247, 467] on div "× Shipping Customer Name Leeds Teaching Hospitals NHS Trust St James Hospi Cont…" at bounding box center [784, 358] width 1568 height 716
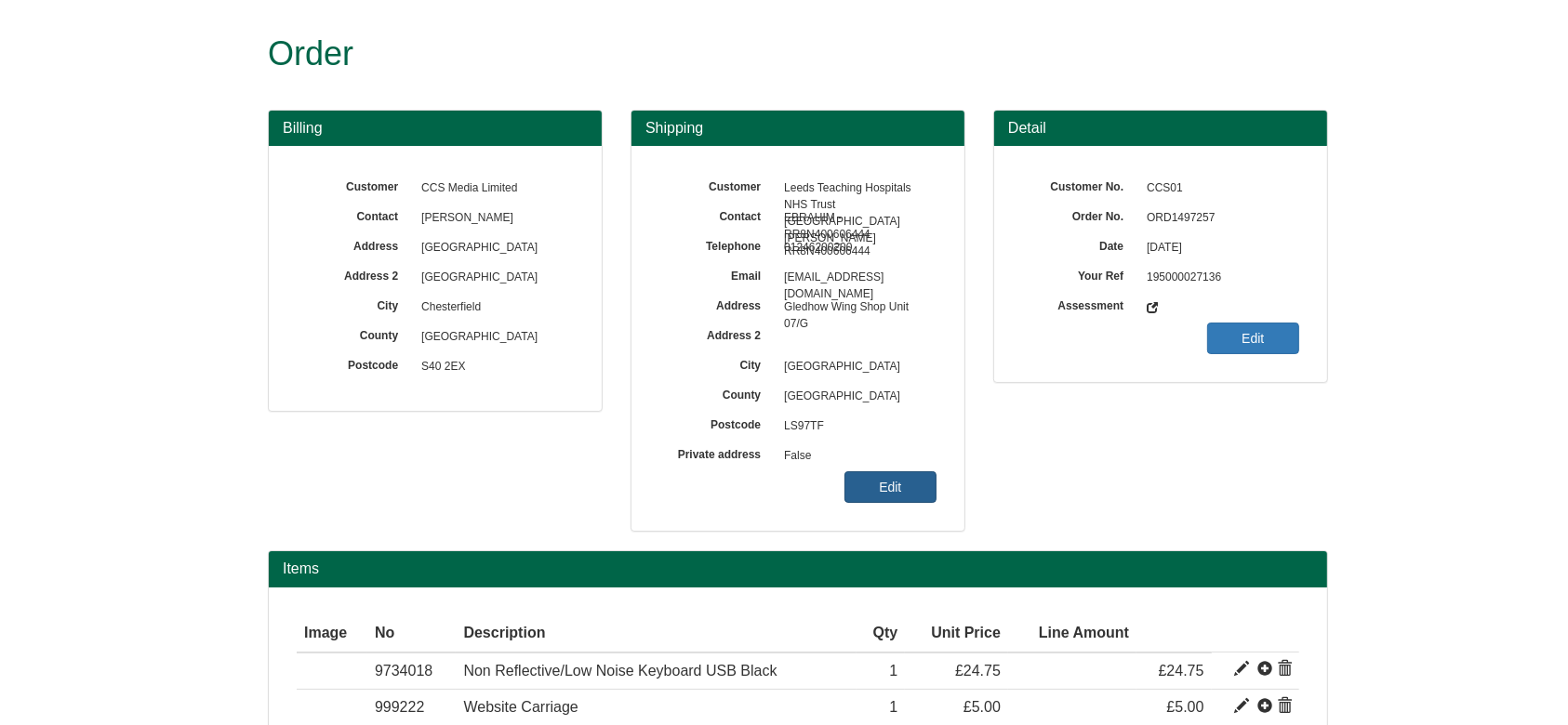
click at [915, 500] on link "Edit" at bounding box center [890, 488] width 92 height 32
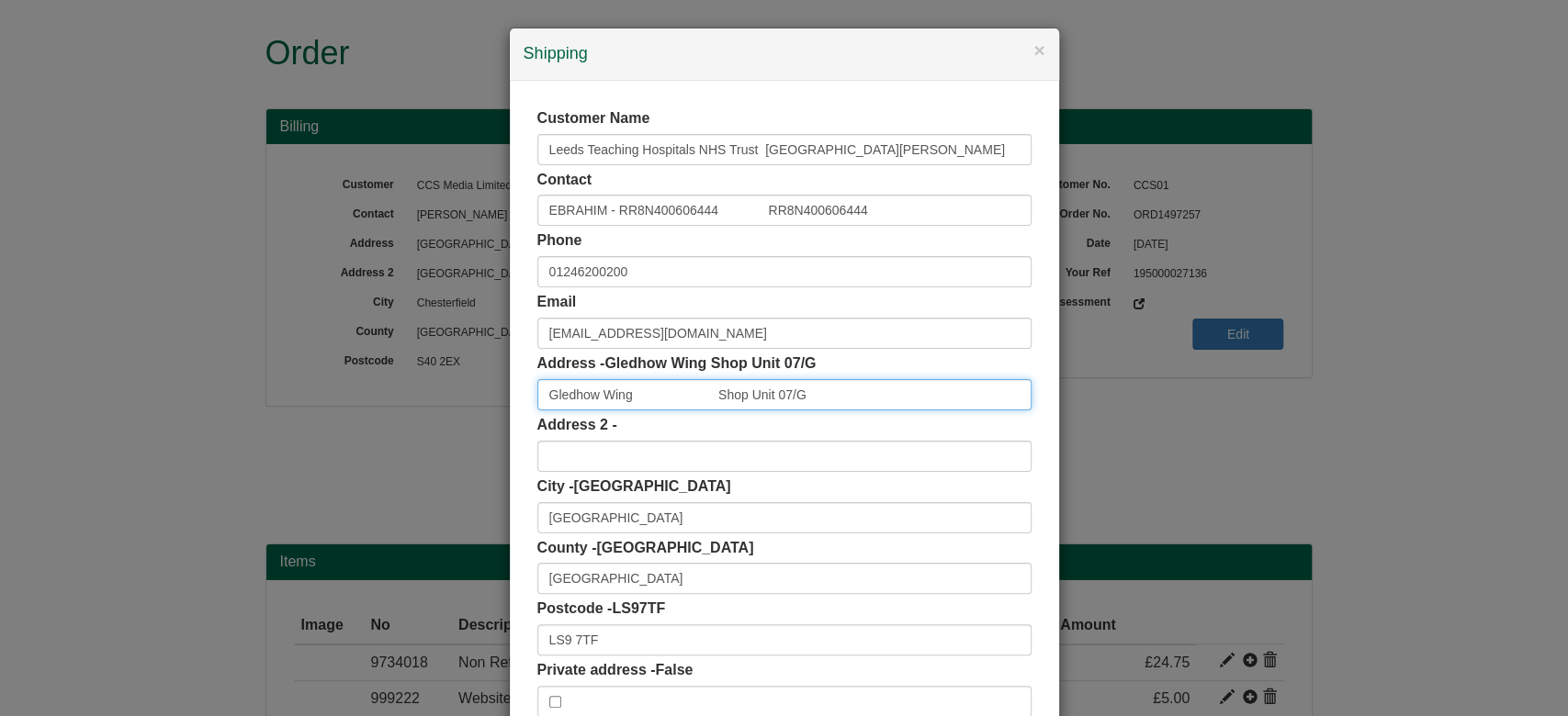
click at [629, 382] on input "Gledhow Wing Shop Unit 07/G" at bounding box center [784, 395] width 494 height 31
drag, startPoint x: 709, startPoint y: 389, endPoint x: 877, endPoint y: 392, distance: 168.0
click at [877, 392] on input "Gledhow Wing Shop Unit 07/G" at bounding box center [784, 395] width 494 height 31
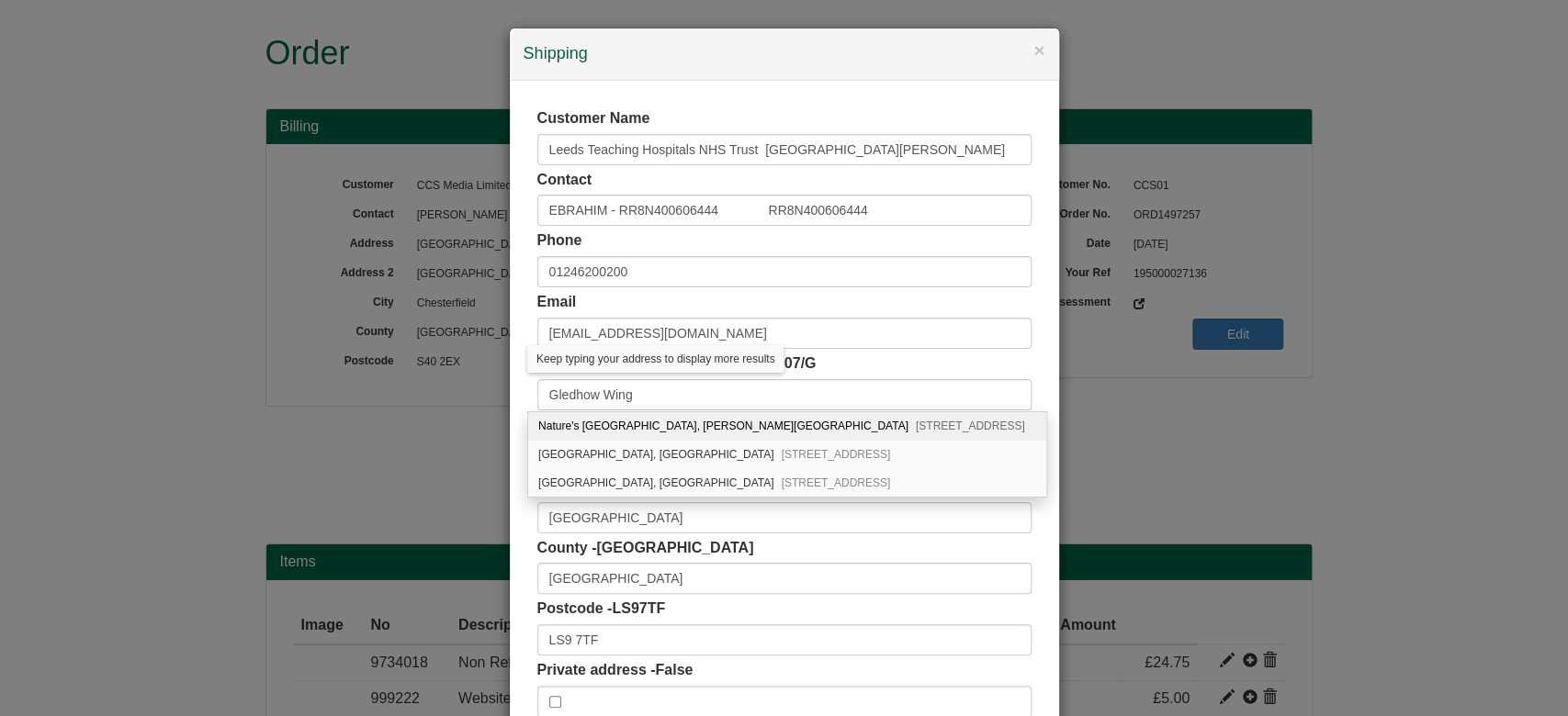
click at [882, 425] on div "Nature's Force Unit 8, Gledhow Wing St. James's University Hospital, Beckett St…" at bounding box center [787, 426] width 518 height 28
type input "Nature's Force Unit 8, Gledhow Wing St. James's University Hospital"
type input "Beckett Street"
type input "Leeds"
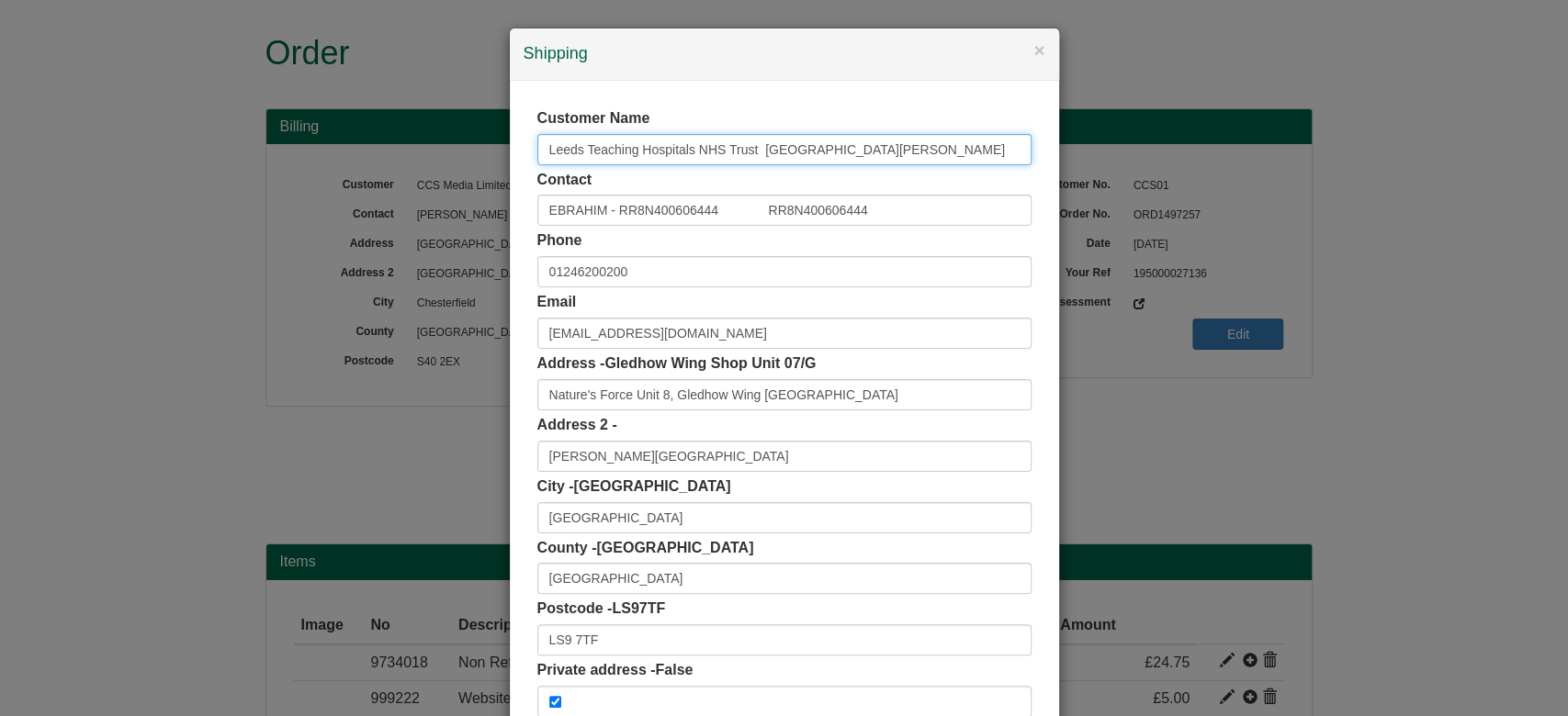
drag, startPoint x: 870, startPoint y: 146, endPoint x: 306, endPoint y: 164, distance: 564.3
click at [306, 164] on div "× Shipping Customer Name Leeds Teaching Hospitals NHS Trust St James Hospi Cont…" at bounding box center [784, 358] width 1568 height 716
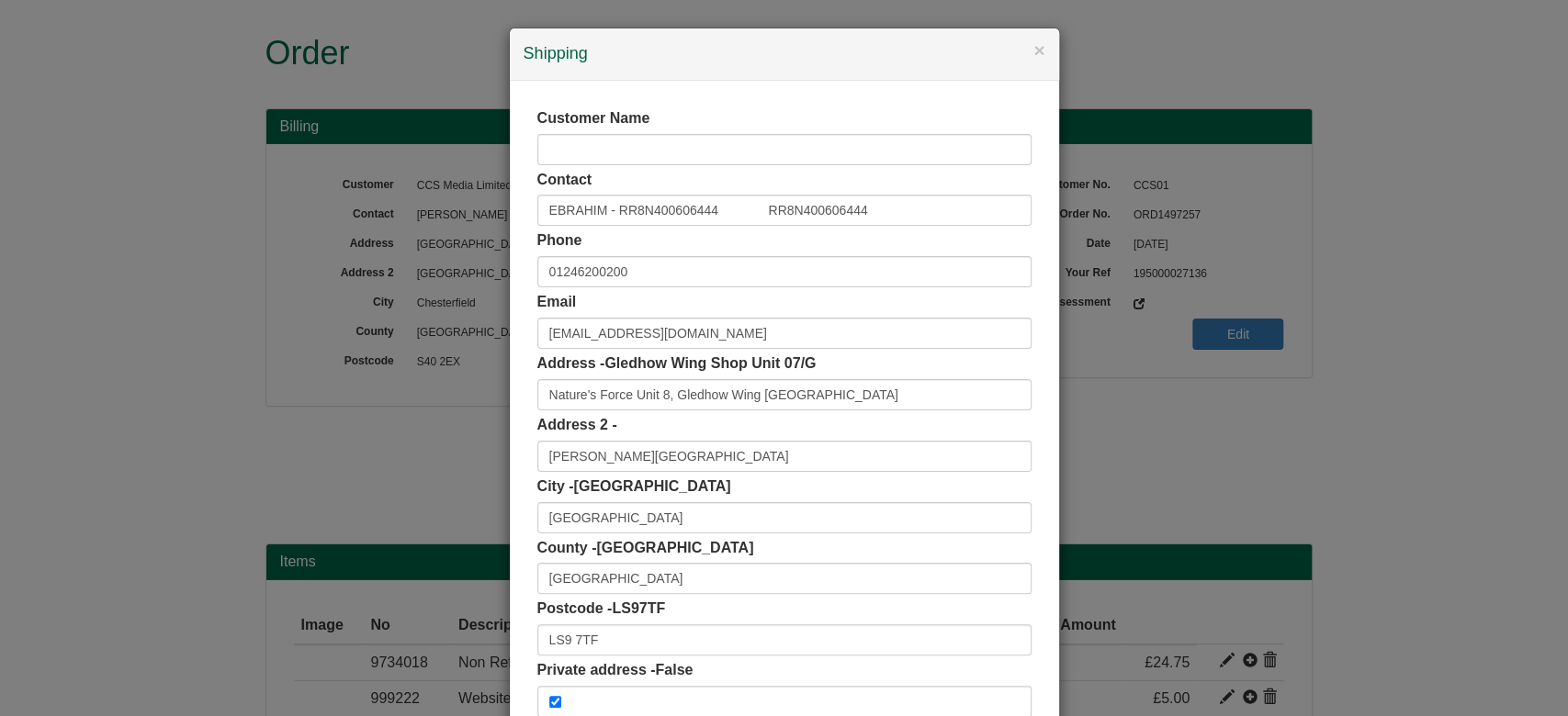
click at [491, 336] on div "× Shipping Customer Name Contact EBRAHIM - RR8N400606444 RR8N400606444 Phone 01…" at bounding box center [784, 358] width 1568 height 716
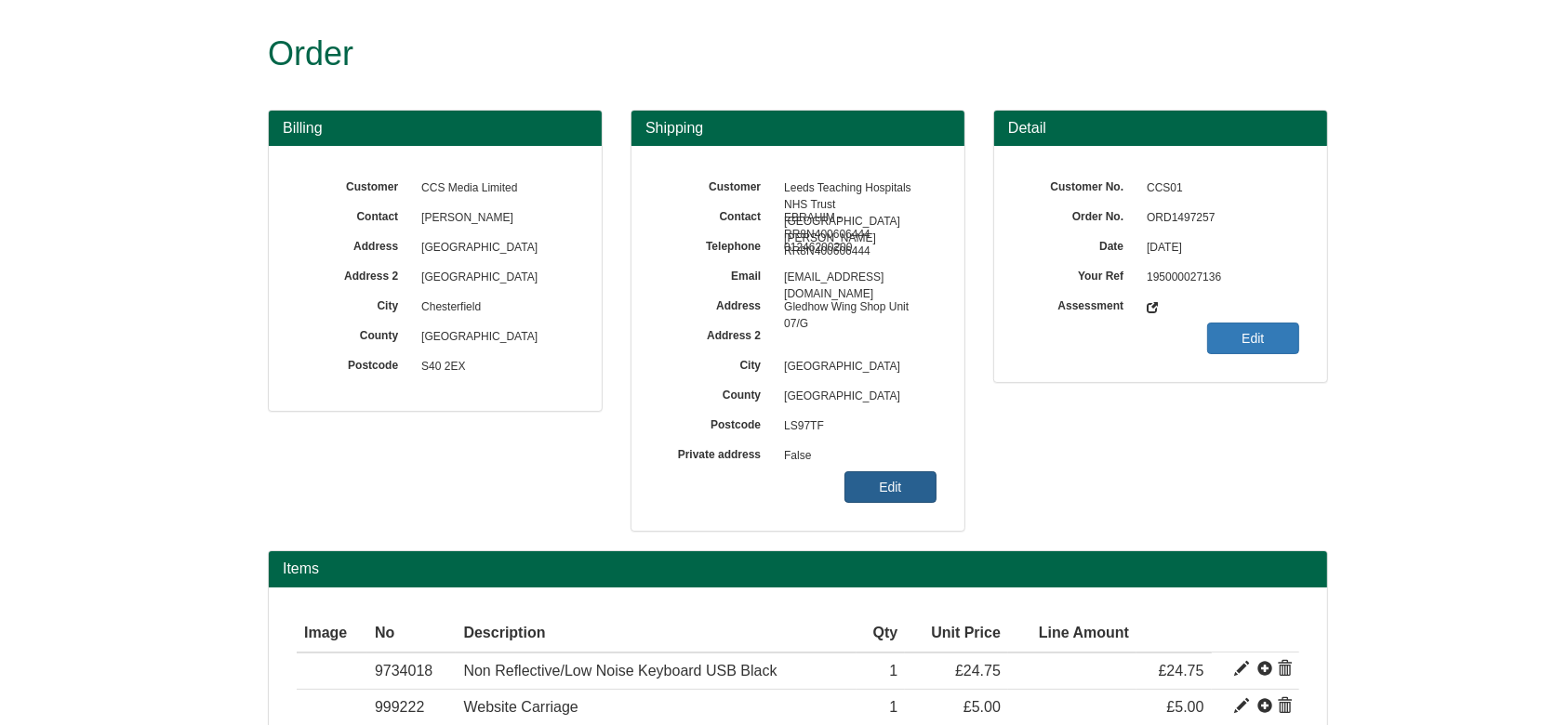
click at [886, 482] on link "Edit" at bounding box center [890, 488] width 92 height 32
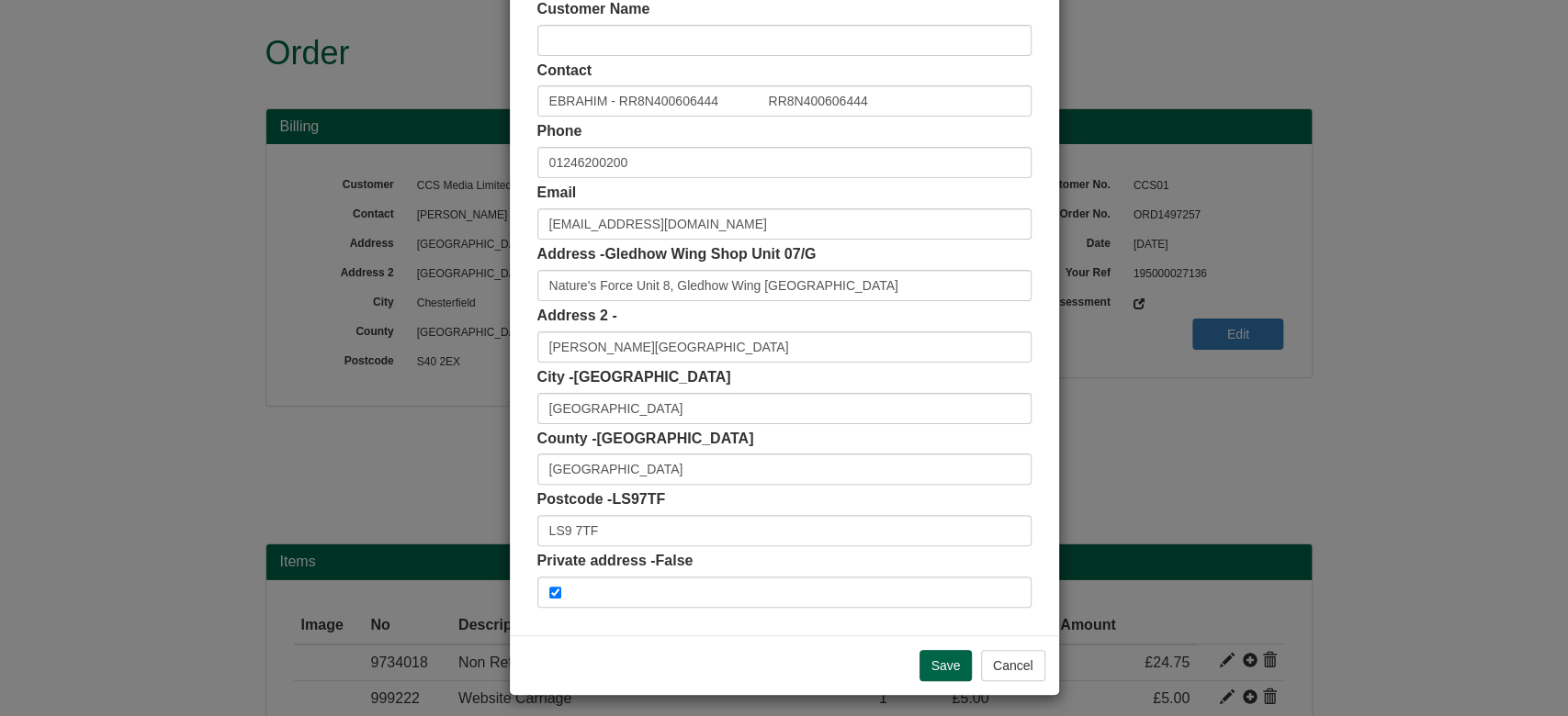
scroll to position [114, 0]
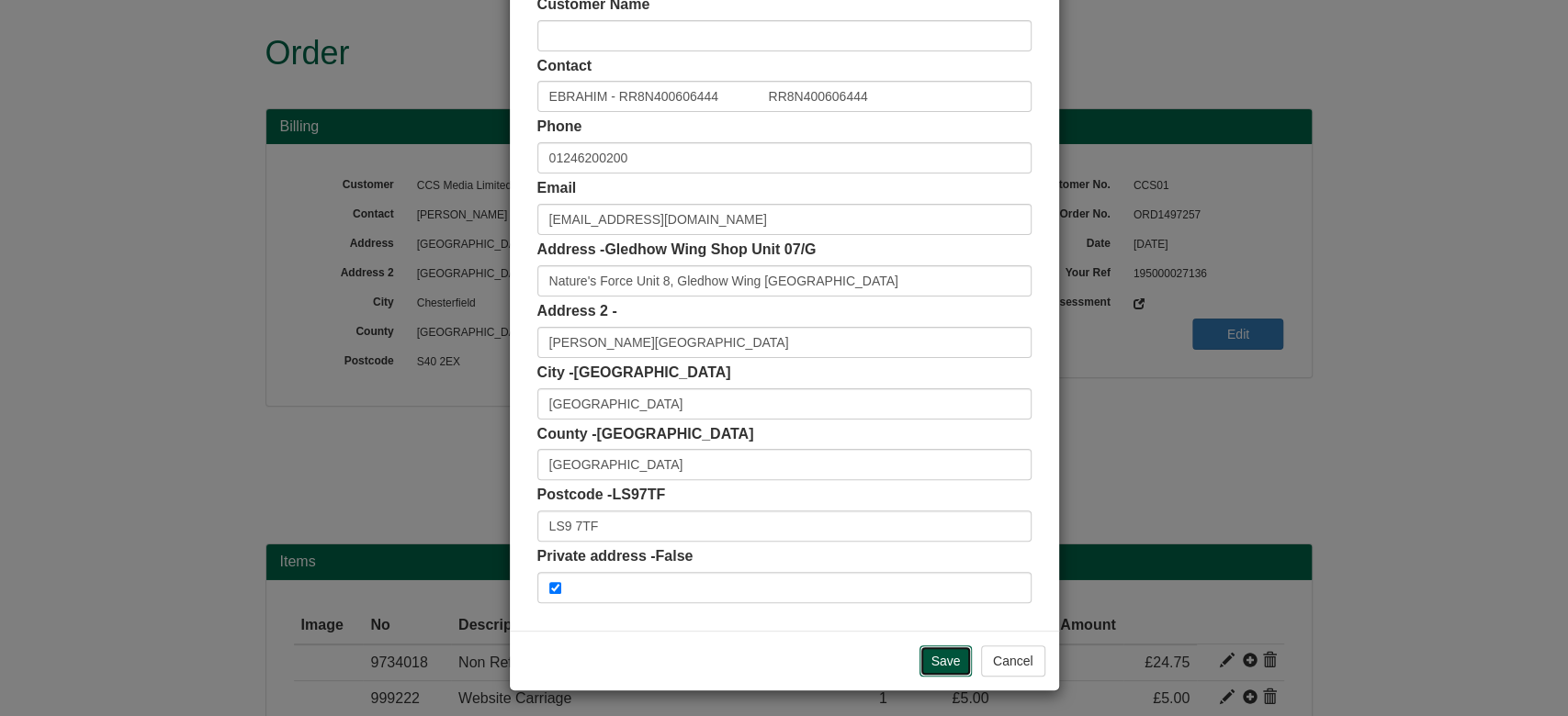
click at [945, 646] on input "Save" at bounding box center [946, 661] width 54 height 31
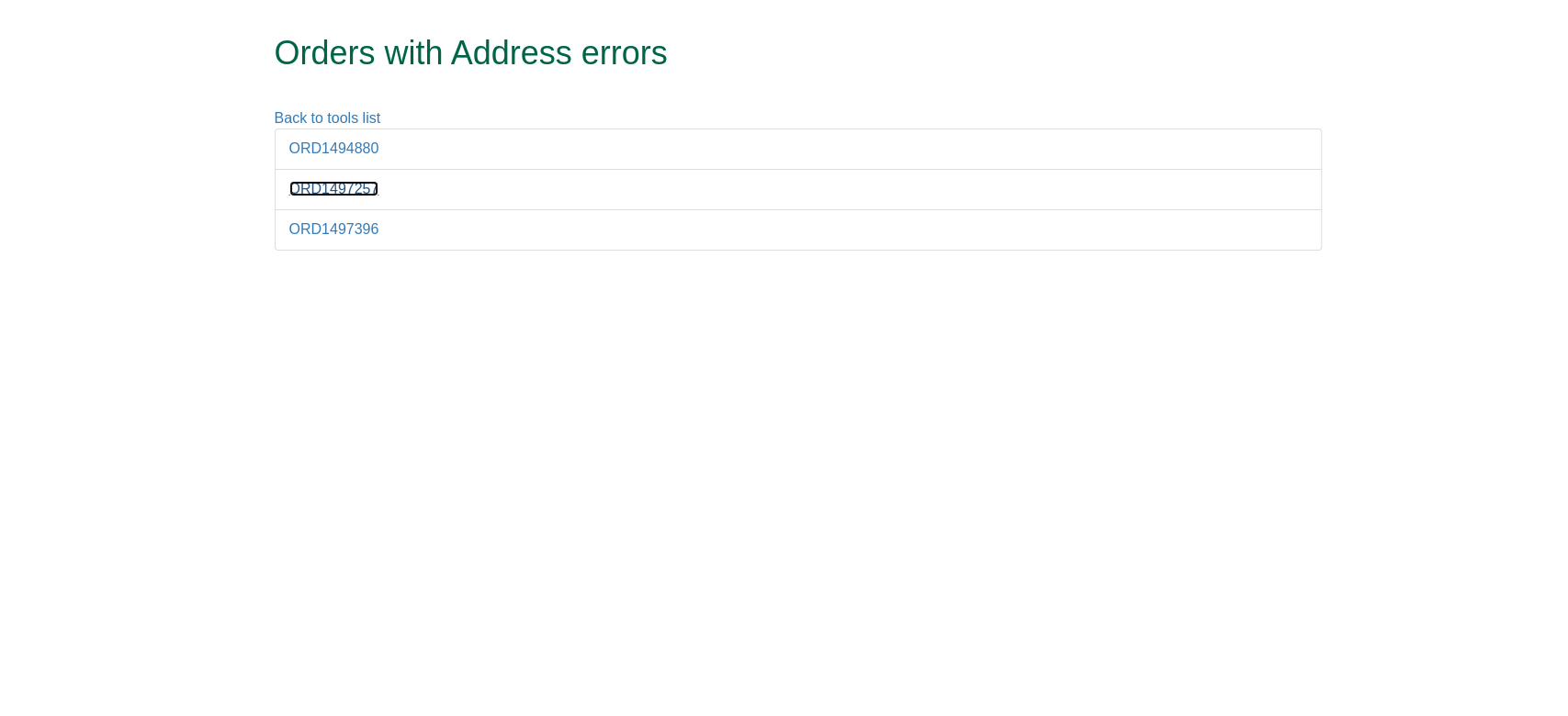
click at [296, 192] on link "ORD1497257" at bounding box center [334, 189] width 90 height 16
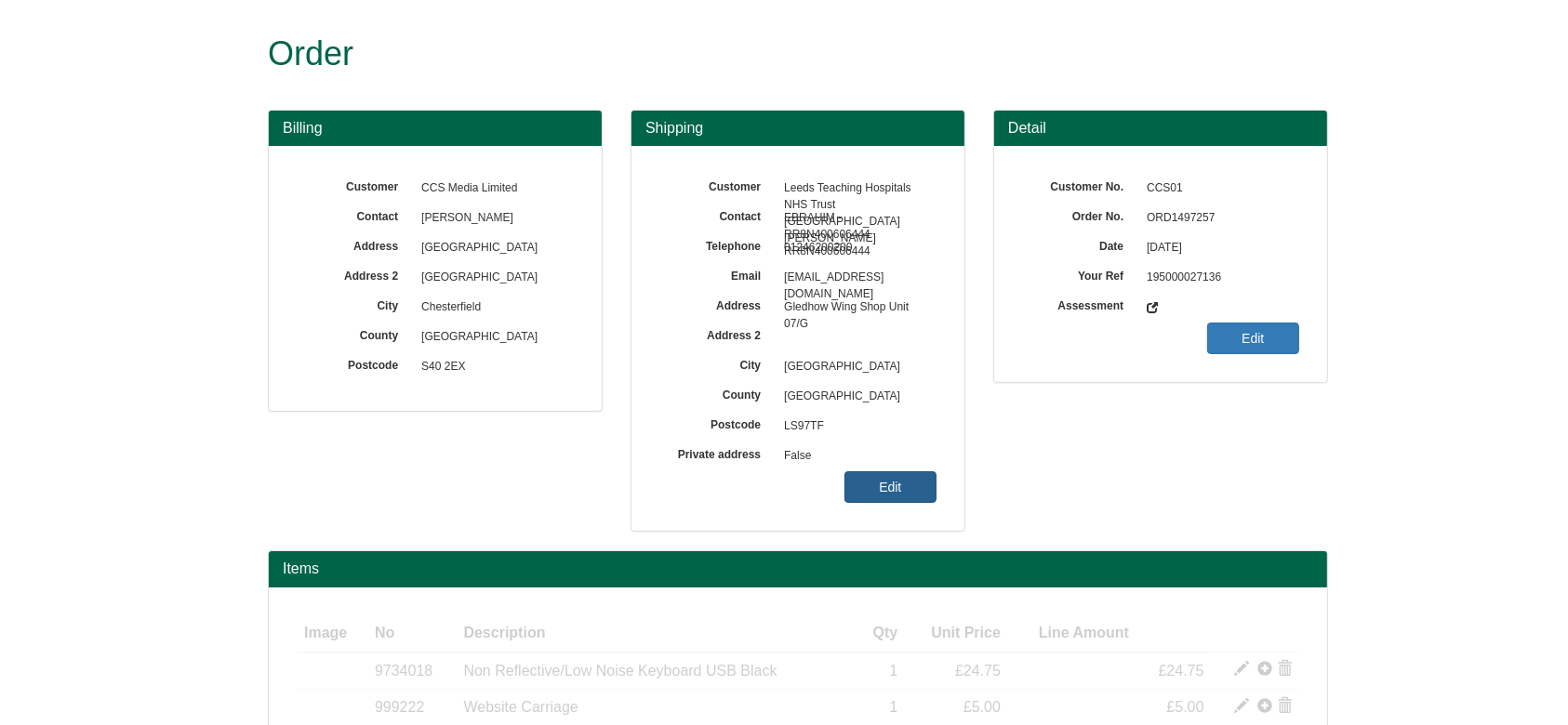
click at [878, 487] on link "Edit" at bounding box center [890, 488] width 92 height 32
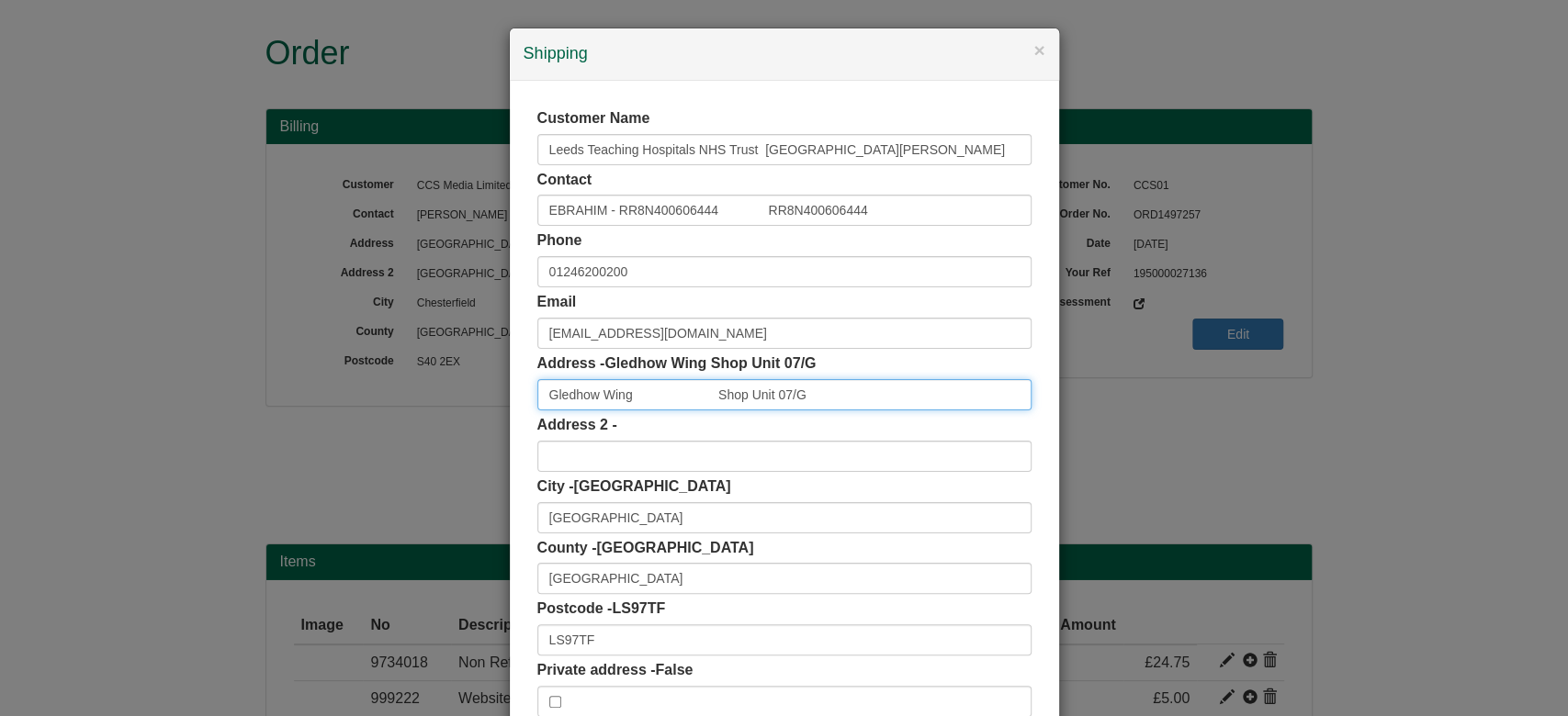
click at [705, 394] on input "Gledhow Wing Shop Unit 07/G" at bounding box center [784, 395] width 494 height 31
click at [847, 383] on input "Gledhow Wing Shop Unit 07/G" at bounding box center [784, 395] width 494 height 31
drag, startPoint x: 847, startPoint y: 383, endPoint x: 697, endPoint y: 406, distance: 151.8
click at [697, 406] on input "Gledhow Wing Shop Unit 07/G" at bounding box center [784, 395] width 494 height 31
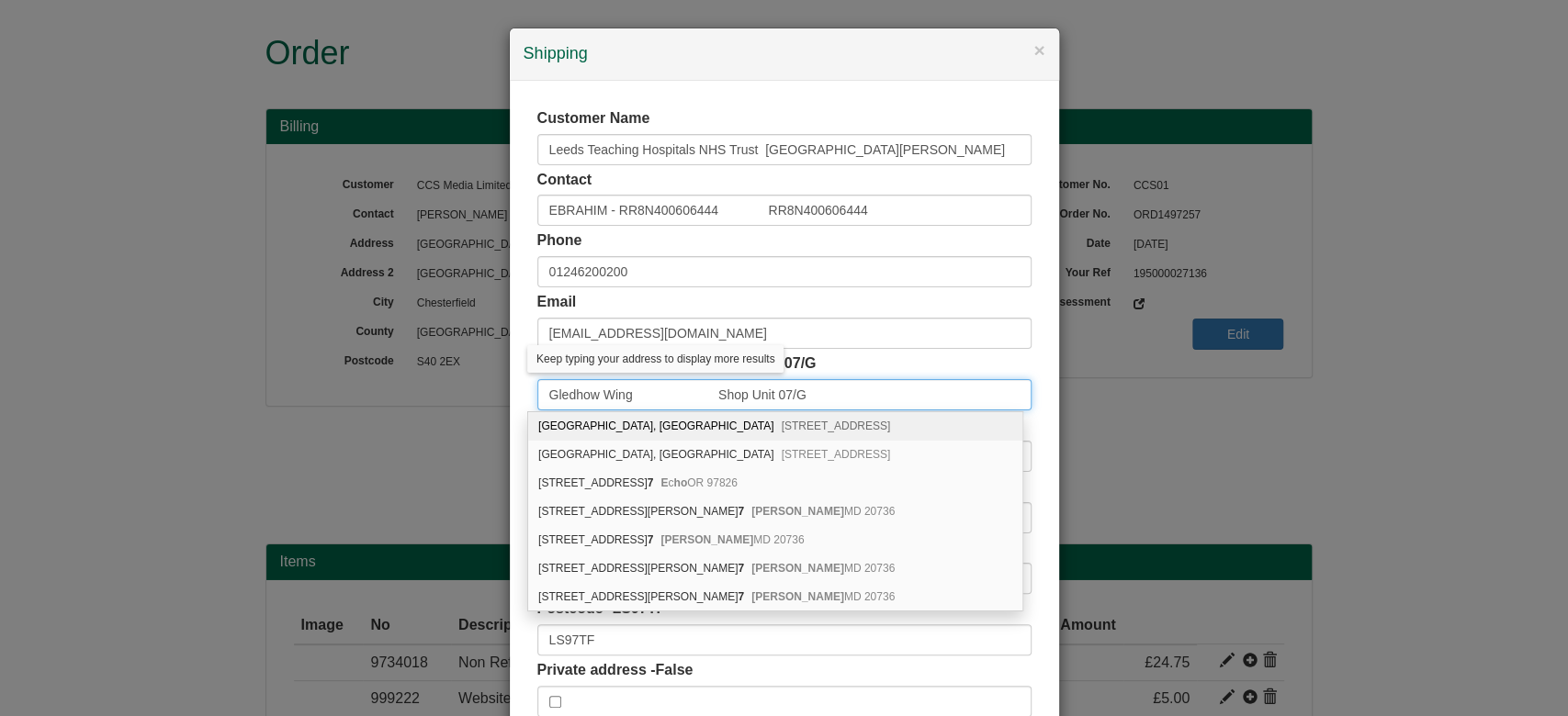
click at [707, 401] on input "Gledhow Wing Shop Unit 07/G" at bounding box center [784, 395] width 494 height 31
drag, startPoint x: 716, startPoint y: 398, endPoint x: 876, endPoint y: 410, distance: 160.4
click at [876, 410] on body "Order Billing Customer CCS Media Limited Contact Jeremy Troth Address Old Birdh…" at bounding box center [784, 435] width 1568 height 870
click at [876, 411] on div "East Wing, Gledhow Lane Leeds, LS8 1PG West Wing, Gledhow Lane Leeds, LS8 1PG 1…" at bounding box center [776, 511] width 496 height 200
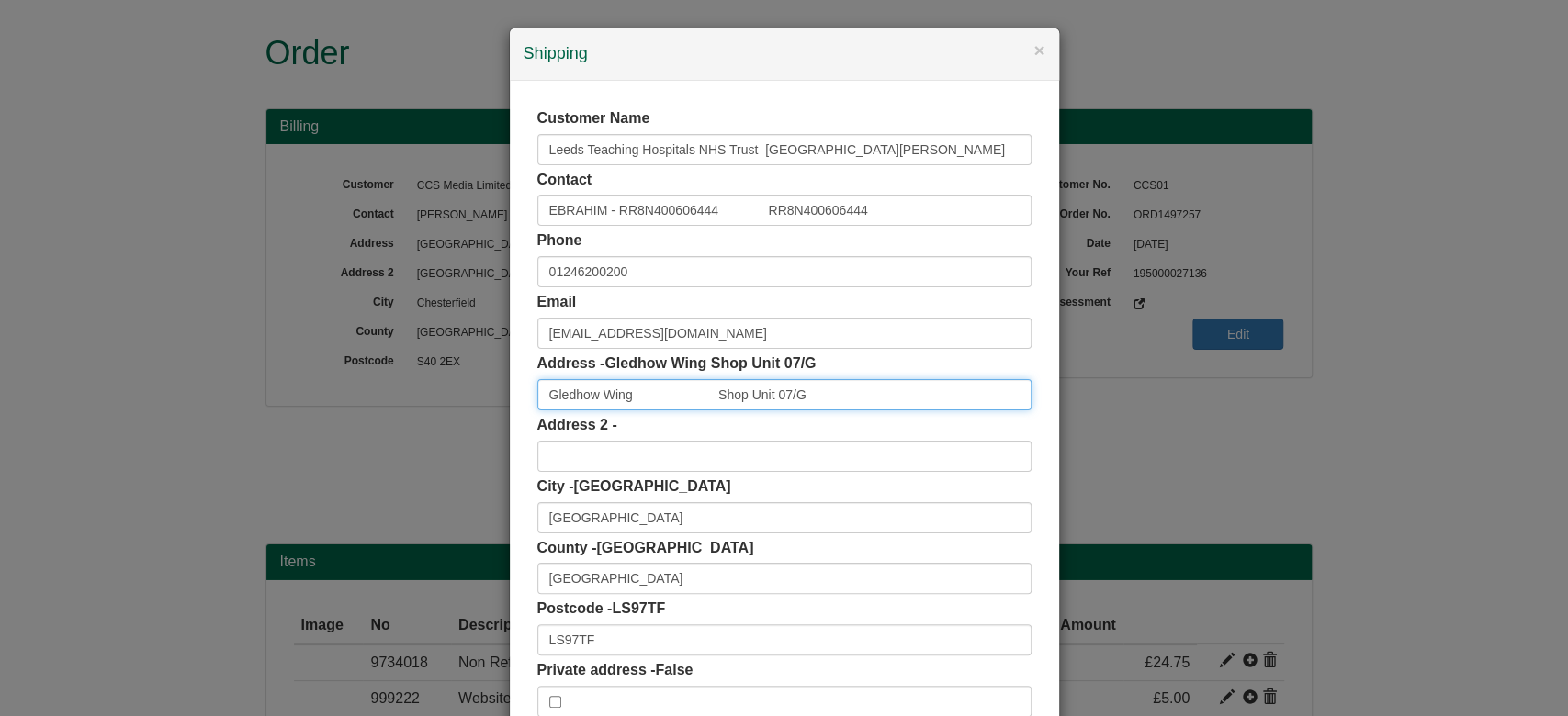
drag, startPoint x: 712, startPoint y: 394, endPoint x: 876, endPoint y: 392, distance: 164.0
click at [876, 392] on input "Gledhow Wing Shop Unit 07/G" at bounding box center [784, 395] width 494 height 31
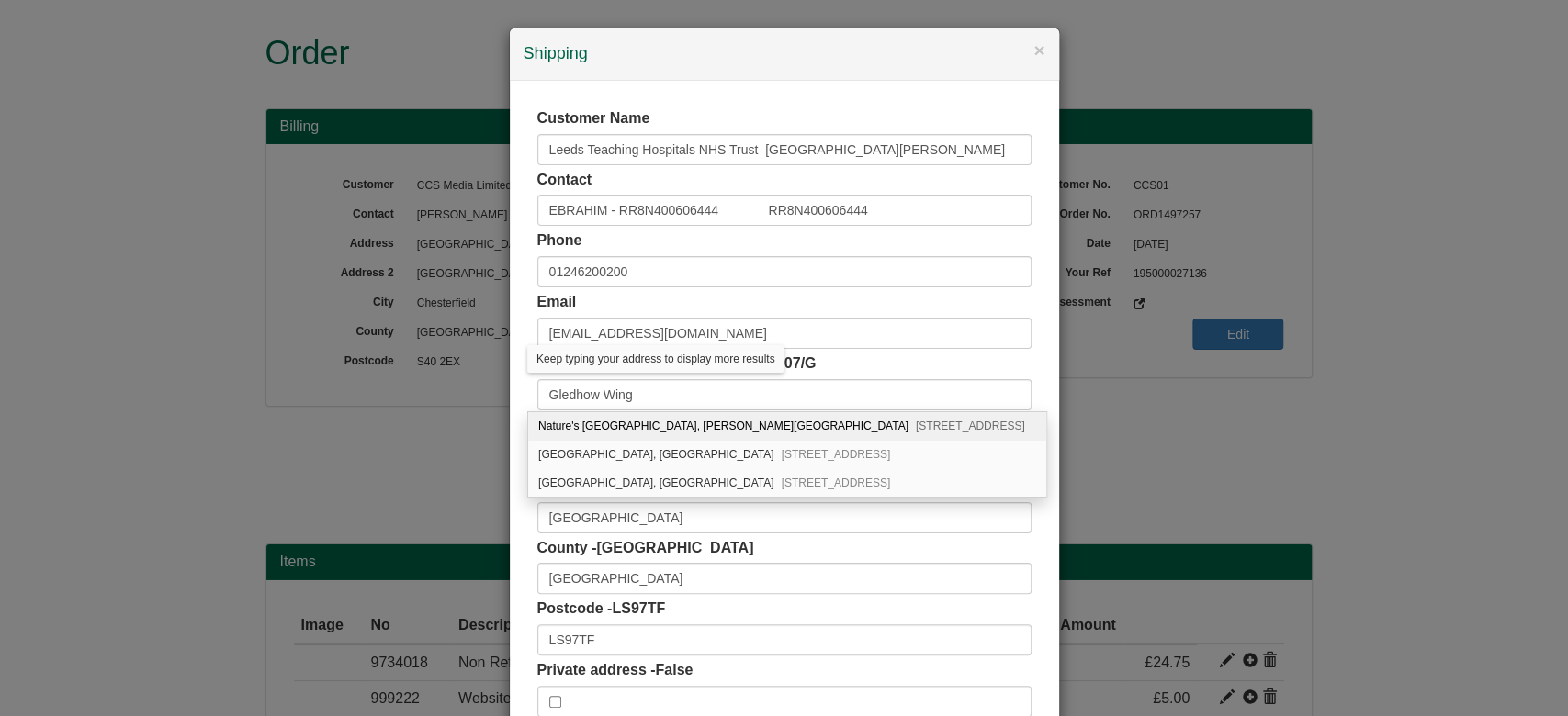
click at [894, 414] on div "Nature's Force [STREET_ADDRESS][PERSON_NAME]" at bounding box center [787, 426] width 518 height 28
type input "Nature's Force Unit 8, Gledhow Wing [GEOGRAPHIC_DATA]"
type input "[PERSON_NAME][GEOGRAPHIC_DATA]"
type input "[GEOGRAPHIC_DATA]"
type input "LS9 7TF"
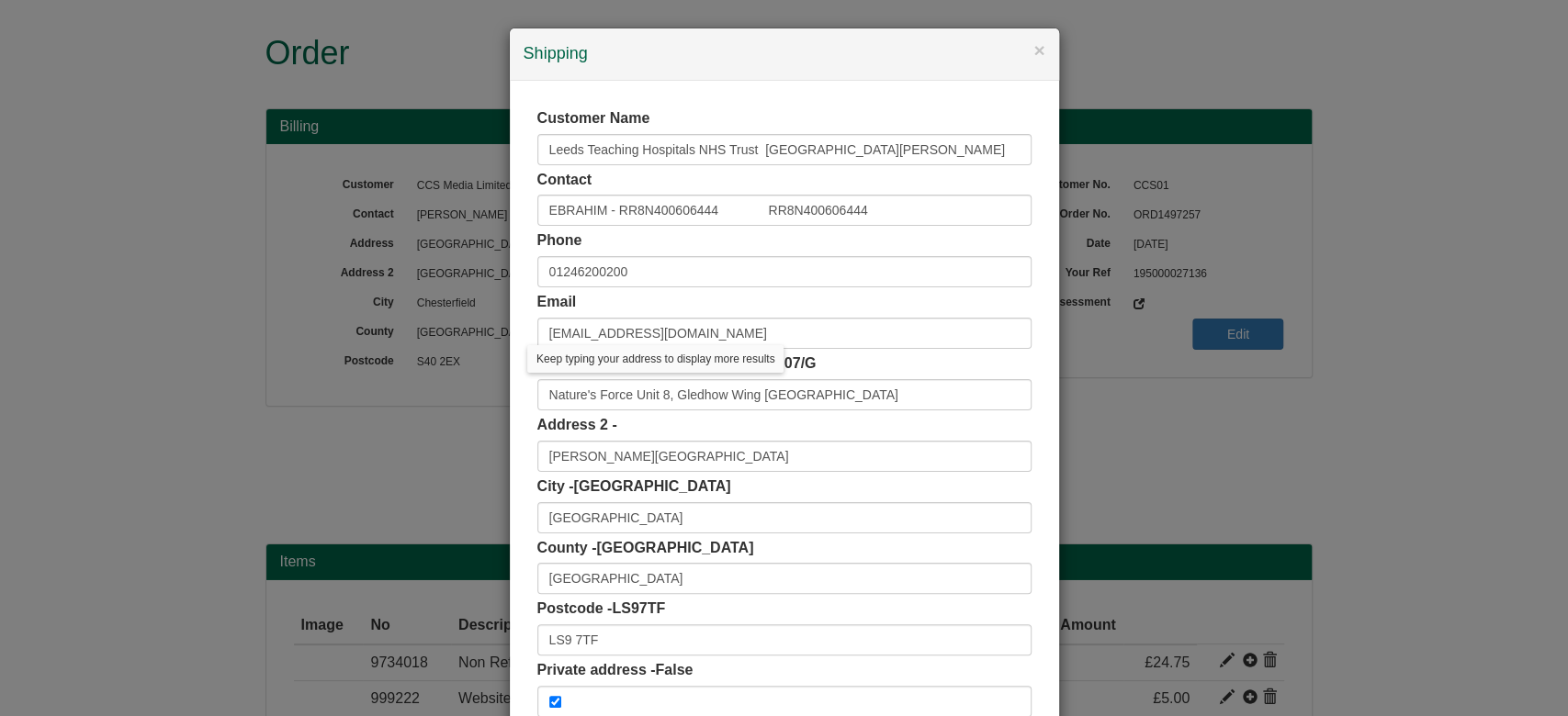
click at [1047, 436] on div "Customer Name Leeds Teaching Hospitals NHS Trust St James Hospi Contact EBRAHIM…" at bounding box center [784, 413] width 549 height 664
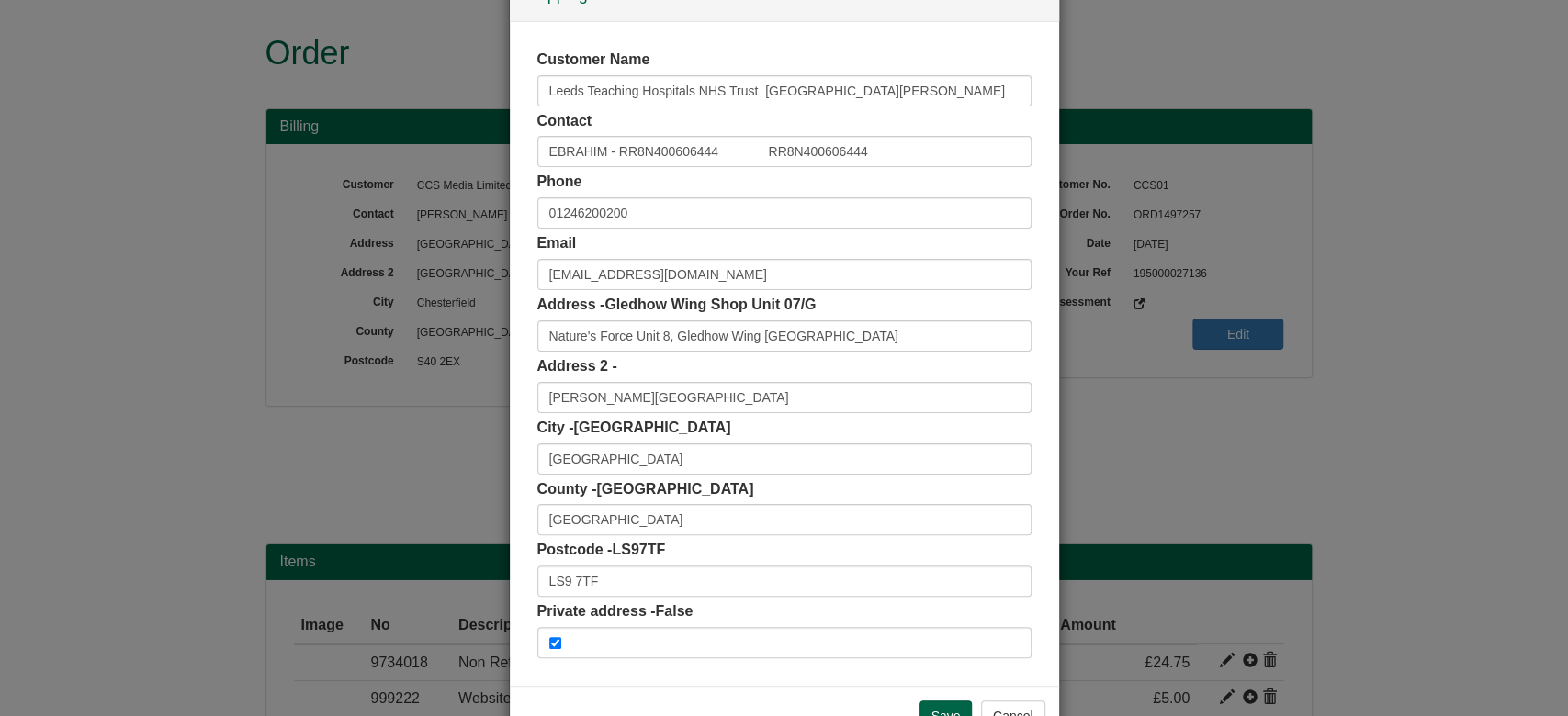
scroll to position [98, 0]
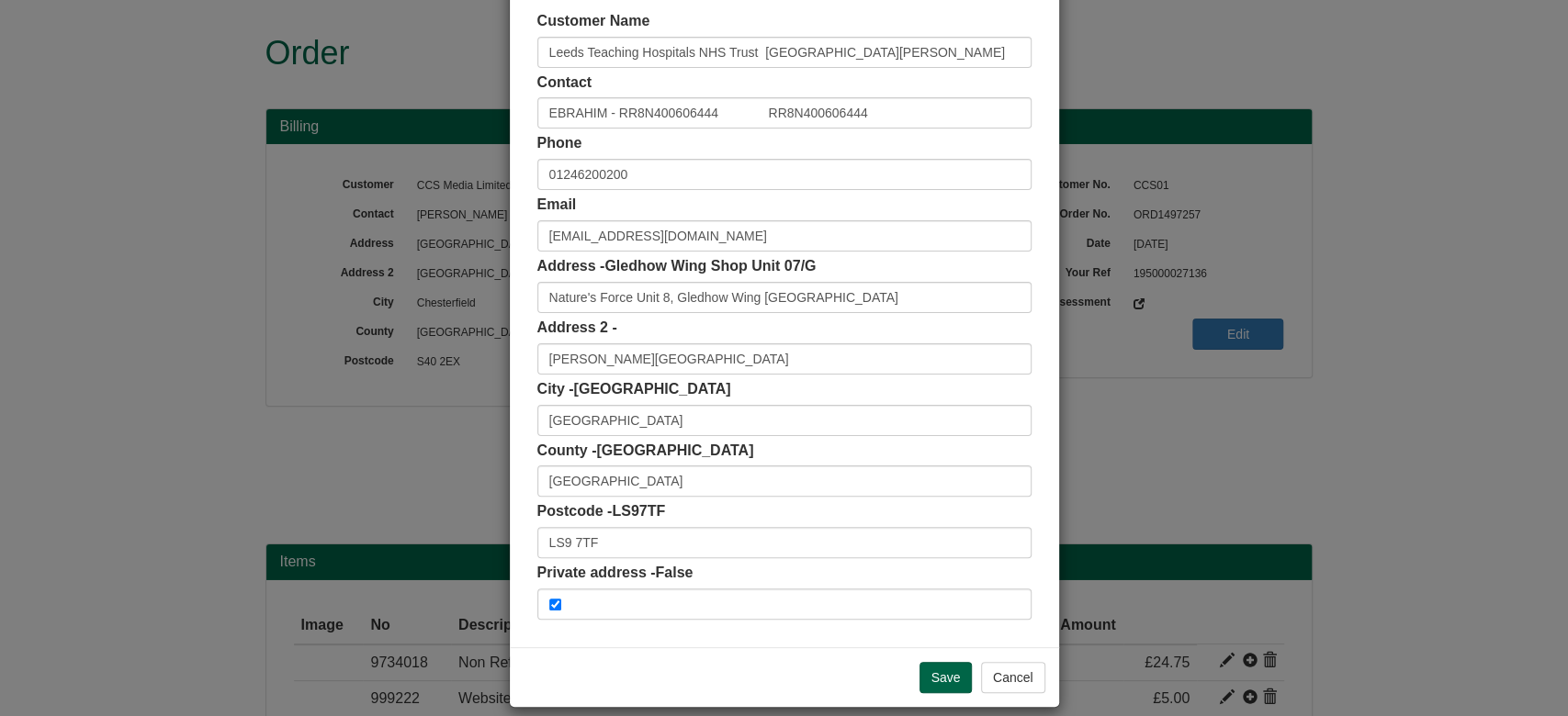
click at [537, 604] on span at bounding box center [784, 605] width 494 height 31
click at [549, 605] on input "checkbox" at bounding box center [555, 605] width 12 height 12
checkbox input "false"
click at [925, 674] on input "Save" at bounding box center [946, 678] width 54 height 31
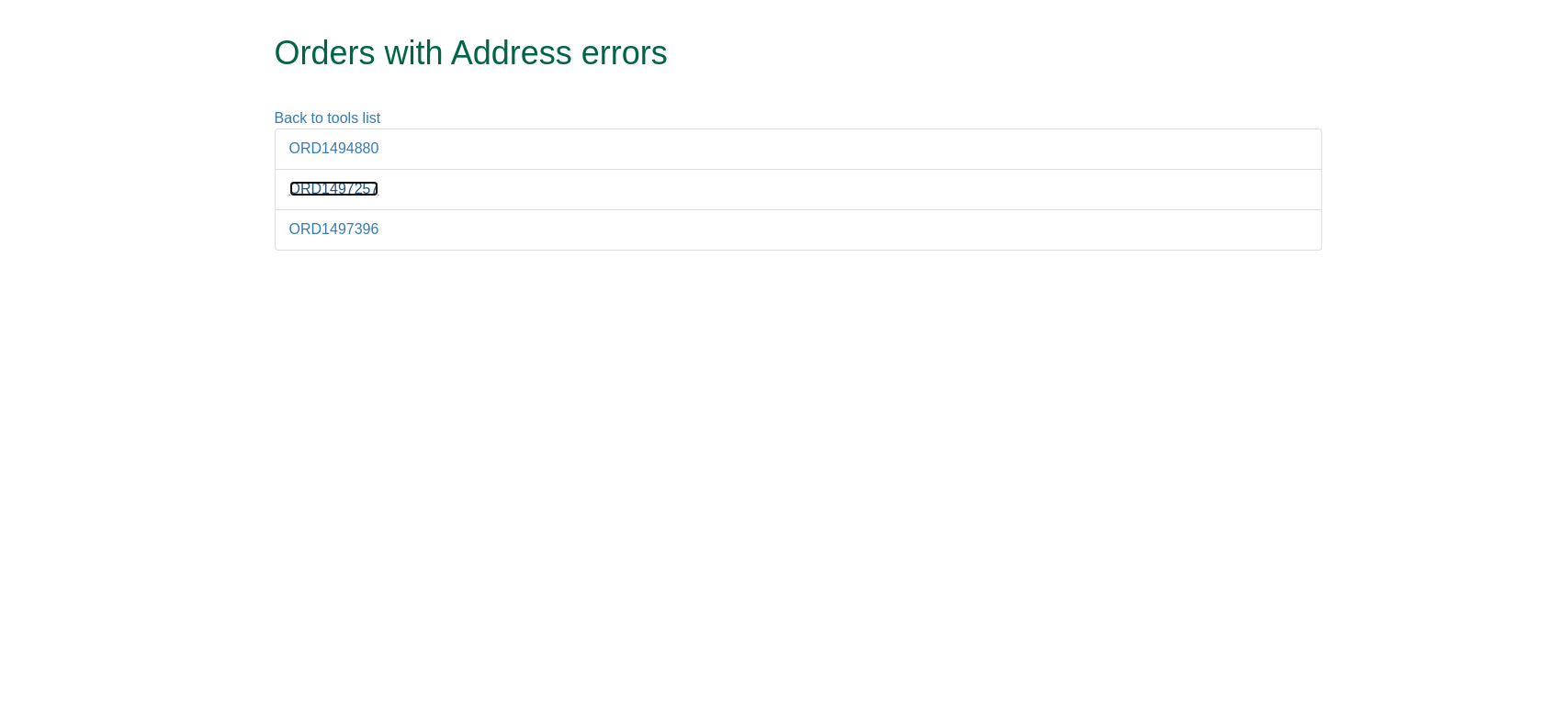
click at [353, 185] on link "ORD1497257" at bounding box center [334, 189] width 90 height 16
click at [359, 188] on link "ORD1497257" at bounding box center [334, 189] width 90 height 16
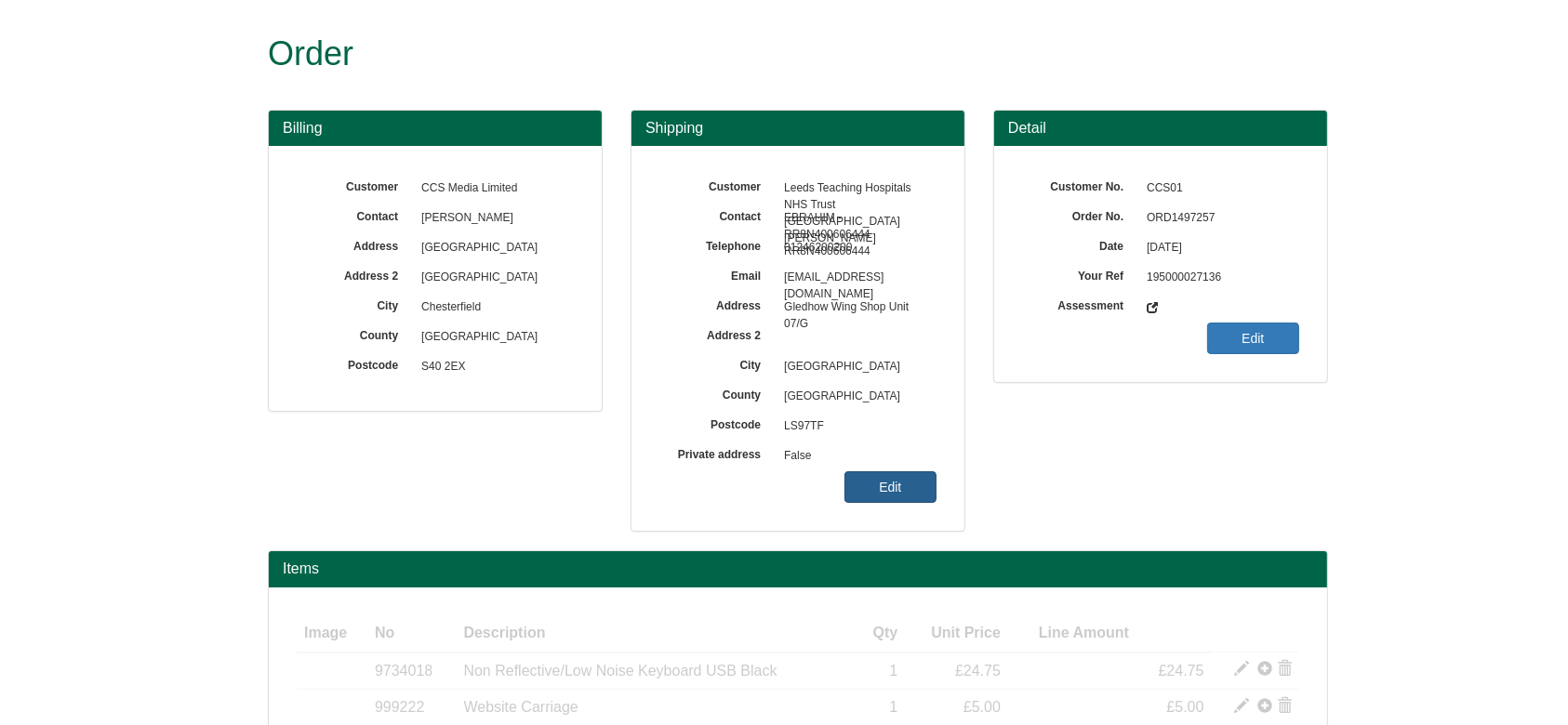
click at [882, 498] on link "Edit" at bounding box center [890, 488] width 92 height 32
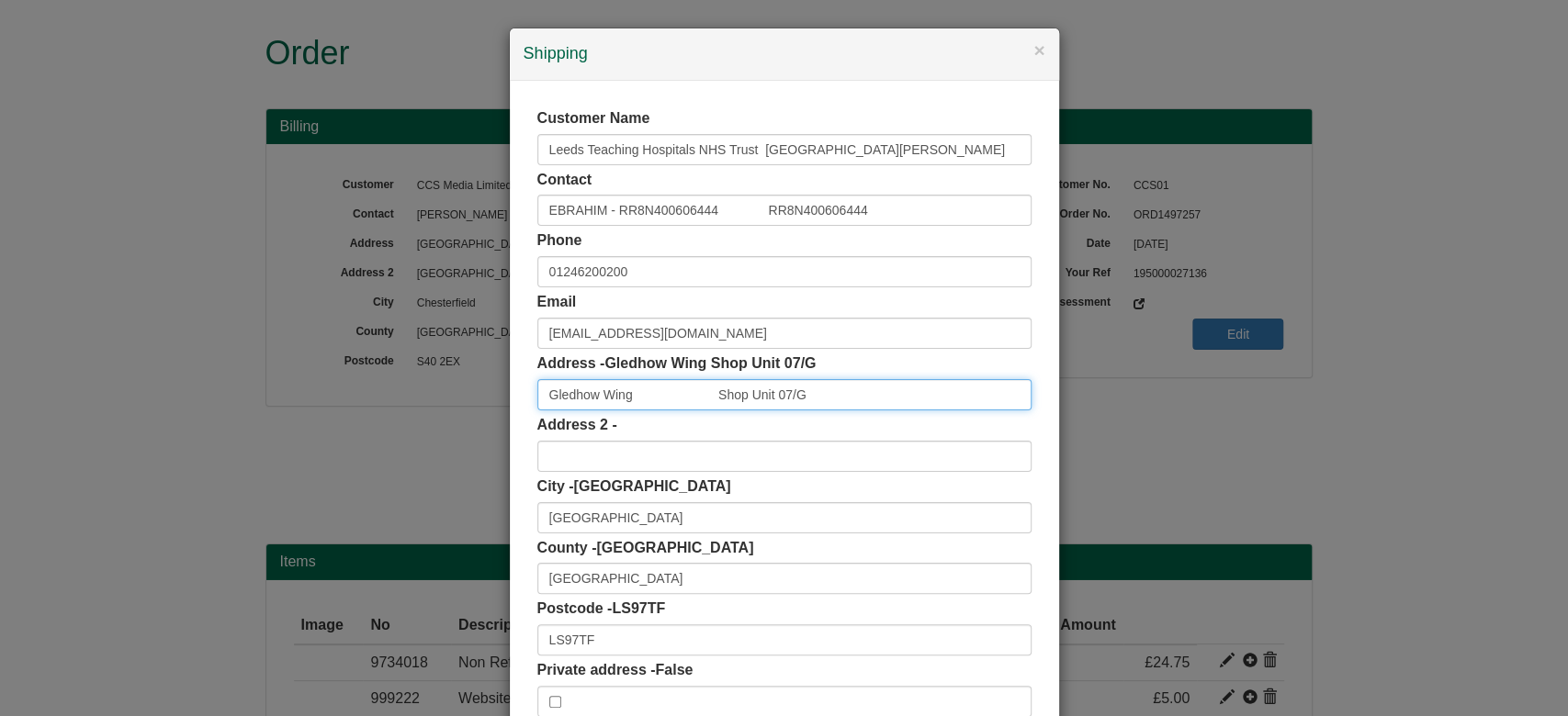
drag, startPoint x: 828, startPoint y: 395, endPoint x: 706, endPoint y: 400, distance: 122.1
click at [706, 400] on input "Gledhow Wing Shop Unit 07/G" at bounding box center [784, 395] width 494 height 31
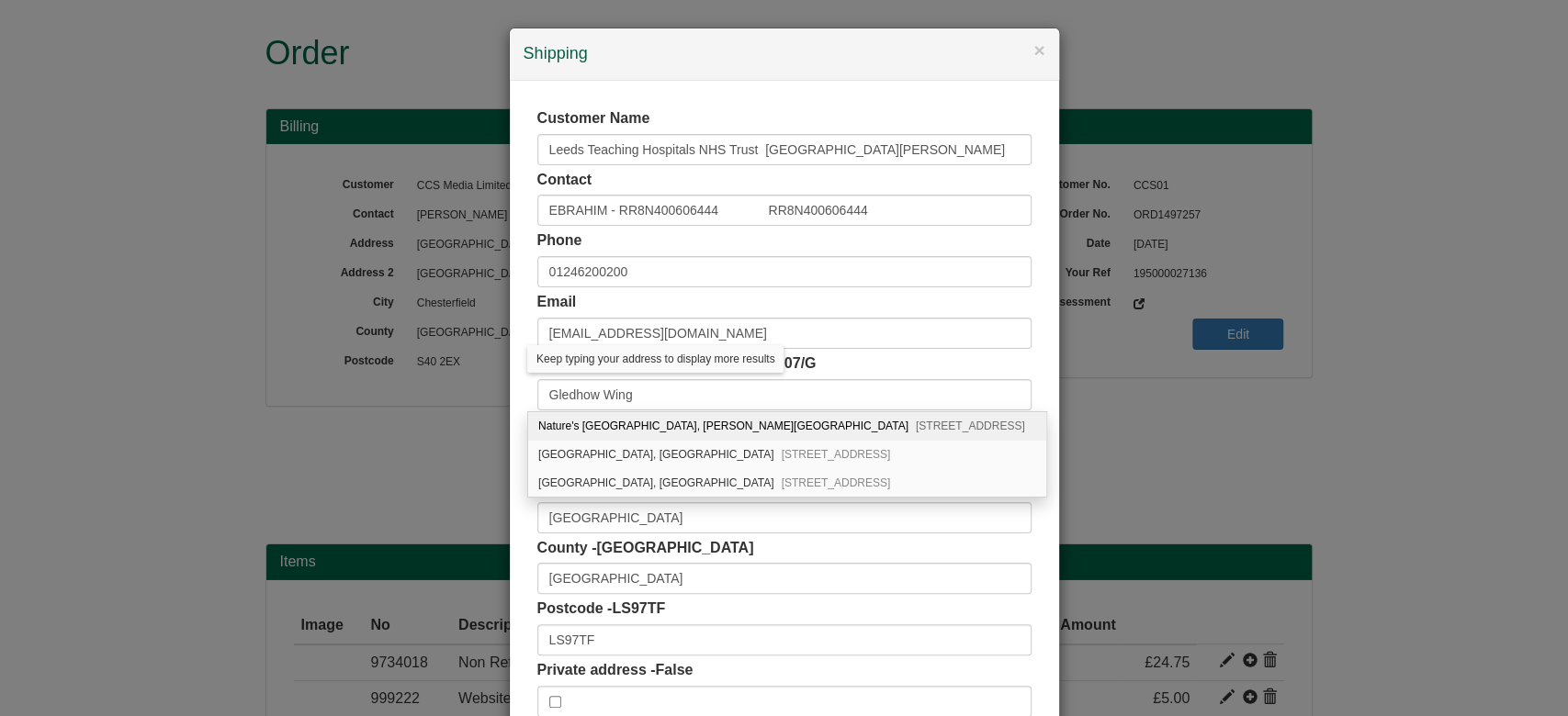
click at [730, 424] on div "Nature's Force [STREET_ADDRESS][PERSON_NAME]" at bounding box center [787, 426] width 518 height 28
type input "Nature's Force Unit 8, Gledhow Wing [GEOGRAPHIC_DATA]"
type input "[PERSON_NAME][GEOGRAPHIC_DATA]"
type input "Leeds"
type input "LS9 7TF"
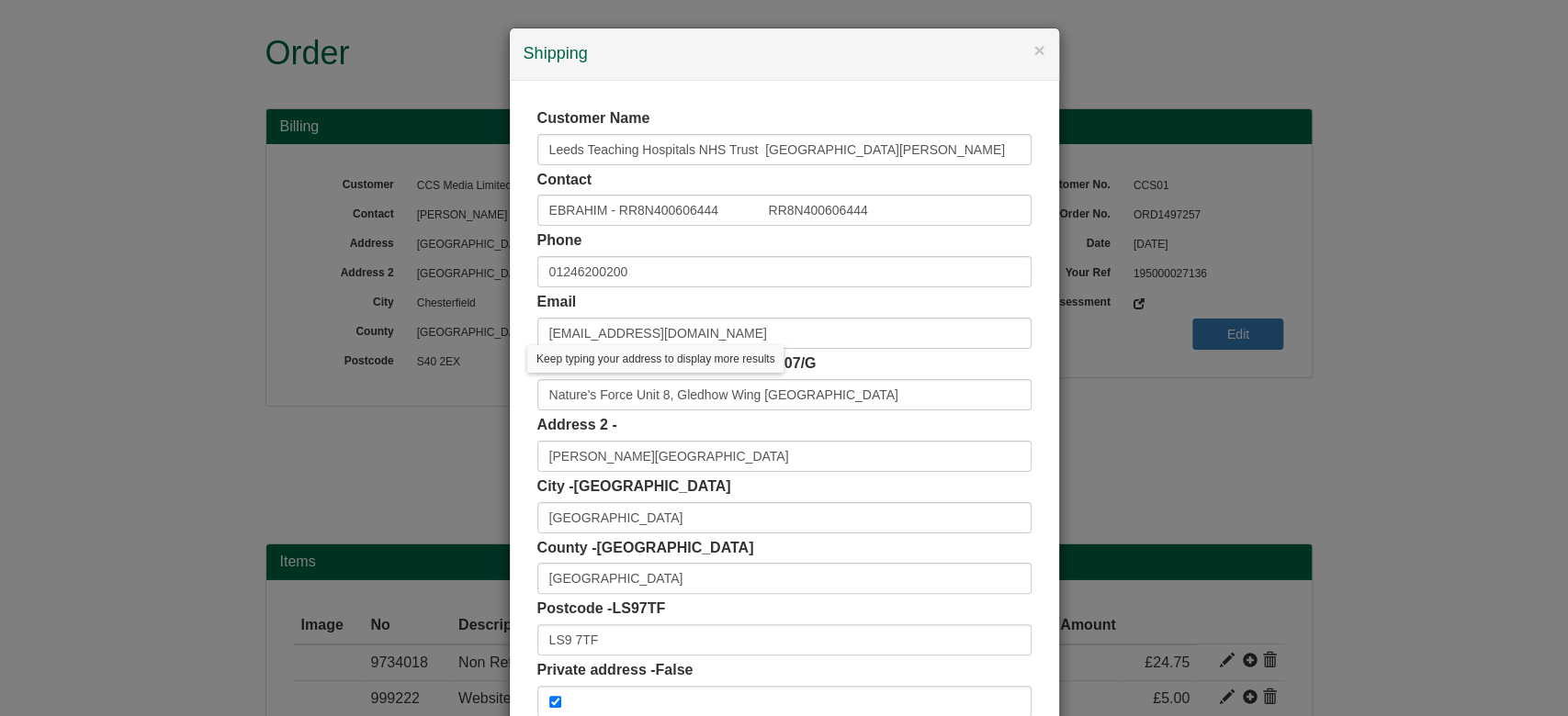
click at [1031, 451] on div "Customer Name Leeds Teaching Hospitals NHS Trust St James Hospi Contact EBRAHIM…" at bounding box center [784, 413] width 549 height 664
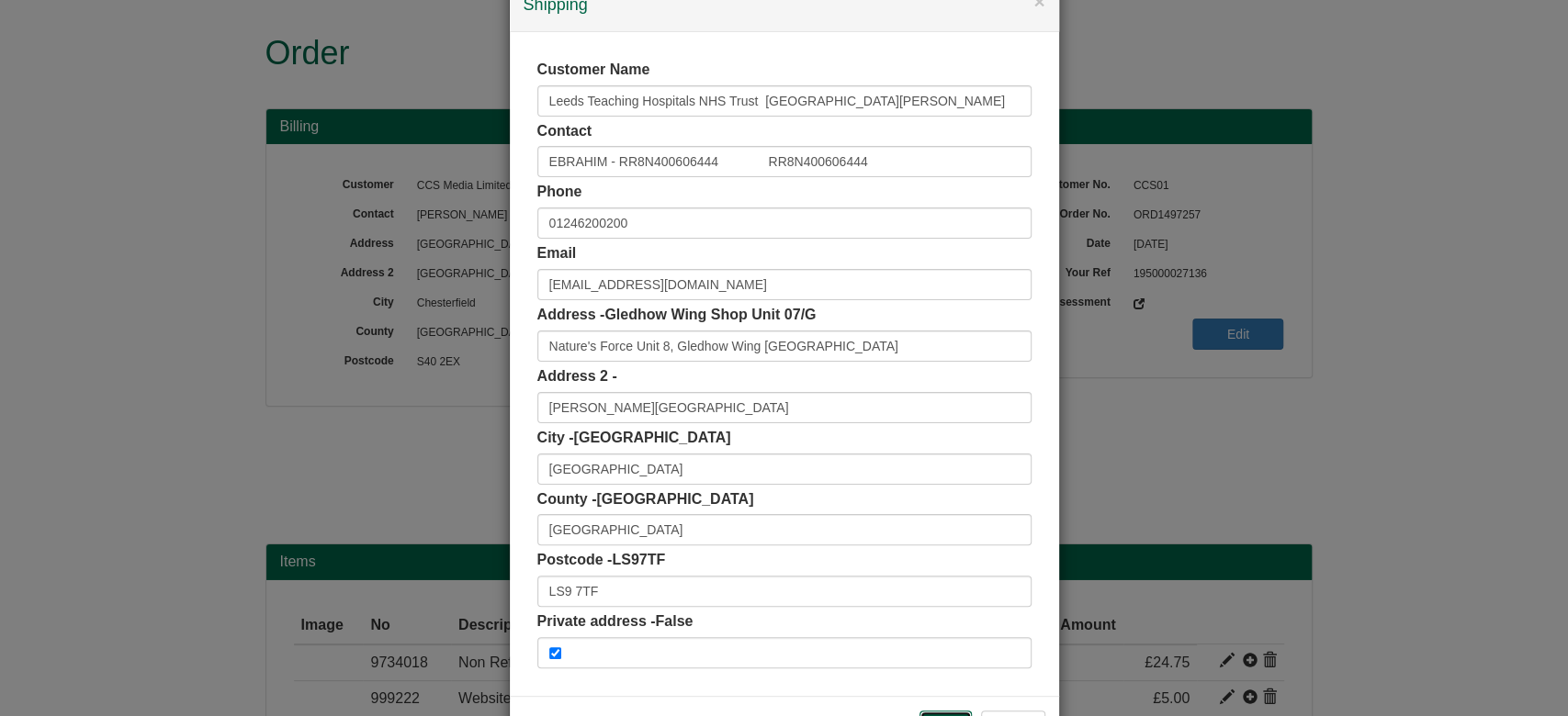
click at [934, 712] on input "Save" at bounding box center [946, 727] width 54 height 31
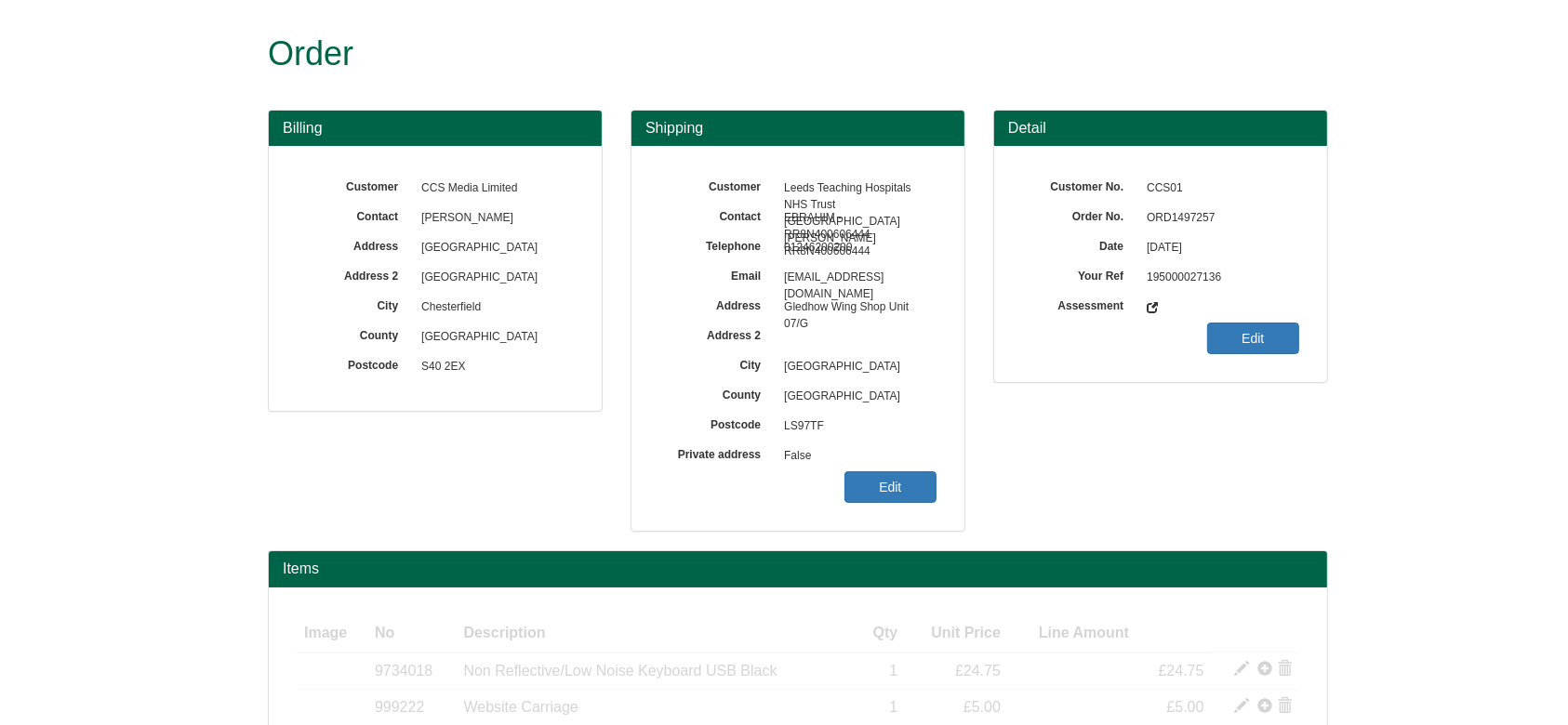
click at [1160, 223] on span "ORD1497257" at bounding box center [1219, 219] width 162 height 30
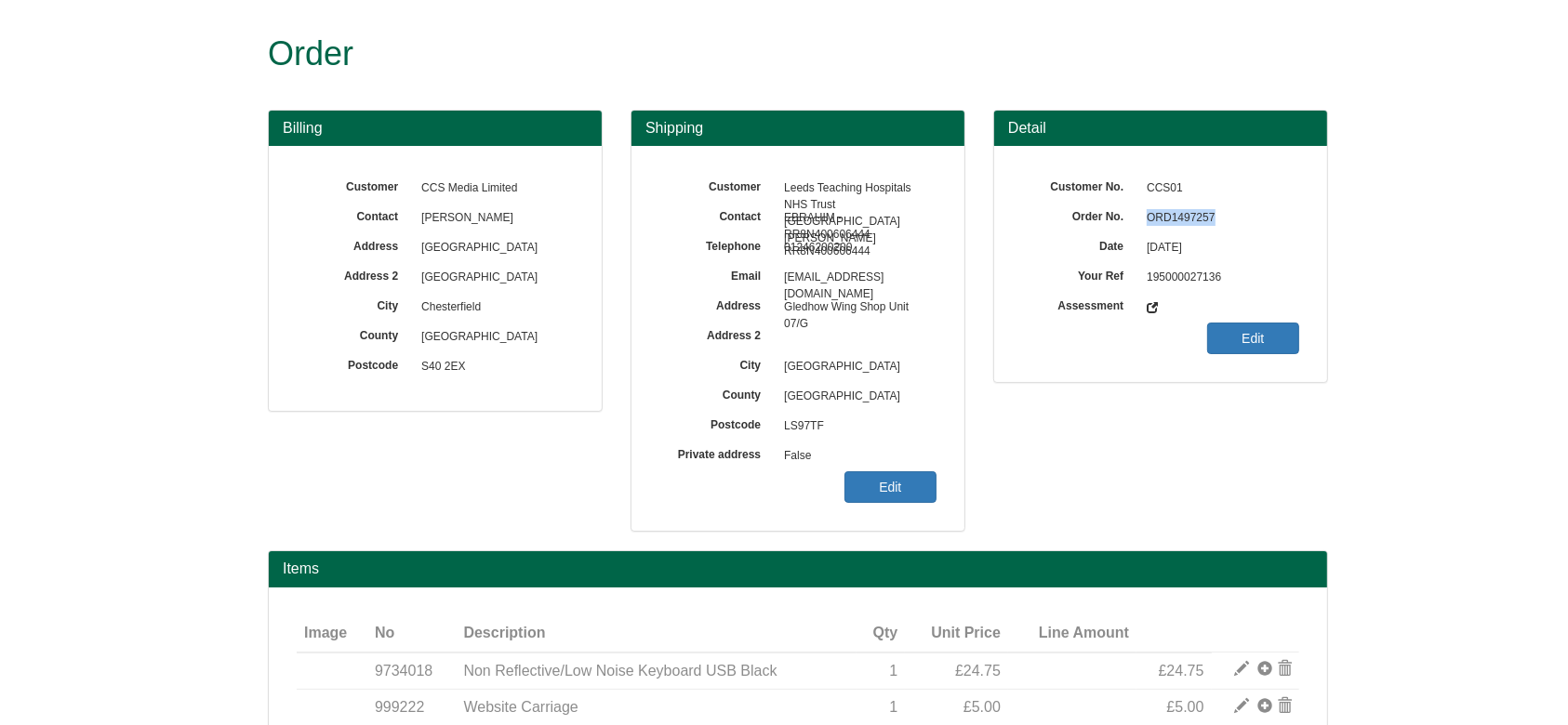
click at [1160, 223] on span "ORD1497257" at bounding box center [1219, 219] width 162 height 30
copy span "ORD1497257"
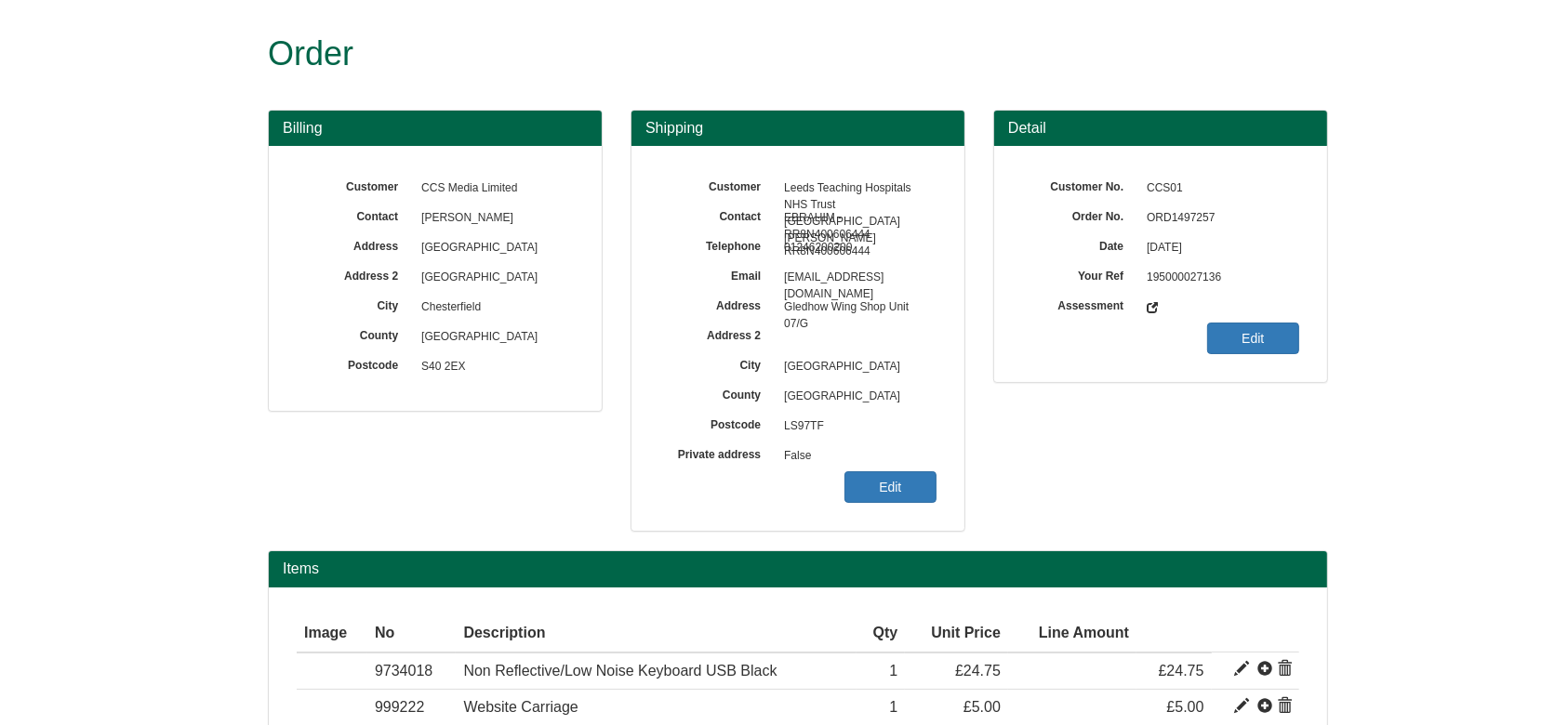
click at [793, 426] on span "LS97TF" at bounding box center [856, 427] width 162 height 30
copy span "LS97TF"
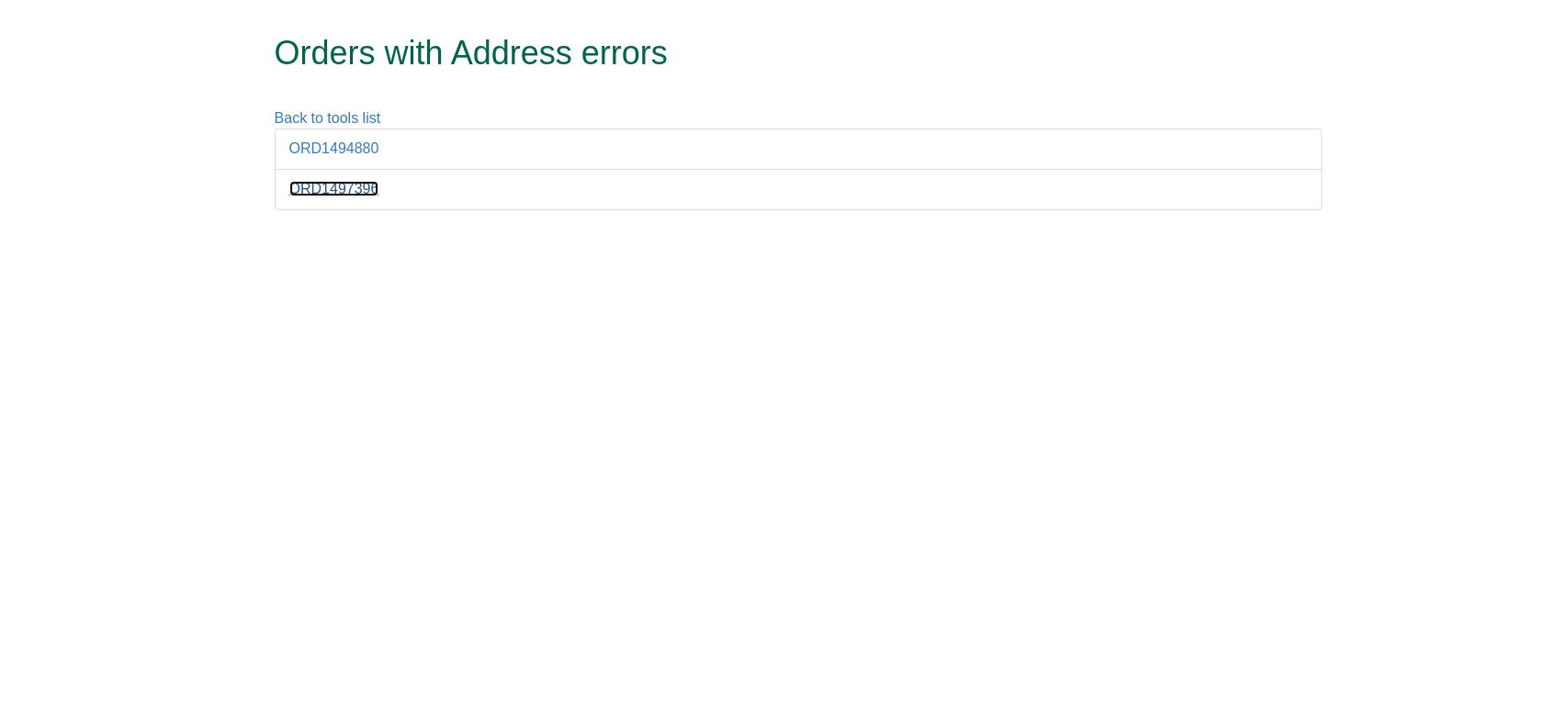
click at [347, 192] on link "ORD1497396" at bounding box center [334, 189] width 90 height 16
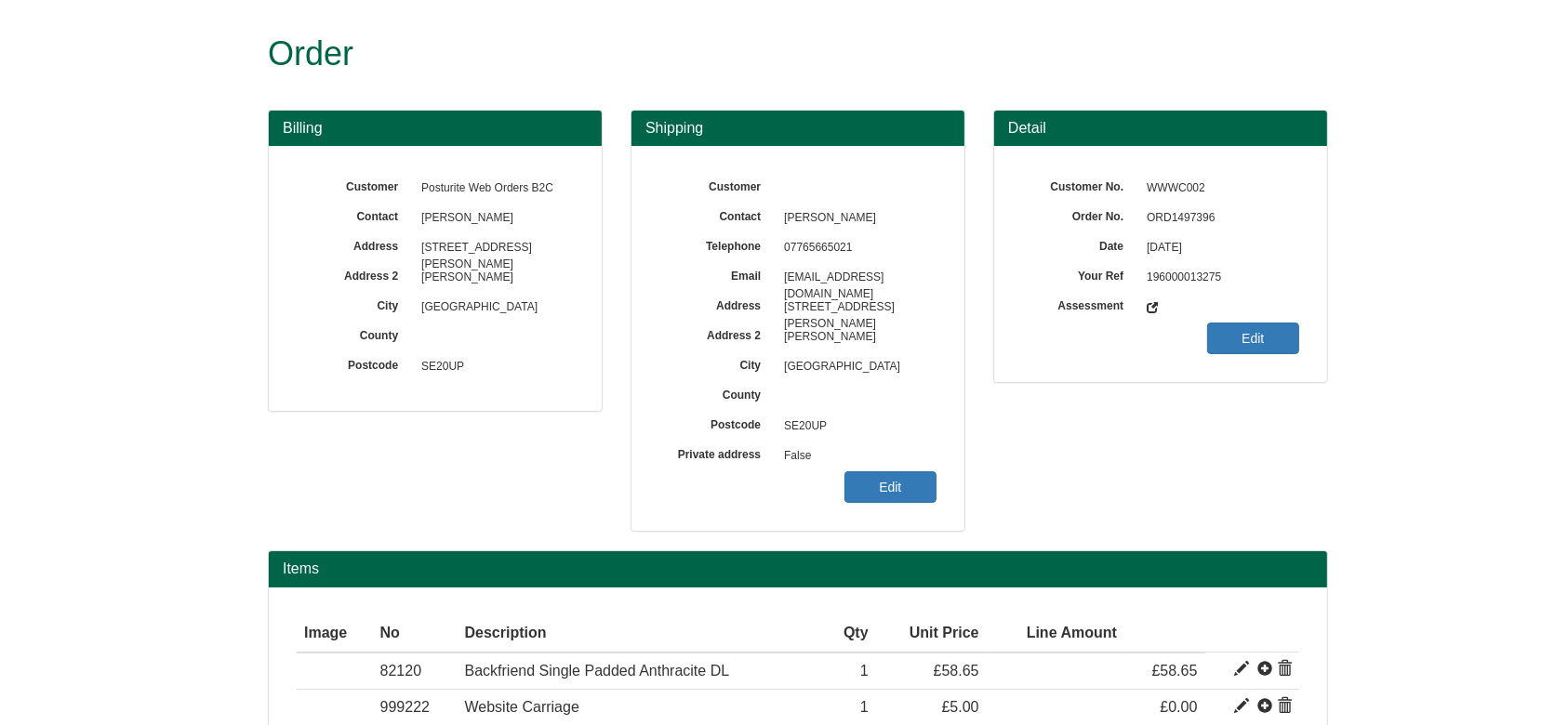
click at [1176, 211] on span "ORD1497396" at bounding box center [1219, 219] width 162 height 30
copy span "ORD1497396"
click at [893, 488] on link "Edit" at bounding box center [890, 488] width 92 height 32
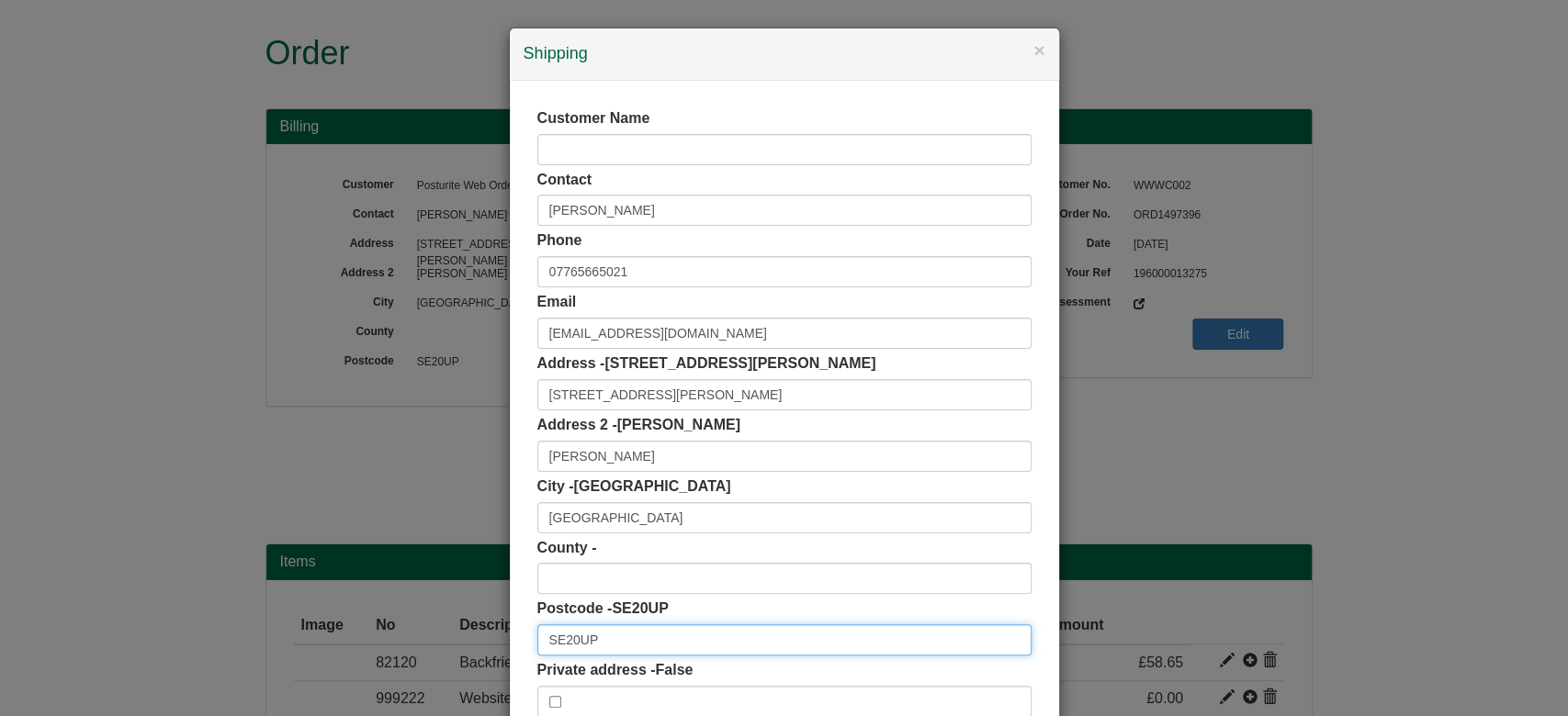
click at [639, 636] on input "SE20UP" at bounding box center [784, 640] width 494 height 31
click at [560, 647] on input "SE20UP" at bounding box center [784, 640] width 494 height 31
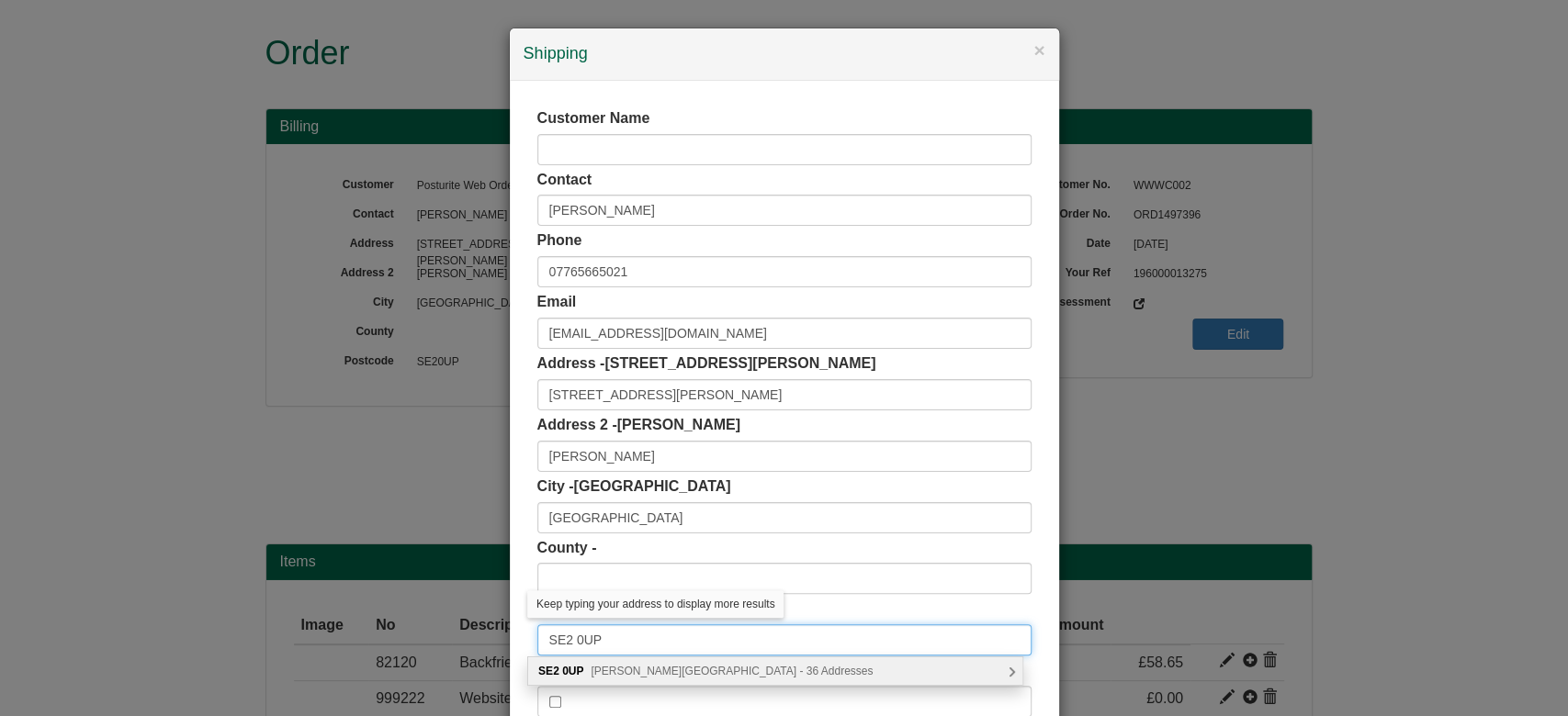
type input "SE2 0UP"
click at [651, 656] on div "SE2 0UP Howarth Road, London - 36 Addresses" at bounding box center [776, 671] width 496 height 29
click at [662, 666] on span "Howarth Road, London - 36 Addresses" at bounding box center [732, 671] width 282 height 13
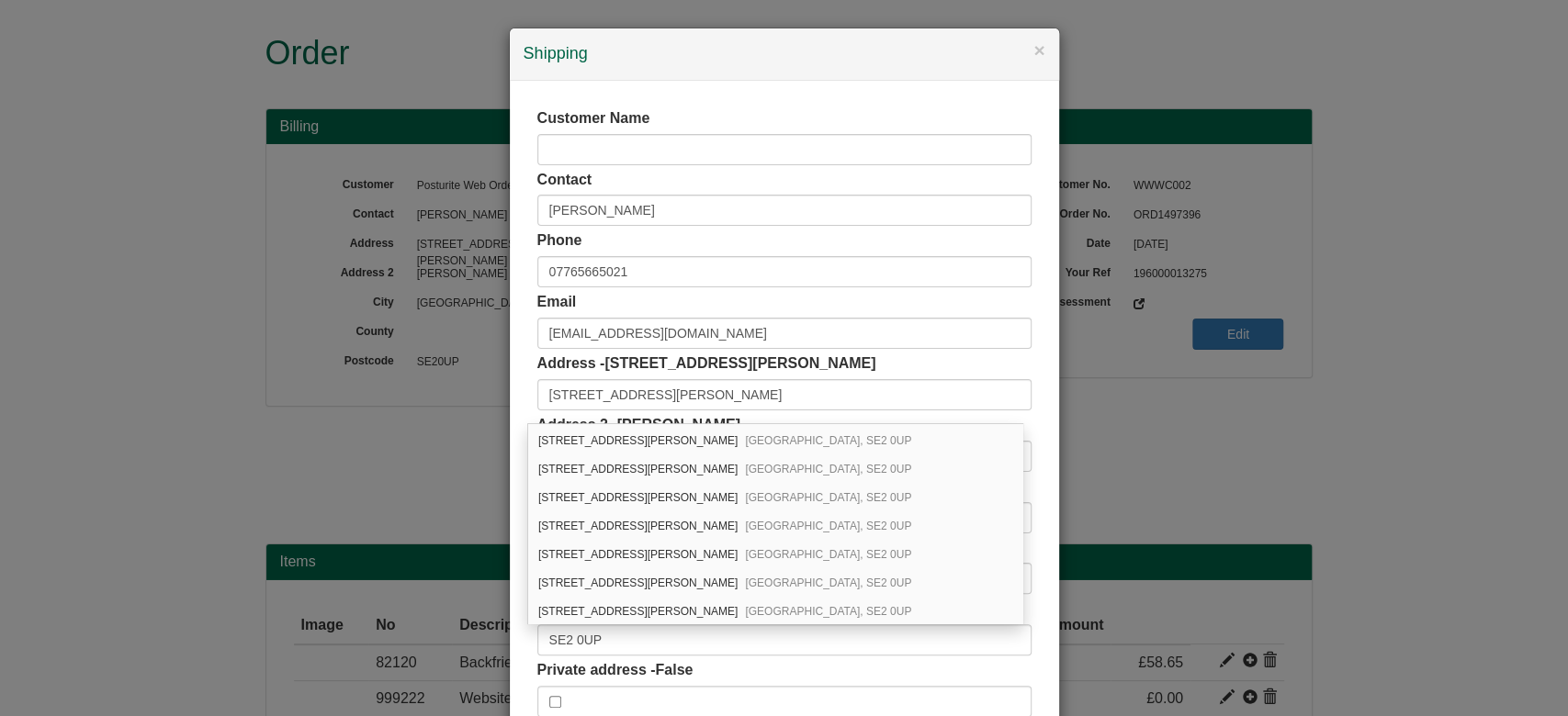
scroll to position [588, 0]
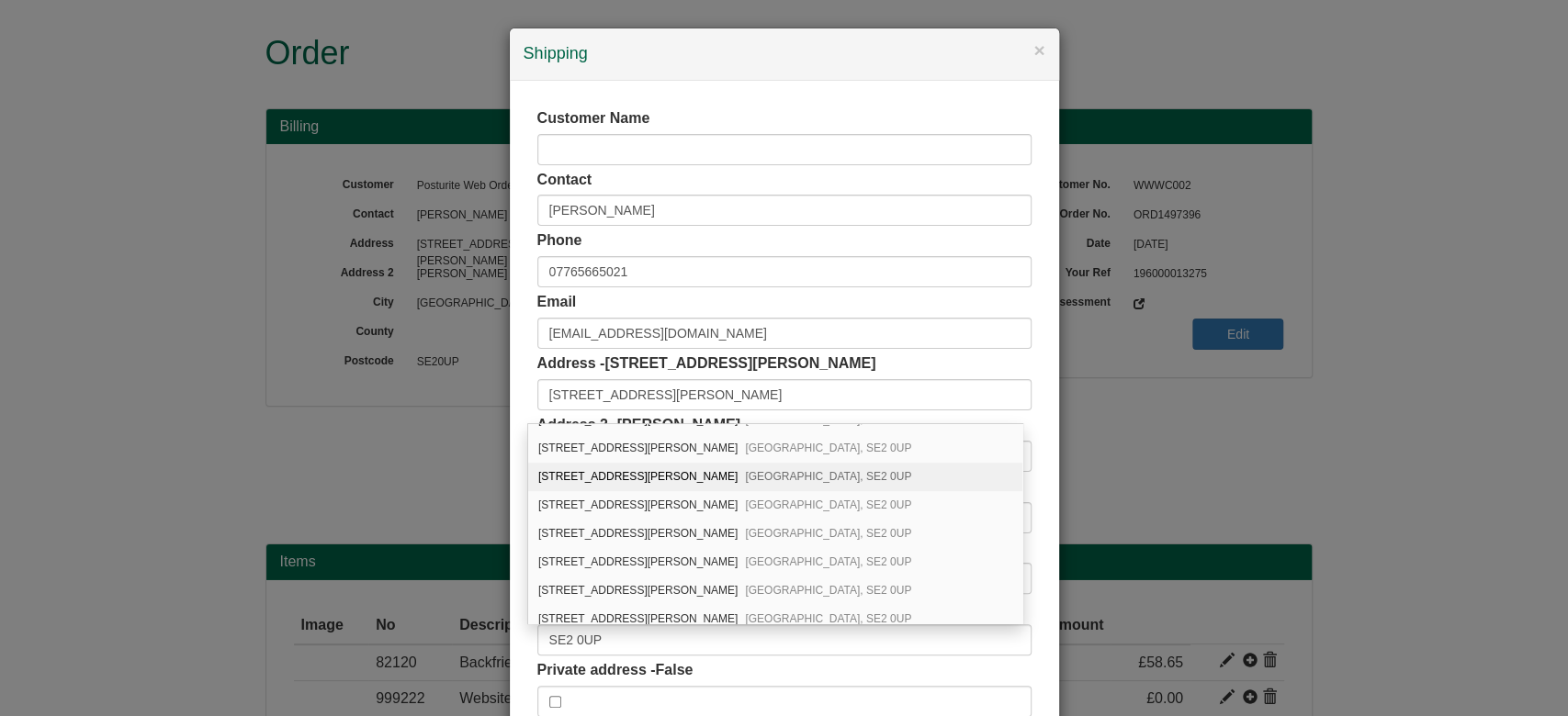
click at [733, 478] on div "108 Howarth Road London, SE2 0UP" at bounding box center [776, 477] width 494 height 28
type input "108 Howarth Road"
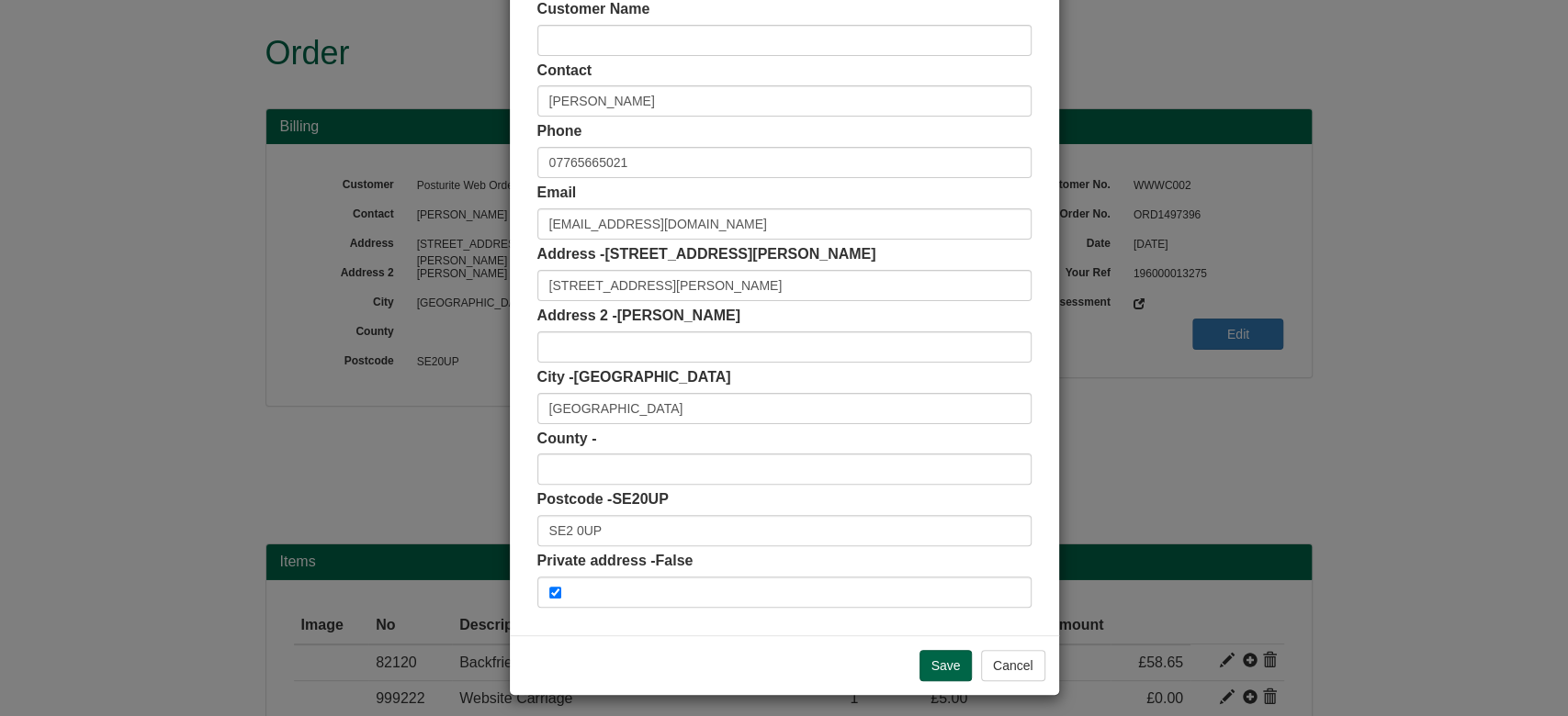
scroll to position [110, 0]
click at [946, 665] on input "Save" at bounding box center [946, 665] width 54 height 31
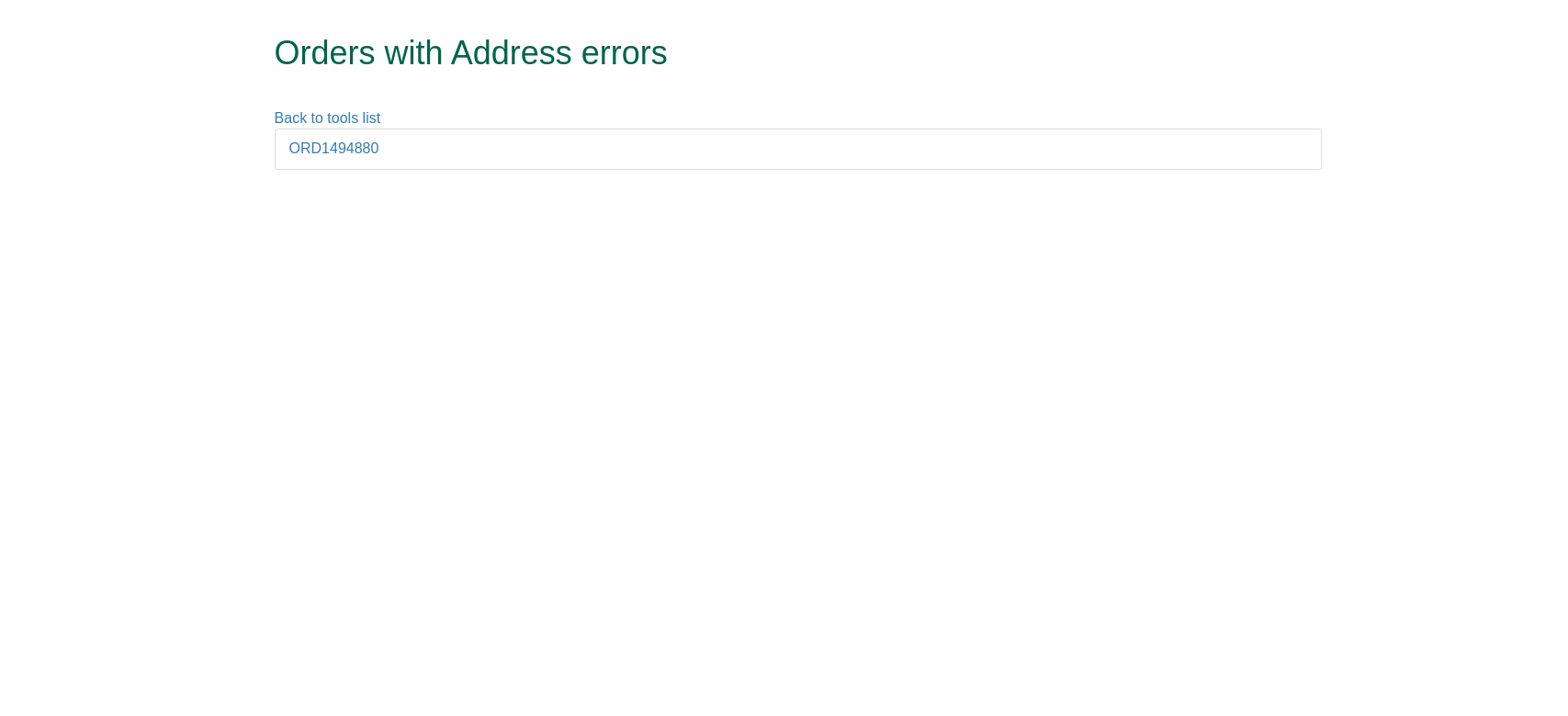
click at [970, 189] on html "Orders with Address errors Back to tools list ORD1494880" at bounding box center [784, 94] width 1568 height 189
click at [340, 135] on li "ORD1494880" at bounding box center [798, 149] width 1047 height 41
click at [343, 139] on li "ORD1494880" at bounding box center [798, 149] width 1047 height 41
click at [351, 147] on link "ORD1494880" at bounding box center [334, 148] width 90 height 16
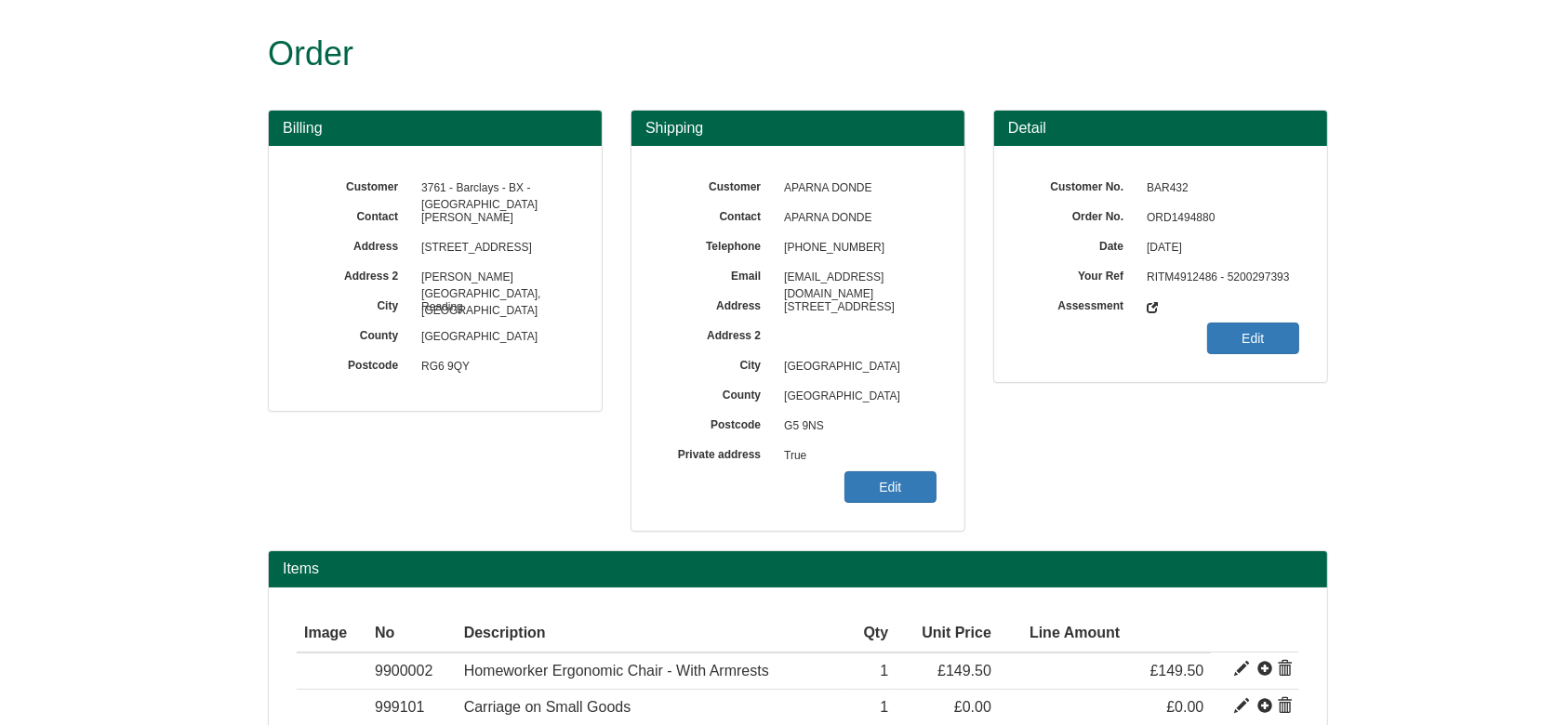
click at [1176, 228] on span "ORD1494880" at bounding box center [1219, 219] width 162 height 30
copy span "ORD1494880"
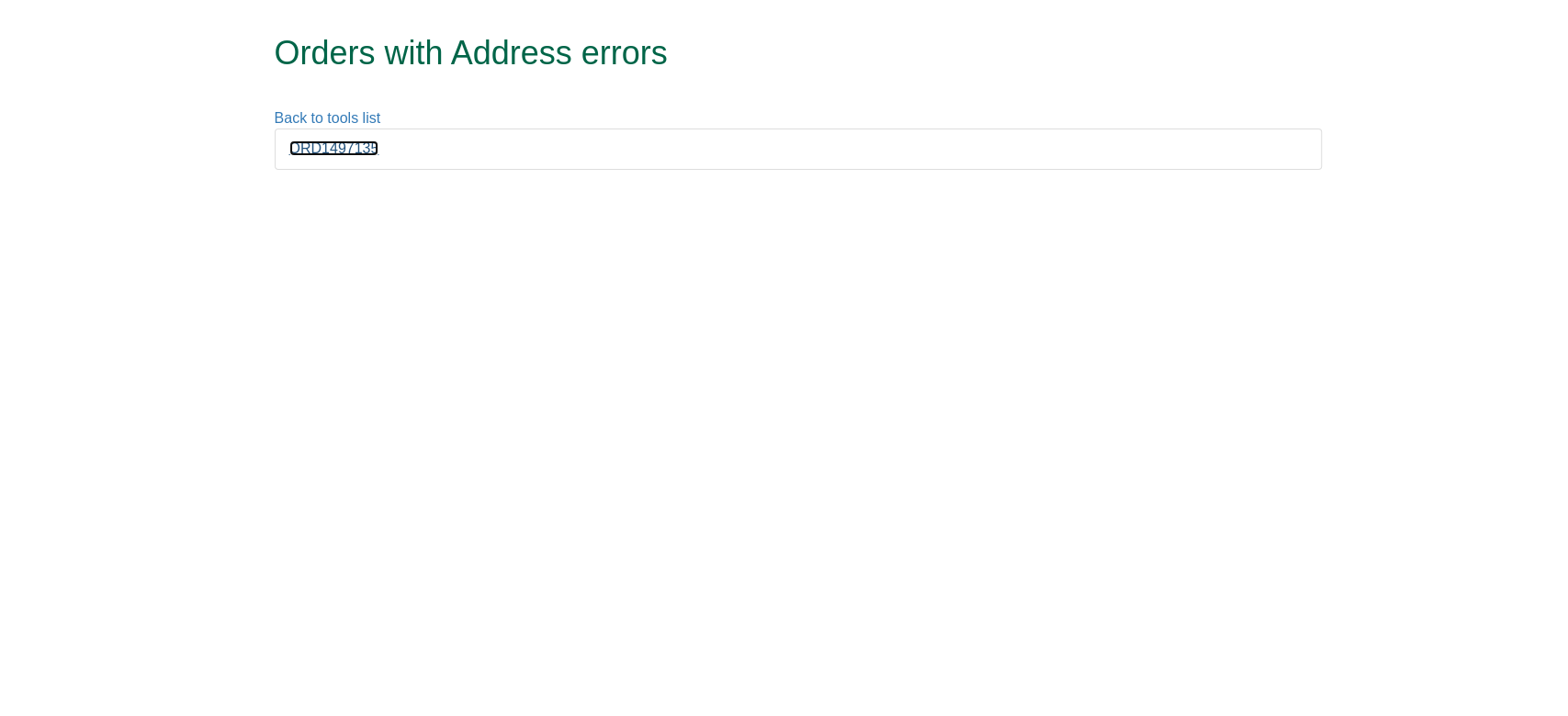
click at [350, 141] on link "ORD1497135" at bounding box center [334, 148] width 90 height 16
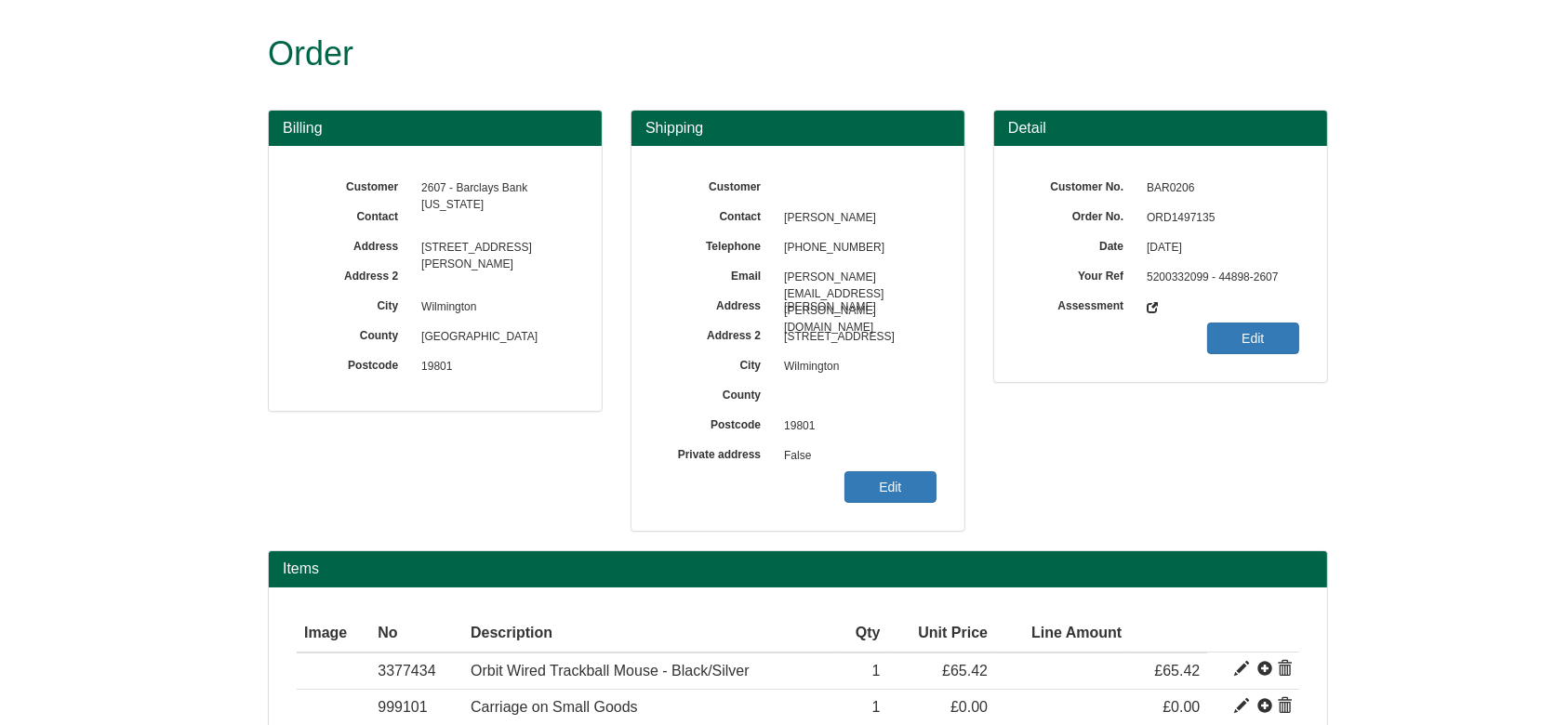
click at [1188, 220] on span "ORD1497135" at bounding box center [1219, 219] width 162 height 30
copy span "ORD1497135"
click at [860, 487] on link "Edit" at bounding box center [890, 488] width 92 height 32
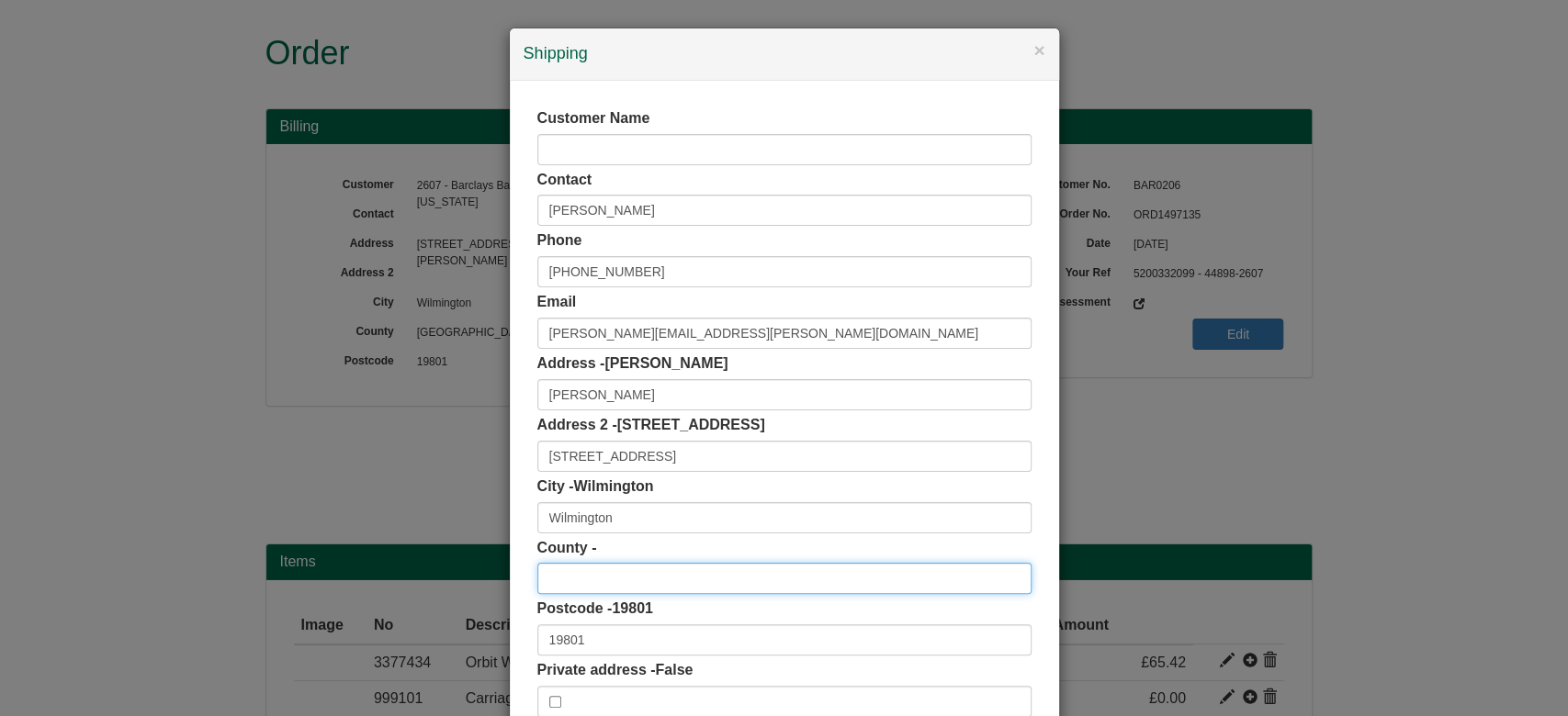
click at [628, 563] on input "text" at bounding box center [784, 578] width 494 height 31
type input "DE"
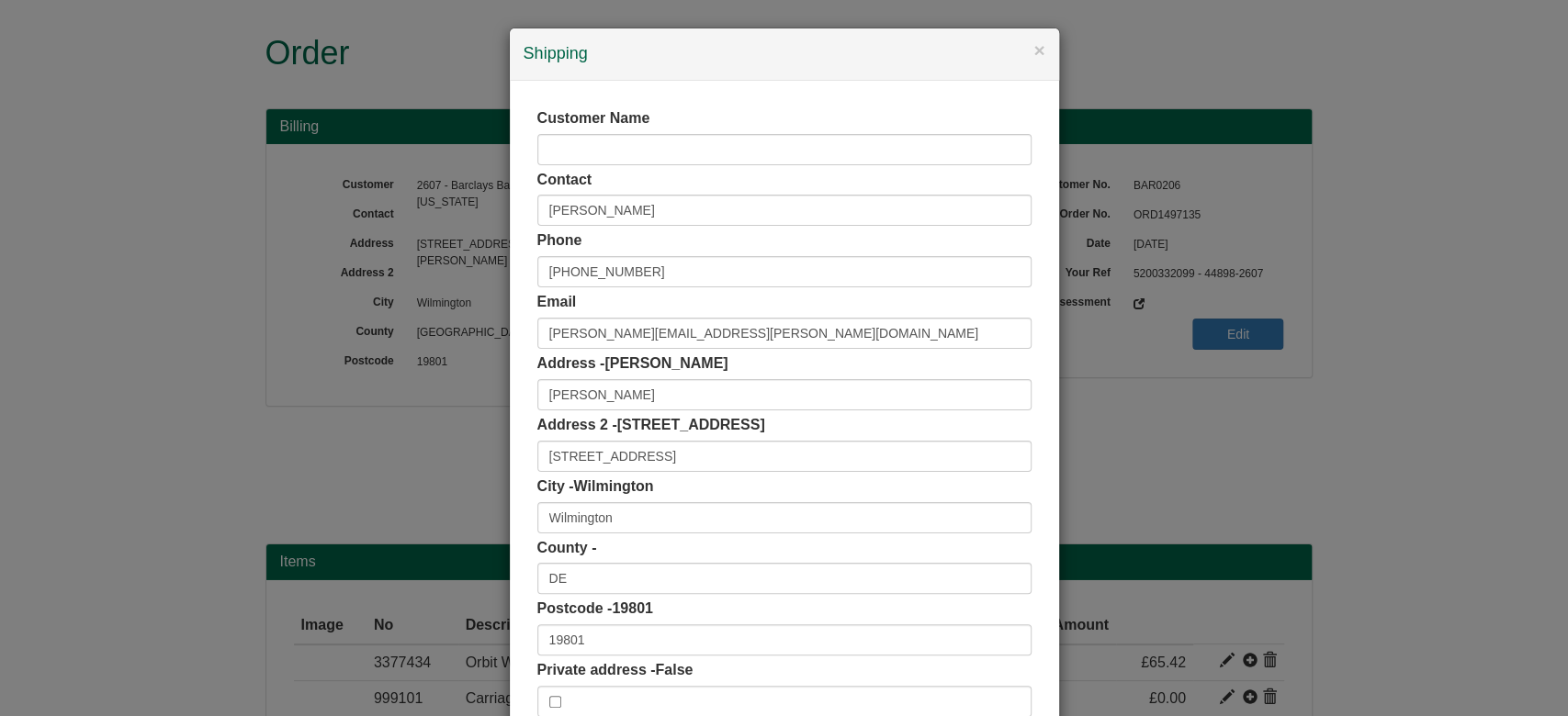
click at [509, 563] on div "× Shipping Customer Name Contact Maurice Ragland Phone +1 302 255 7507 Email Ma…" at bounding box center [784, 416] width 551 height 778
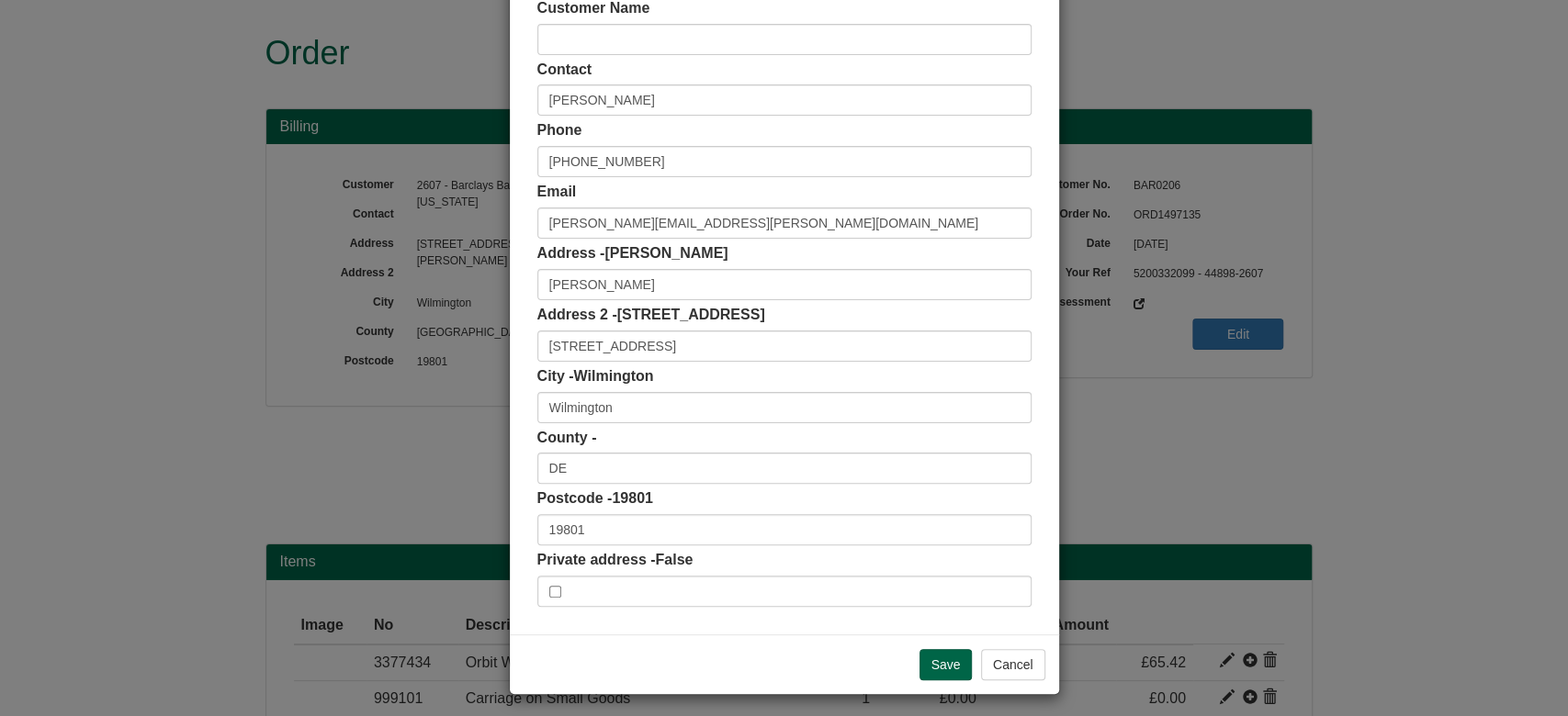
scroll to position [115, 0]
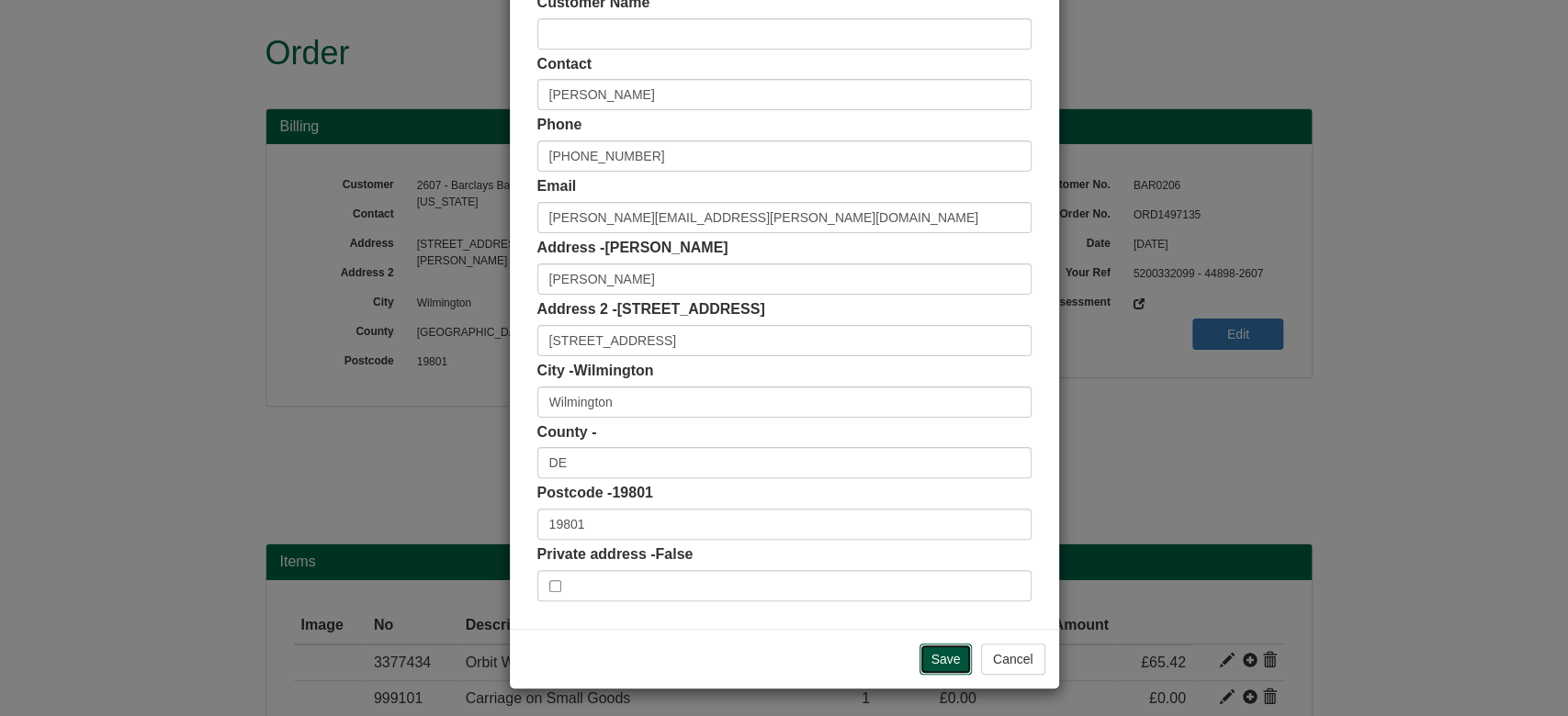
click at [932, 654] on input "Save" at bounding box center [946, 659] width 54 height 31
